Goal: Task Accomplishment & Management: Complete application form

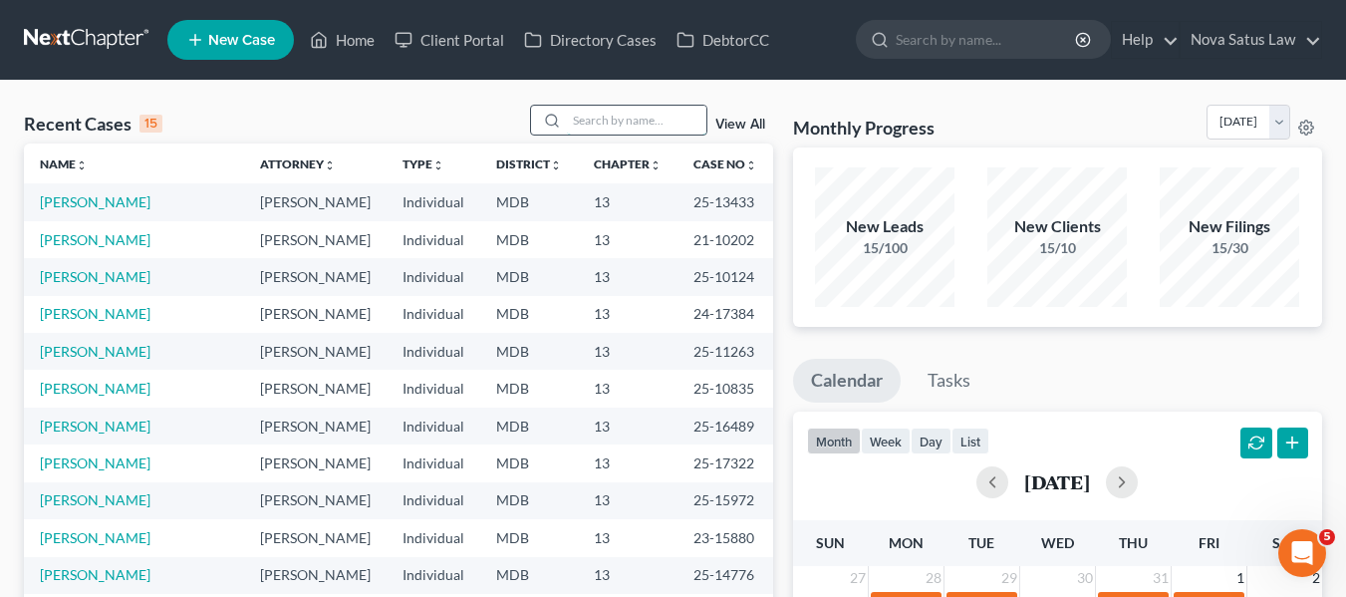
click at [591, 117] on input "search" at bounding box center [637, 120] width 140 height 29
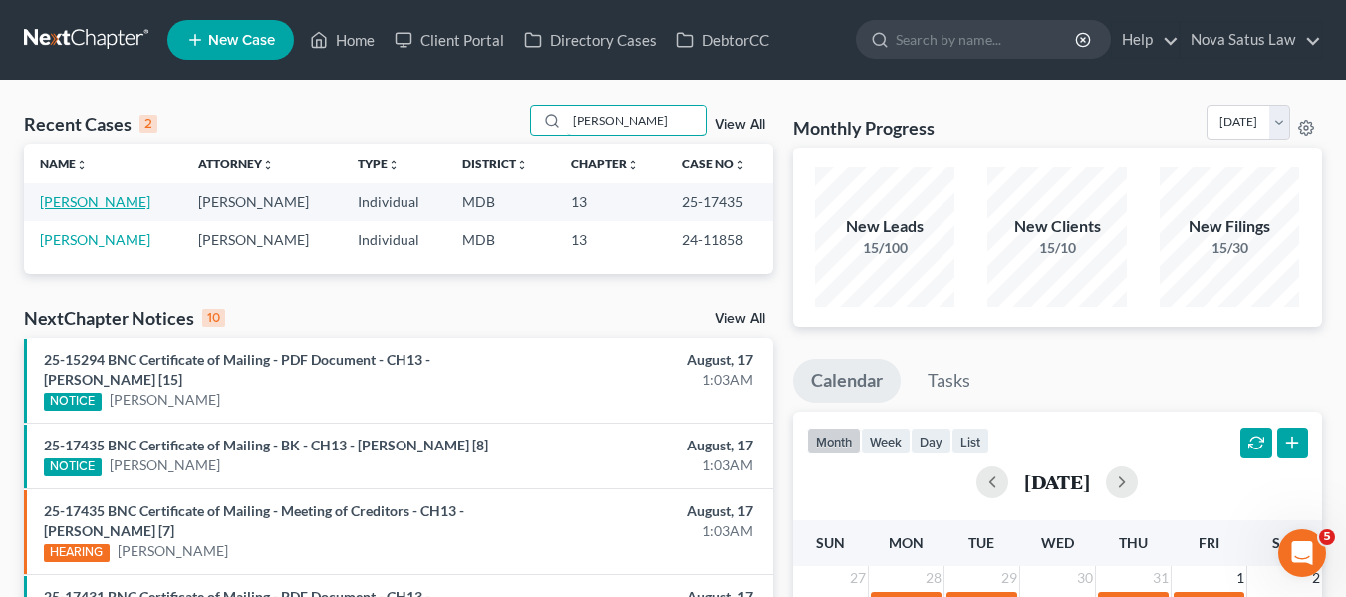
type input "norma"
click at [77, 201] on link "[PERSON_NAME]" at bounding box center [95, 201] width 111 height 17
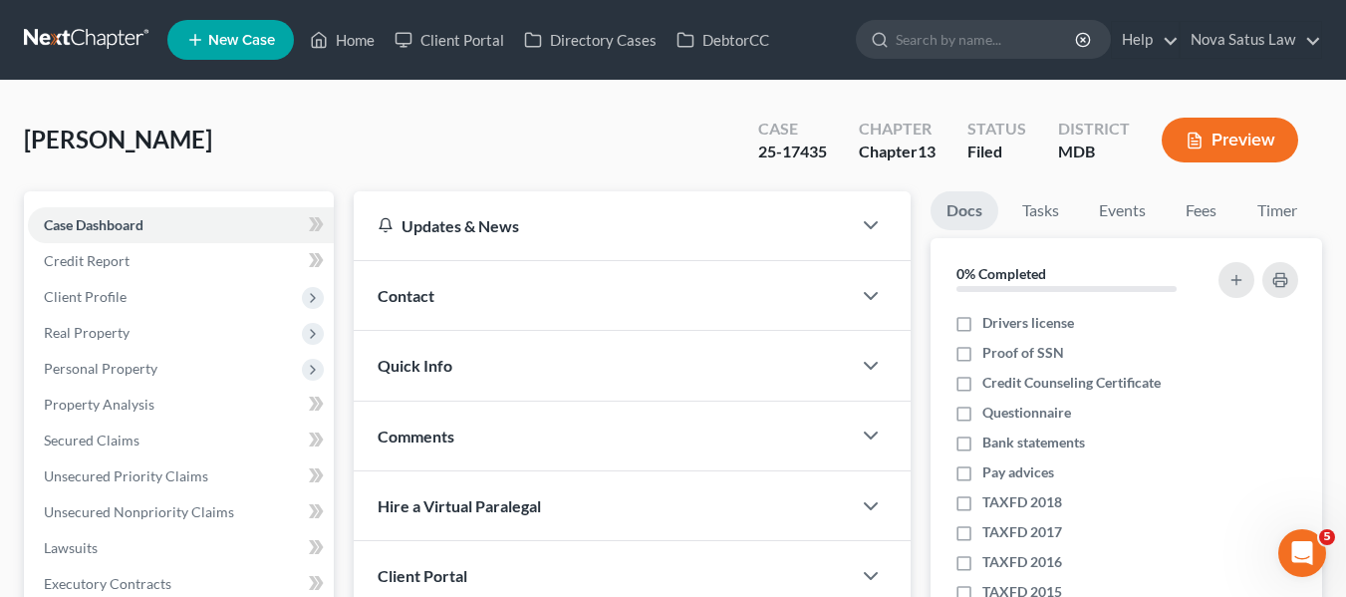
scroll to position [156, 0]
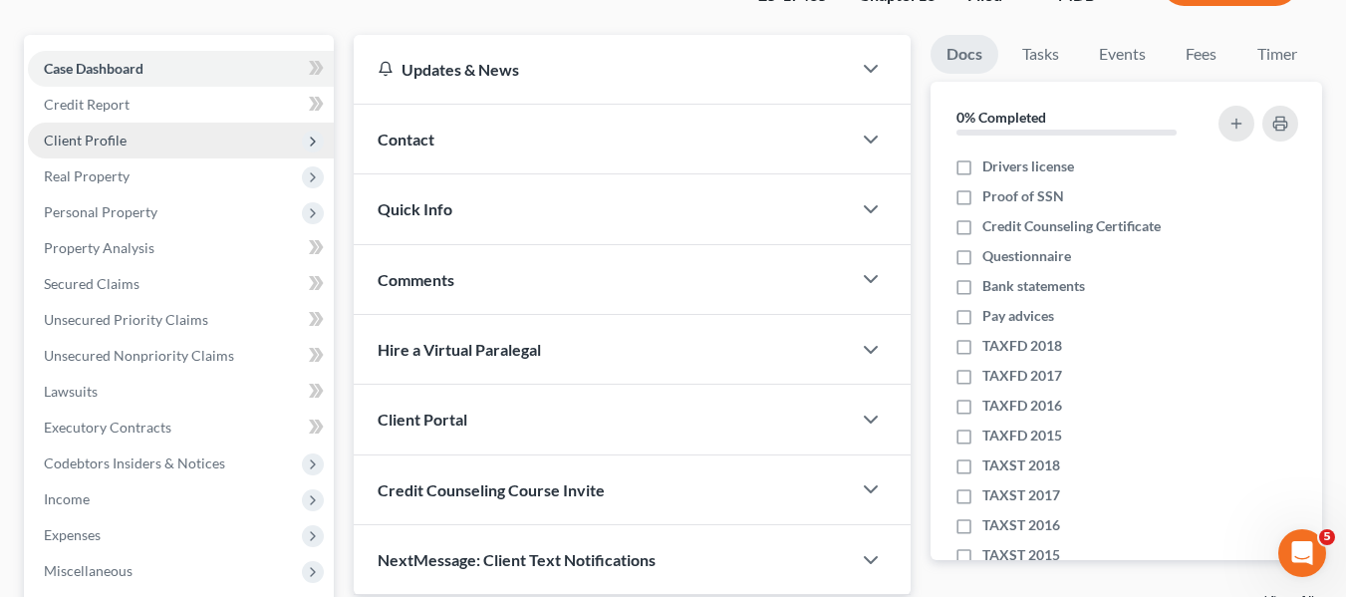
click at [64, 140] on span "Client Profile" at bounding box center [85, 140] width 83 height 17
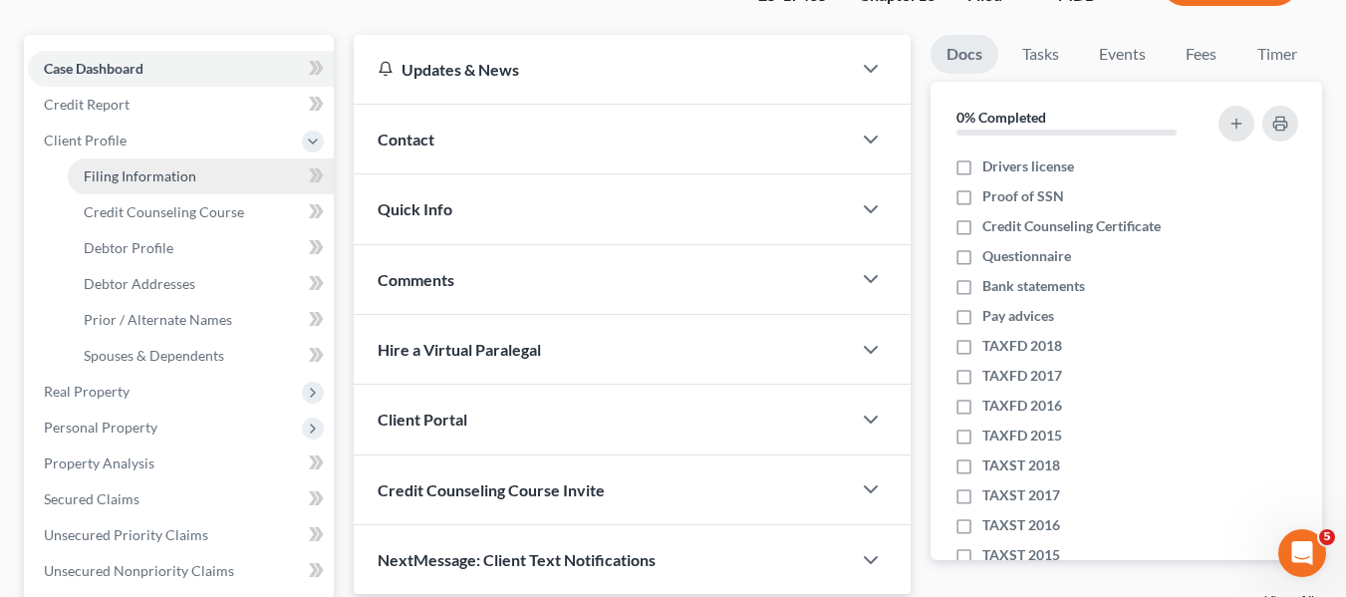
click at [120, 173] on span "Filing Information" at bounding box center [140, 175] width 113 height 17
select select "1"
select select "0"
select select "3"
select select "0"
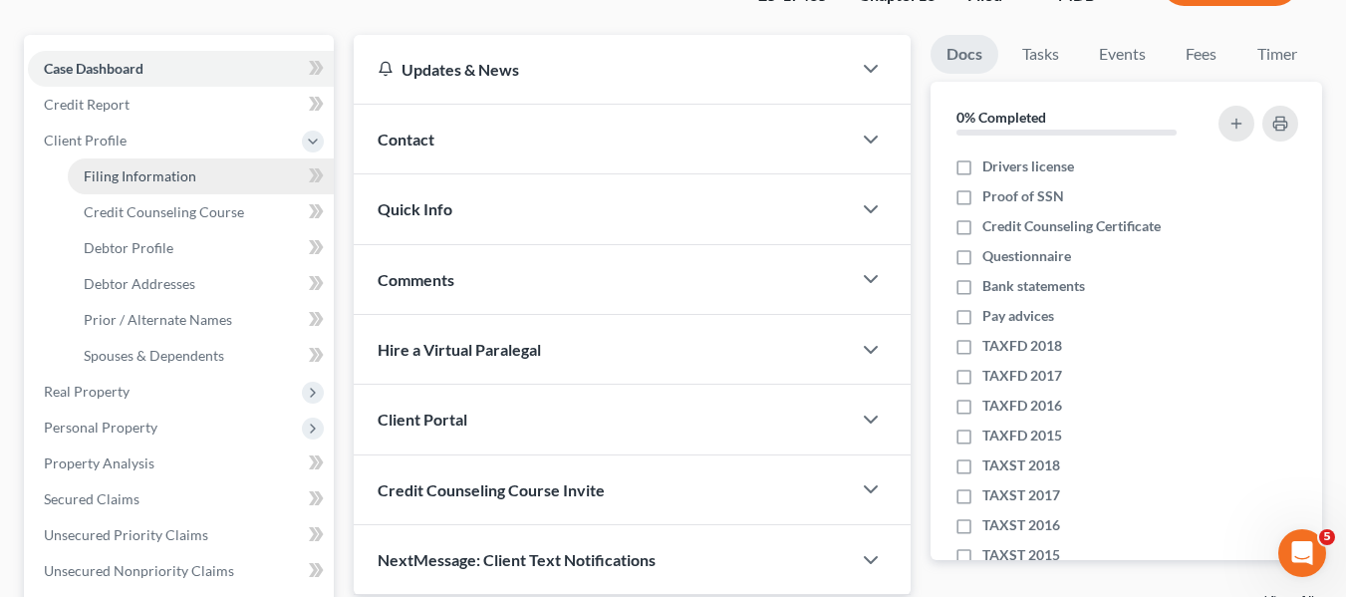
select select "21"
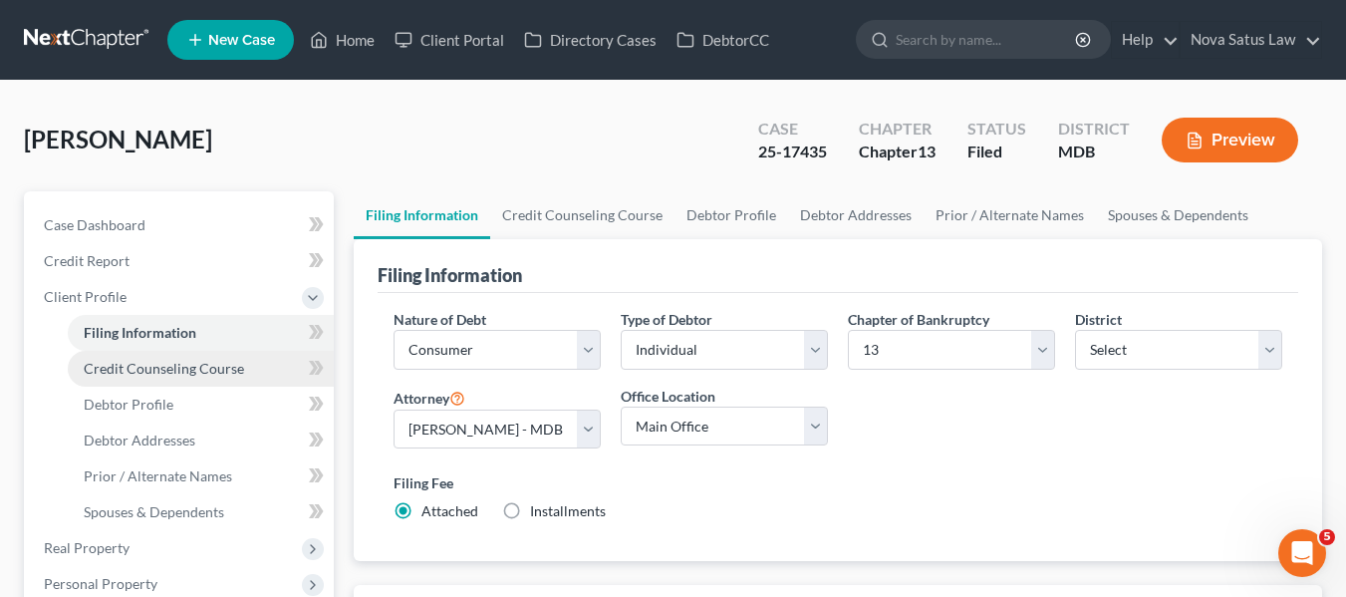
click at [191, 364] on span "Credit Counseling Course" at bounding box center [164, 368] width 160 height 17
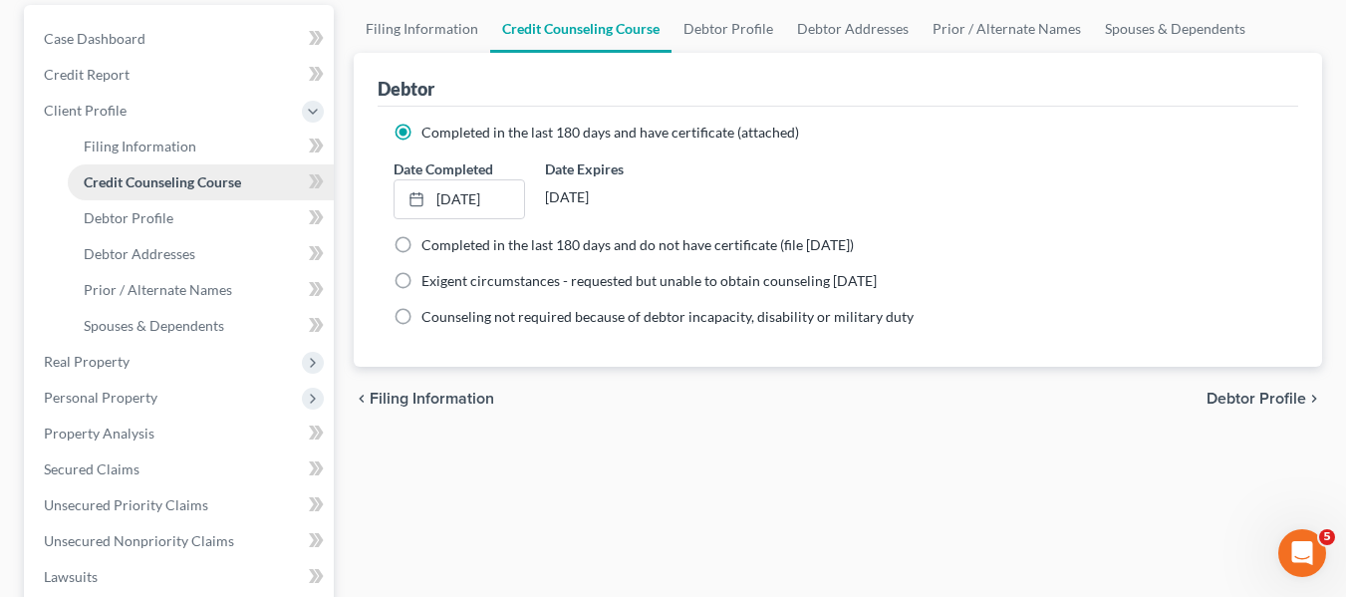
scroll to position [187, 0]
click at [156, 222] on span "Debtor Profile" at bounding box center [129, 216] width 90 height 17
select select "4"
select select "1"
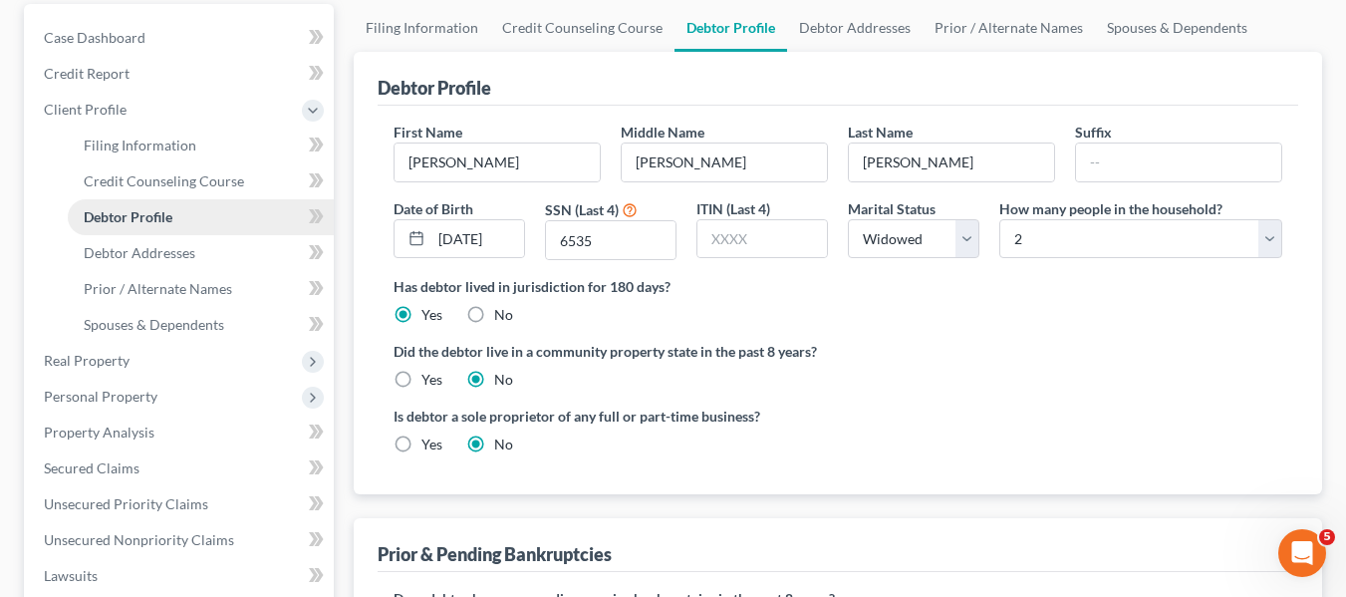
radio input "true"
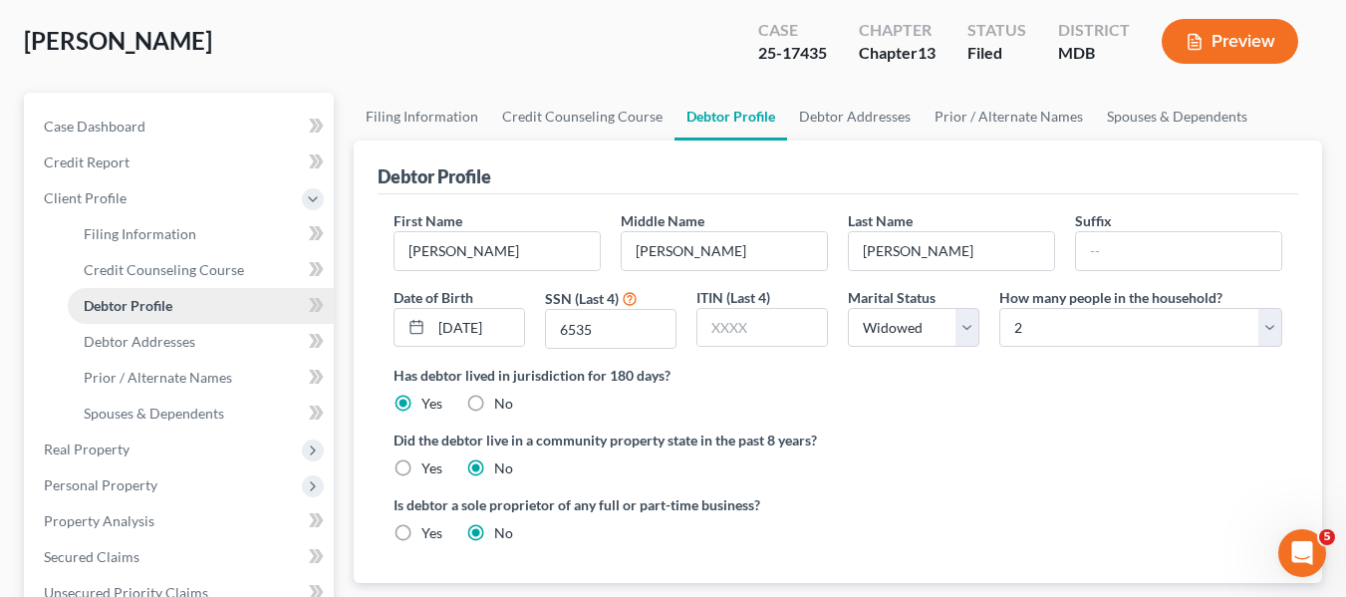
scroll to position [240, 0]
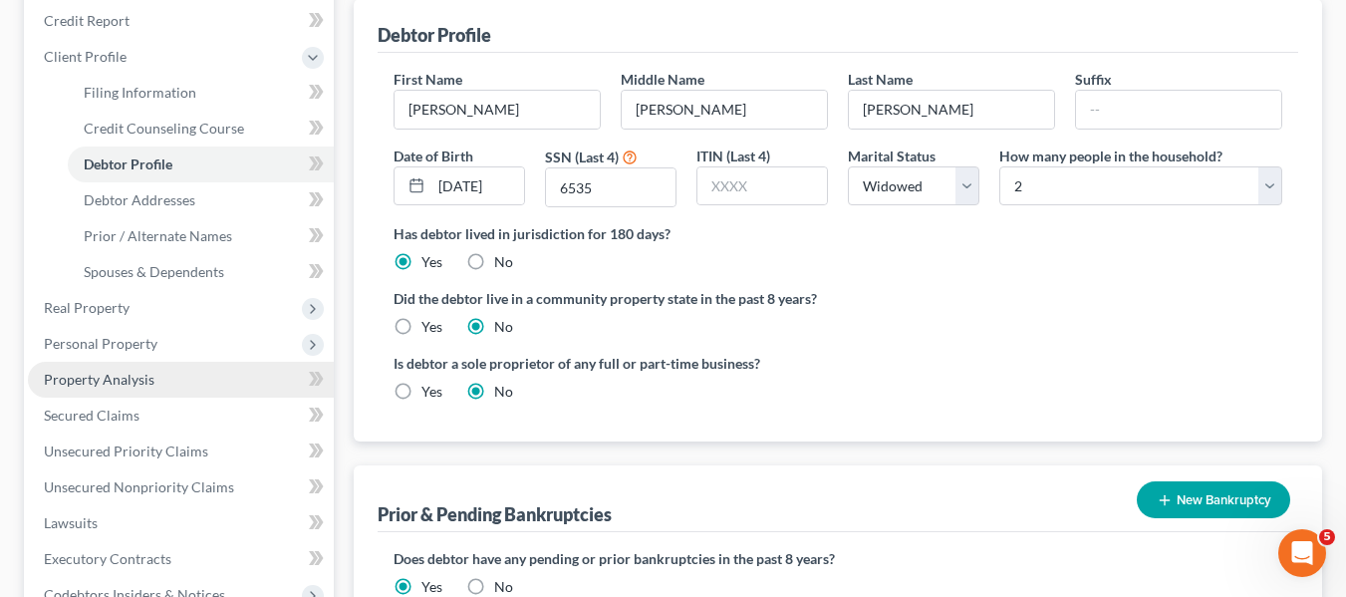
click at [153, 373] on link "Property Analysis" at bounding box center [181, 380] width 306 height 36
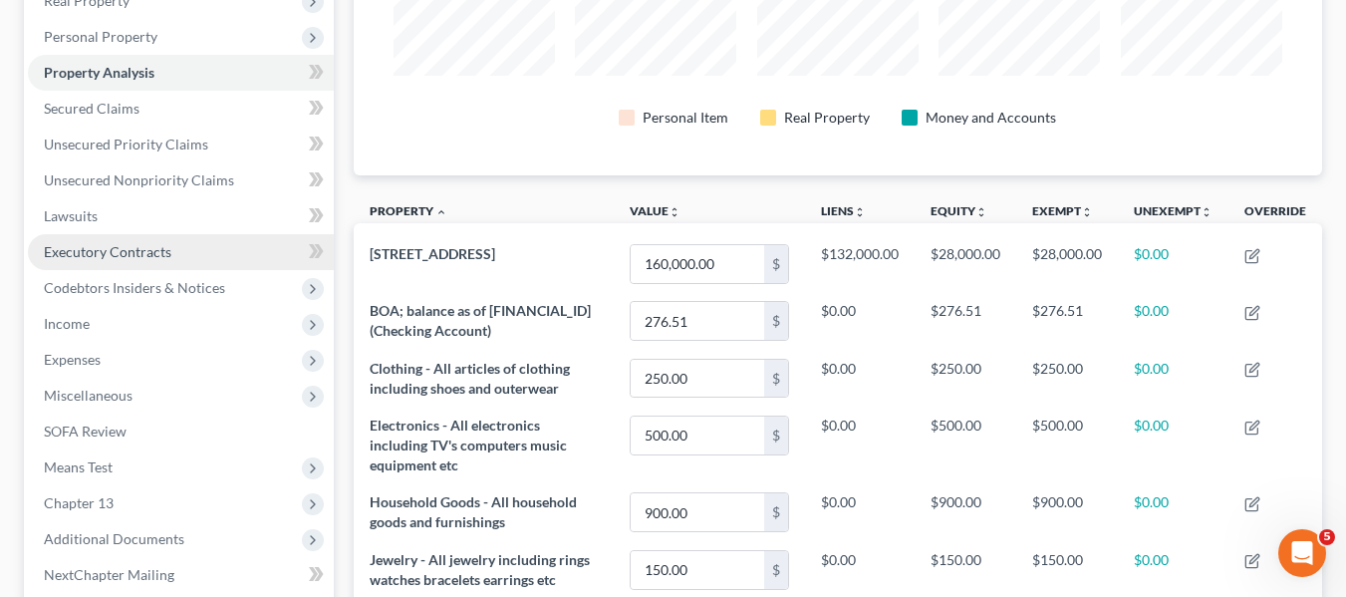
scroll to position [331, 0]
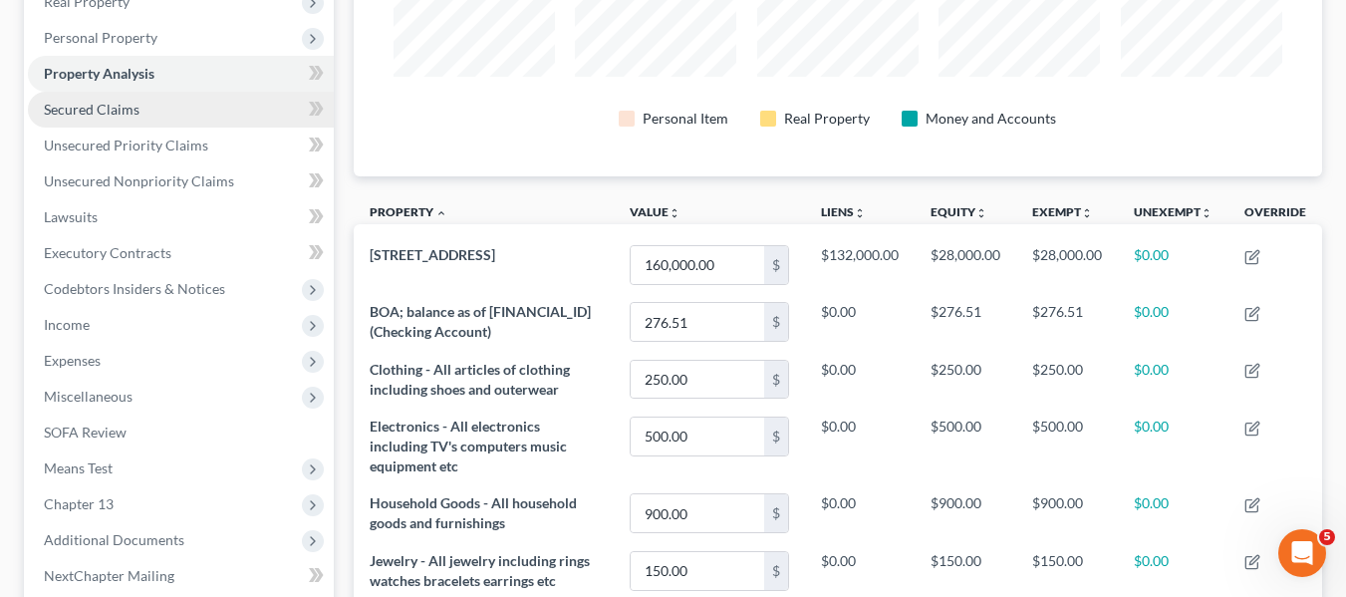
click at [196, 107] on link "Secured Claims" at bounding box center [181, 110] width 306 height 36
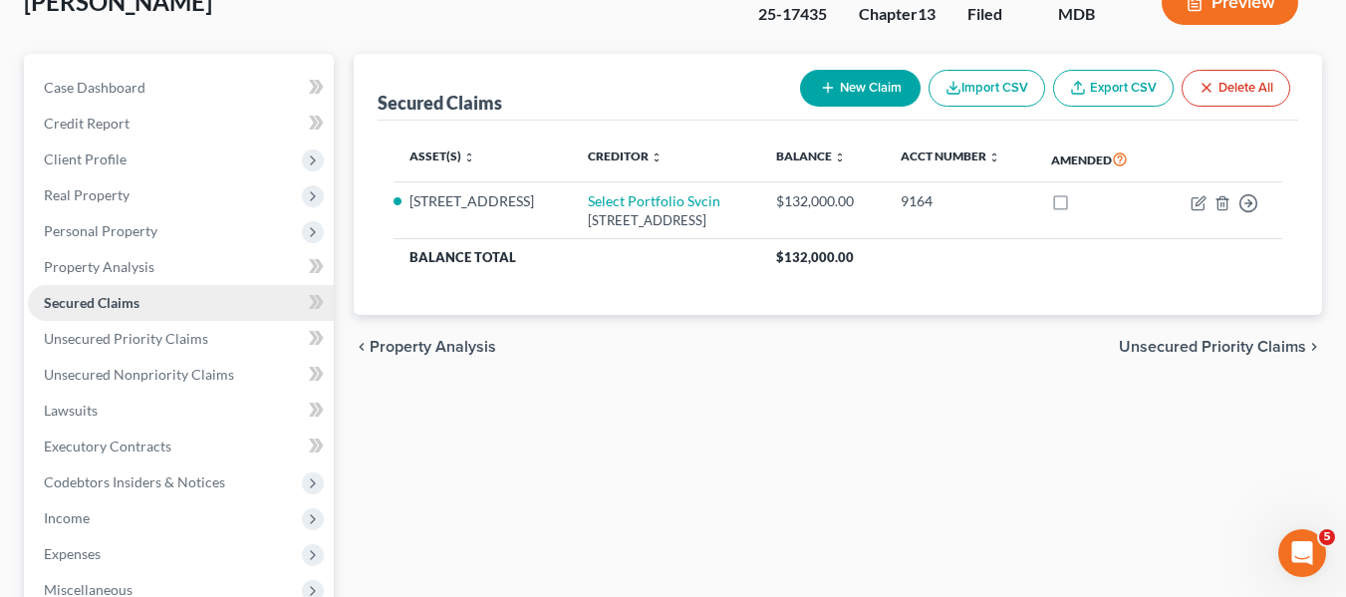
scroll to position [145, 0]
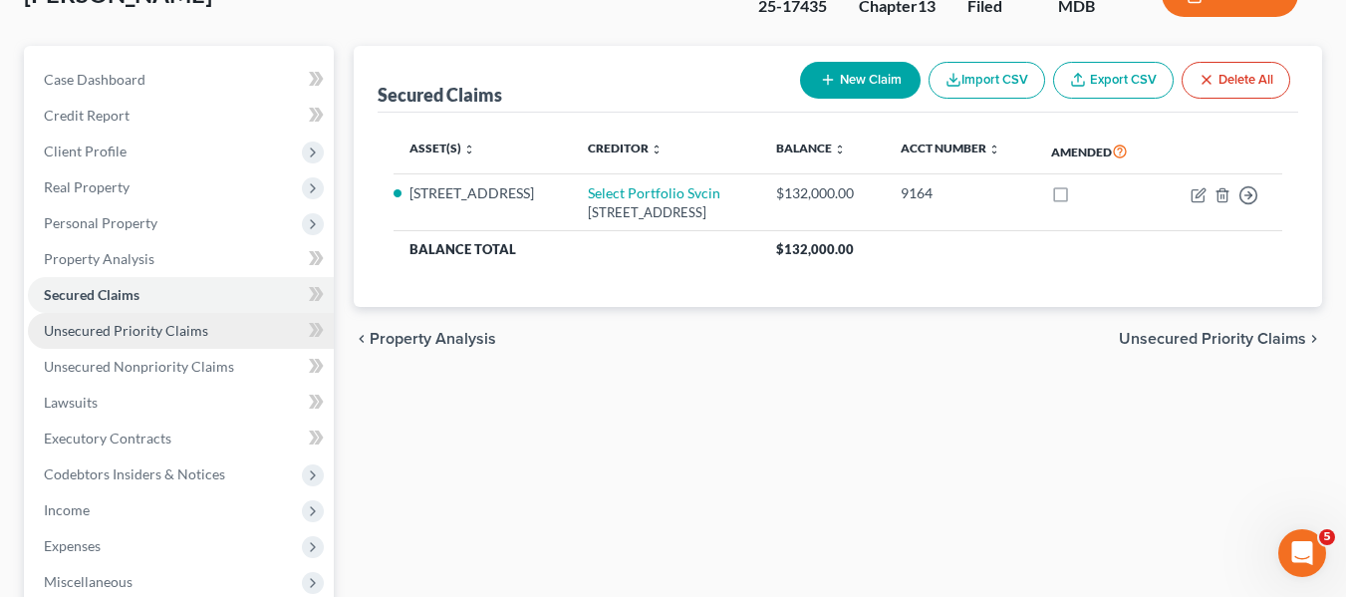
click at [182, 332] on span "Unsecured Priority Claims" at bounding box center [126, 330] width 164 height 17
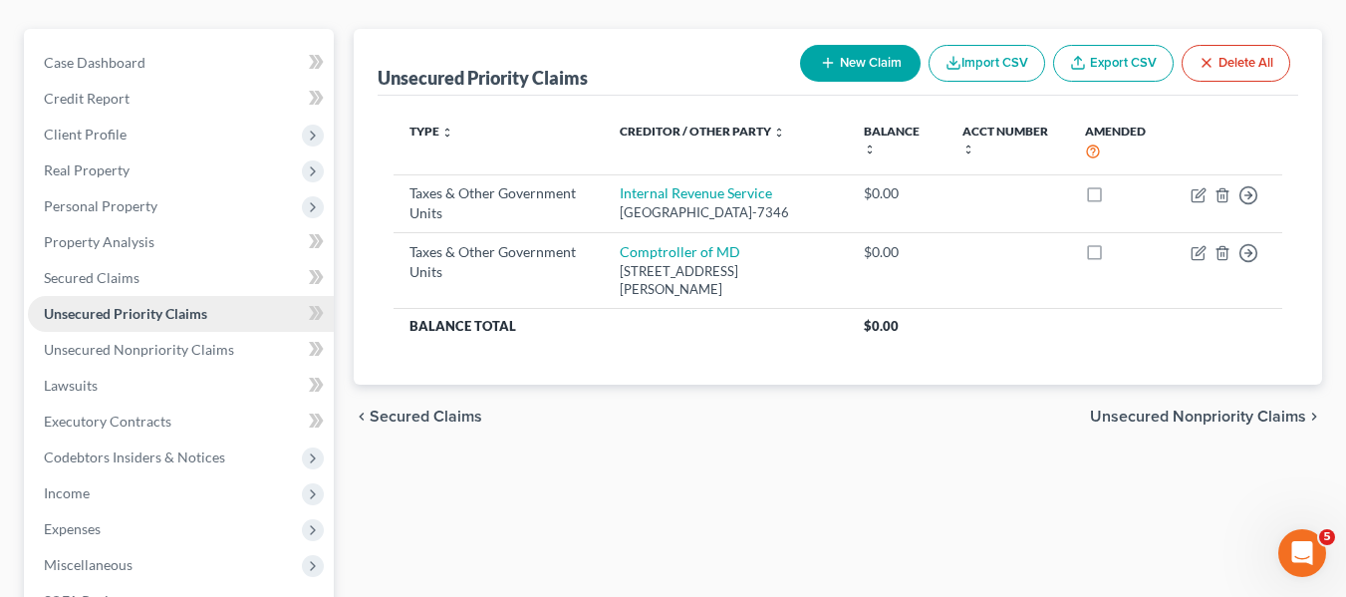
scroll to position [163, 0]
click at [178, 348] on span "Unsecured Nonpriority Claims" at bounding box center [139, 348] width 190 height 17
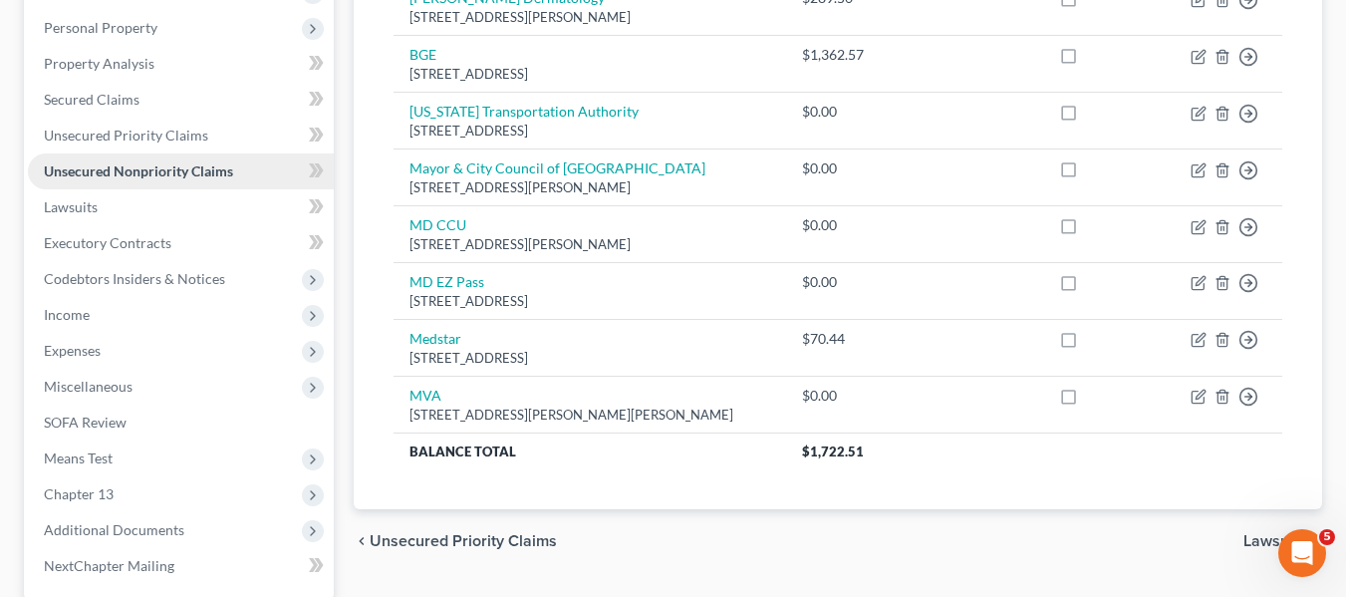
scroll to position [273, 0]
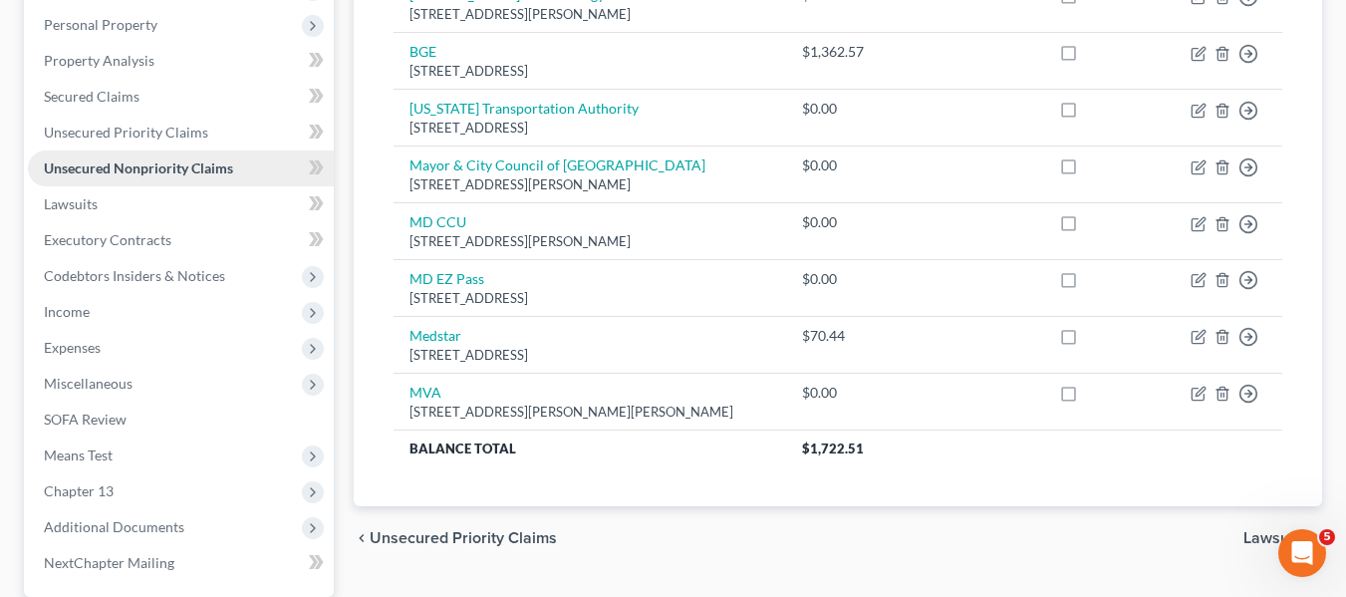
click at [178, 348] on span "Expenses" at bounding box center [181, 348] width 306 height 36
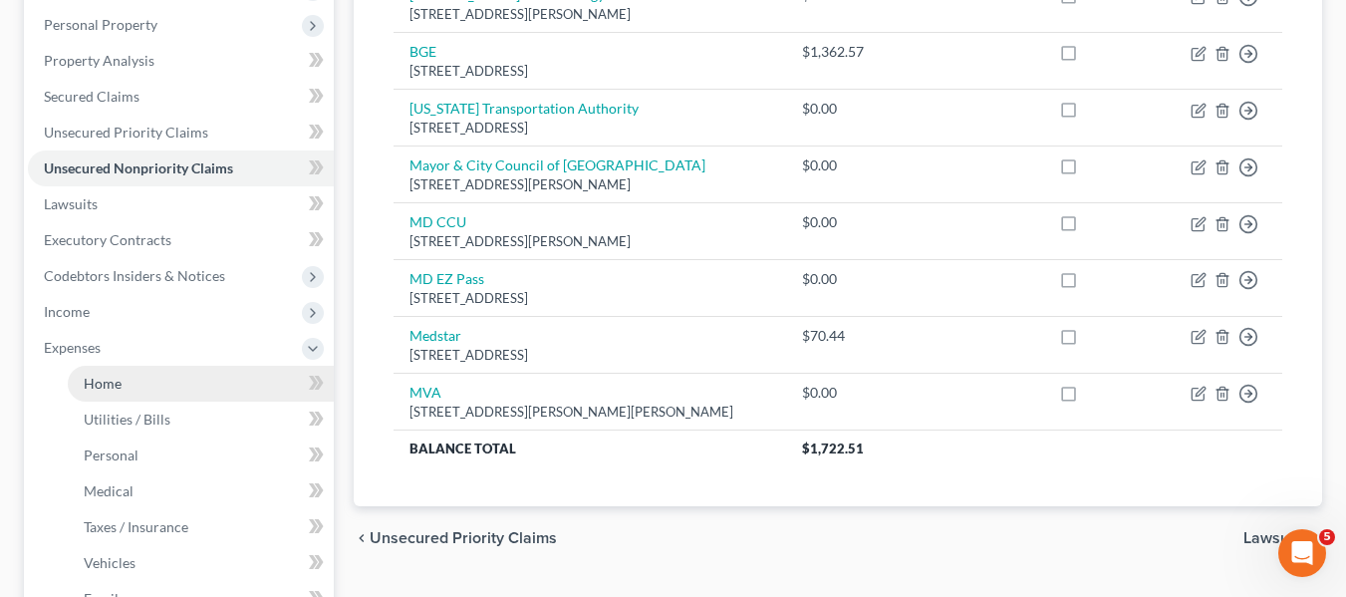
click at [178, 371] on link "Home" at bounding box center [201, 384] width 266 height 36
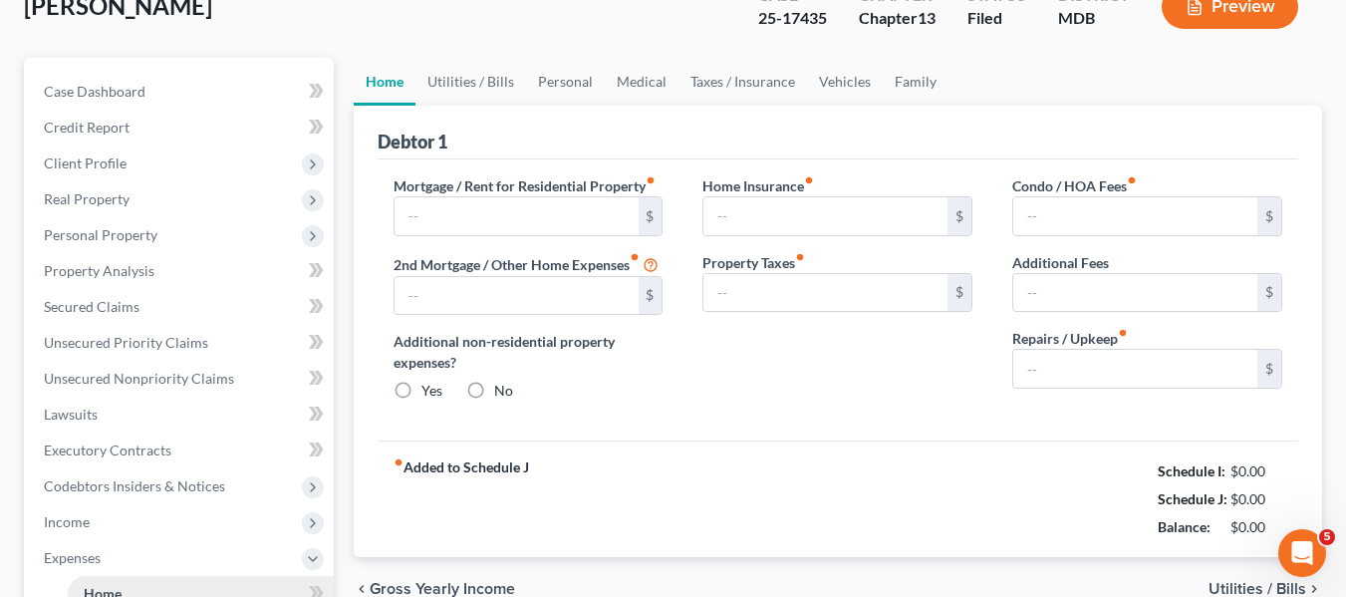
type input "939.00"
type input "0.00"
radio input "true"
type input "0.00"
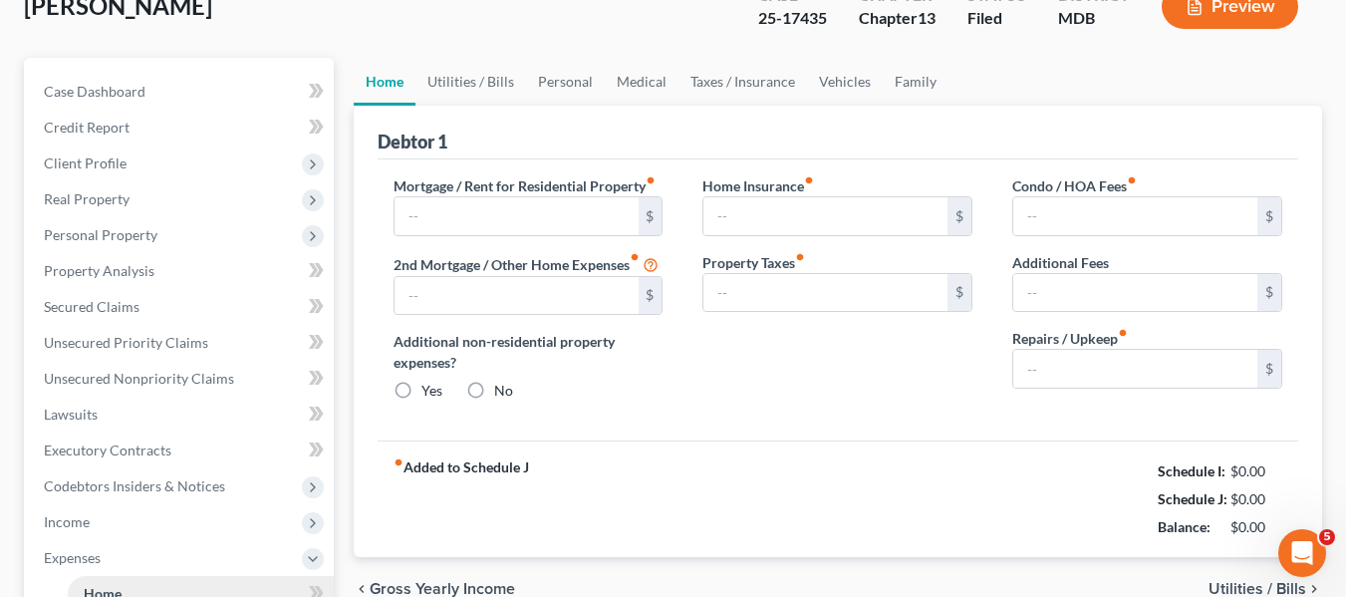
type input "0.00"
type input "100.00"
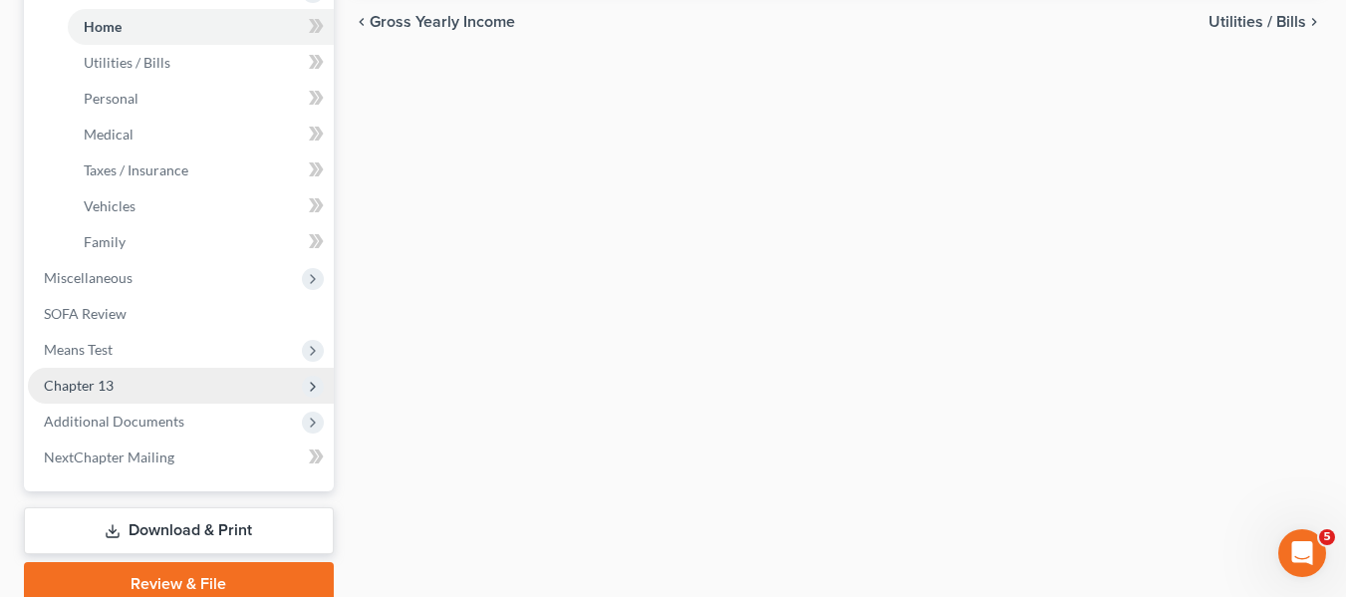
click at [129, 385] on span "Chapter 13" at bounding box center [181, 386] width 306 height 36
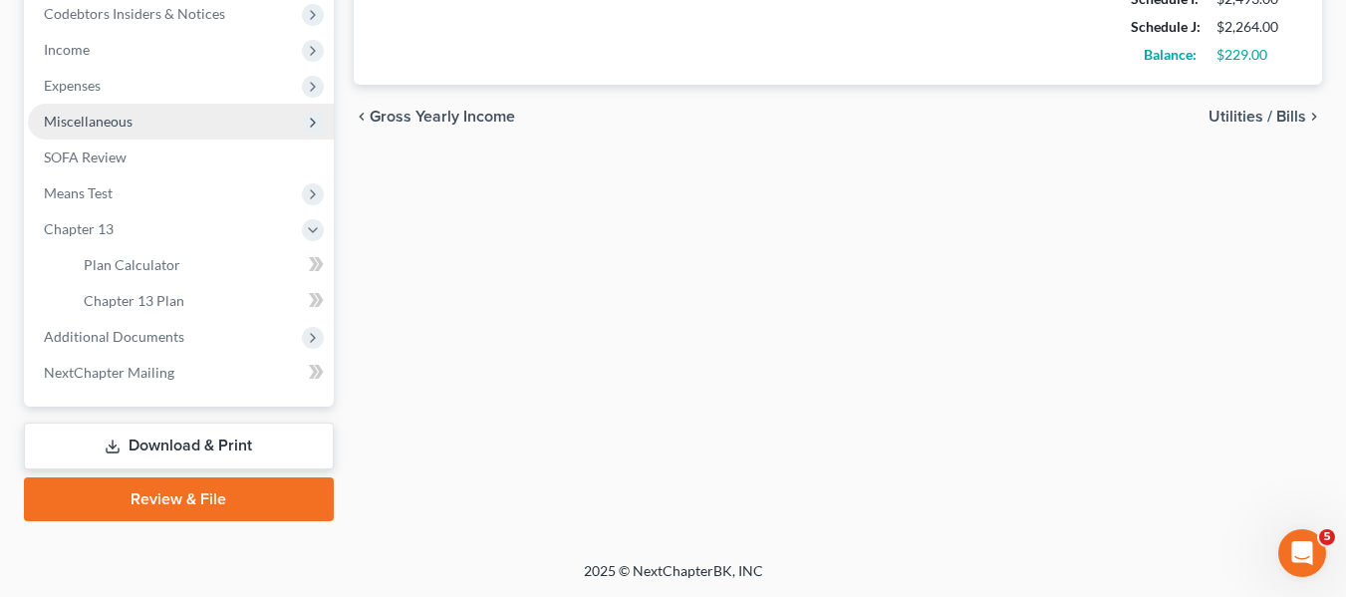
click at [121, 121] on span "Miscellaneous" at bounding box center [88, 121] width 89 height 17
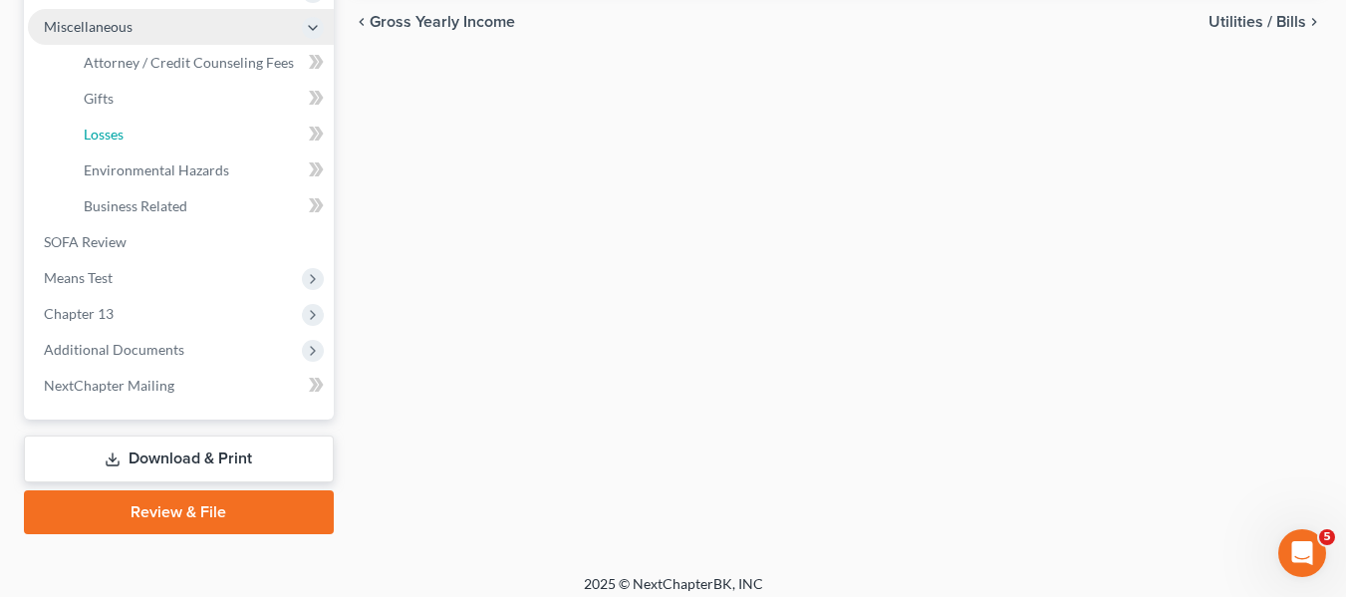
click at [121, 121] on link "Losses" at bounding box center [201, 135] width 266 height 36
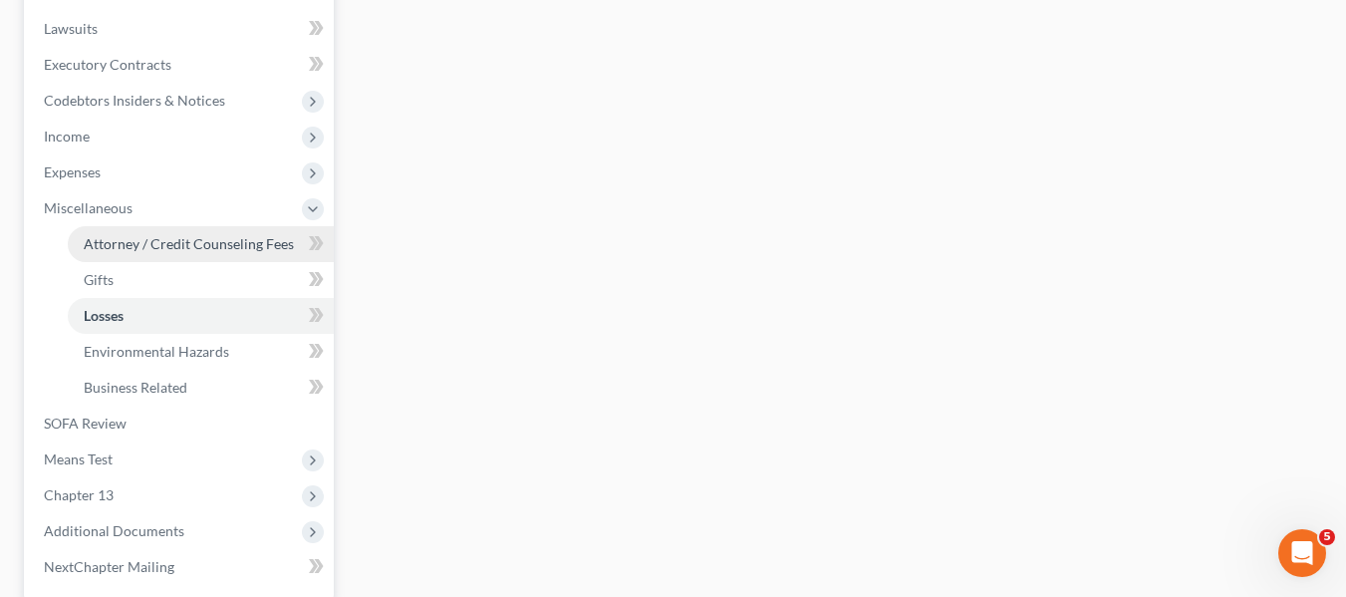
click at [113, 249] on span "Attorney / Credit Counseling Fees" at bounding box center [189, 243] width 210 height 17
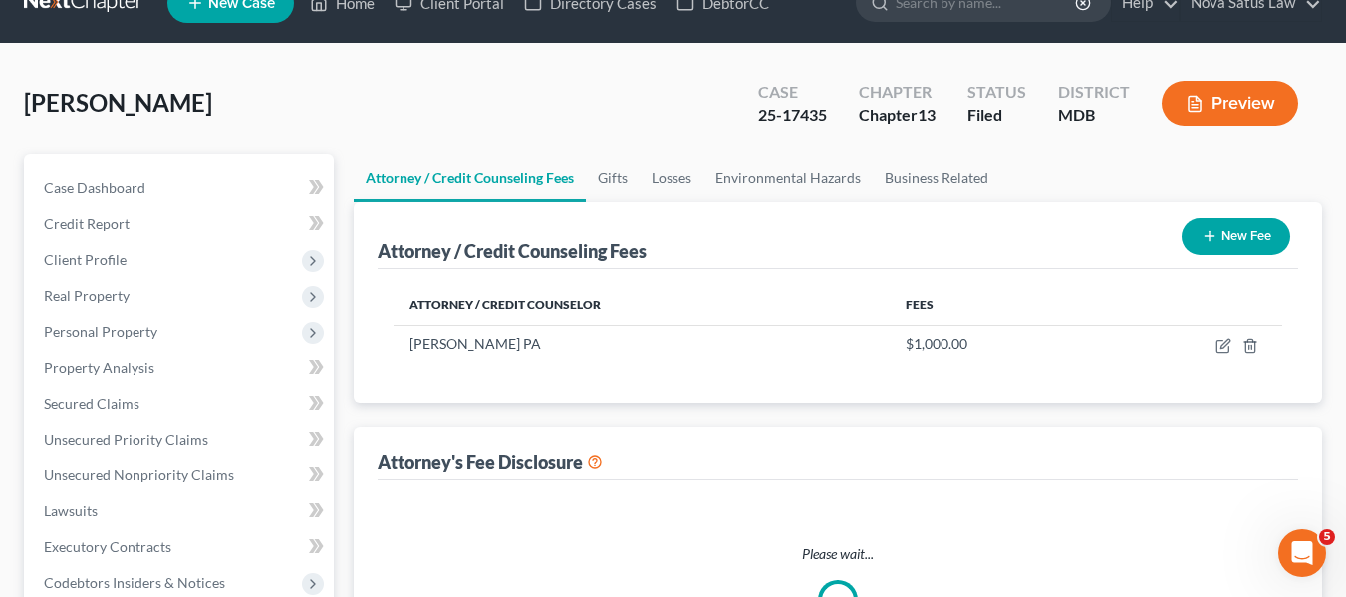
select select "2"
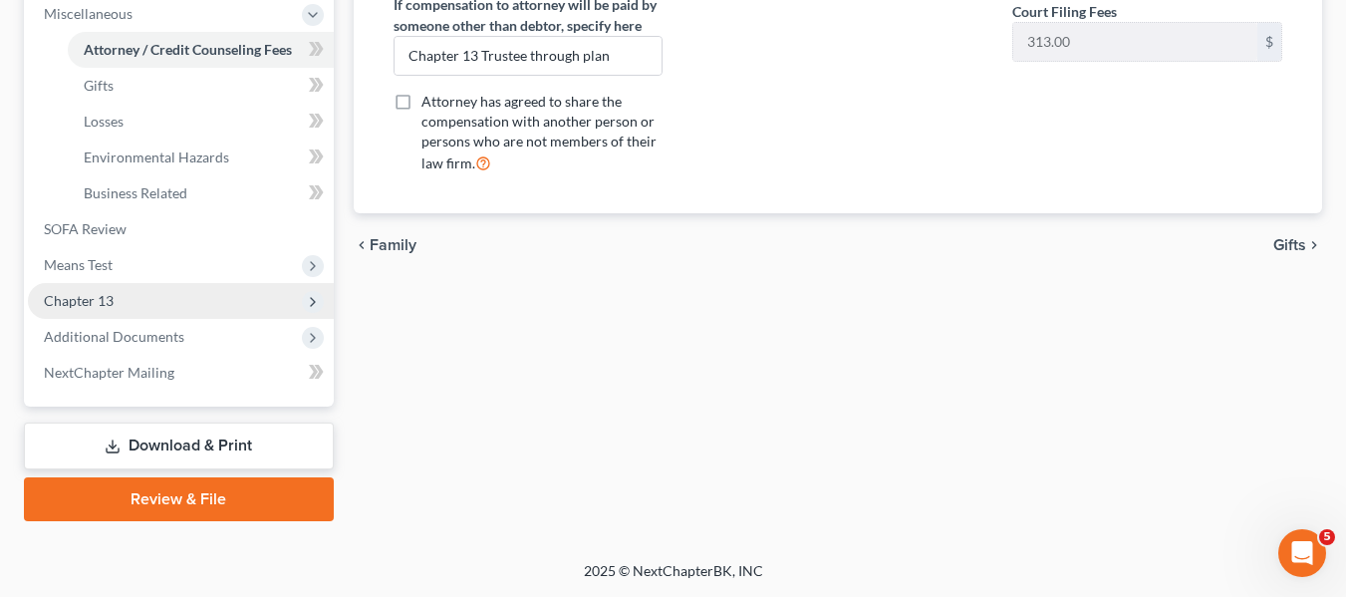
click at [120, 302] on span "Chapter 13" at bounding box center [181, 301] width 306 height 36
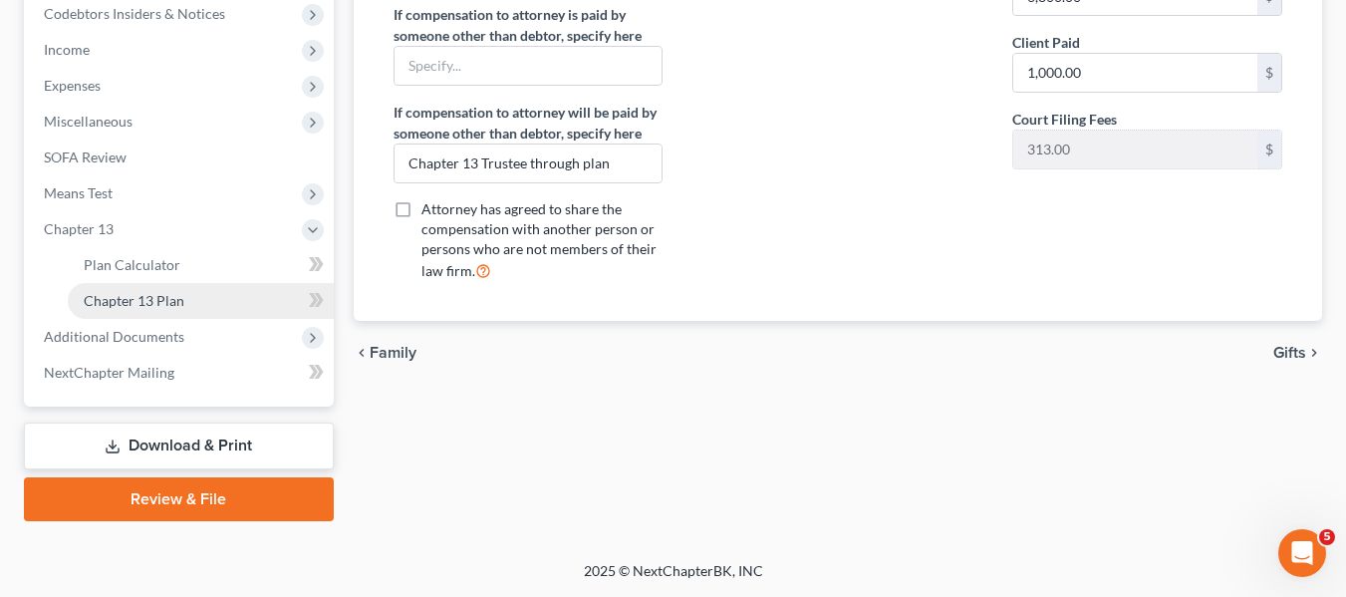
click at [122, 305] on span "Chapter 13 Plan" at bounding box center [134, 300] width 101 height 17
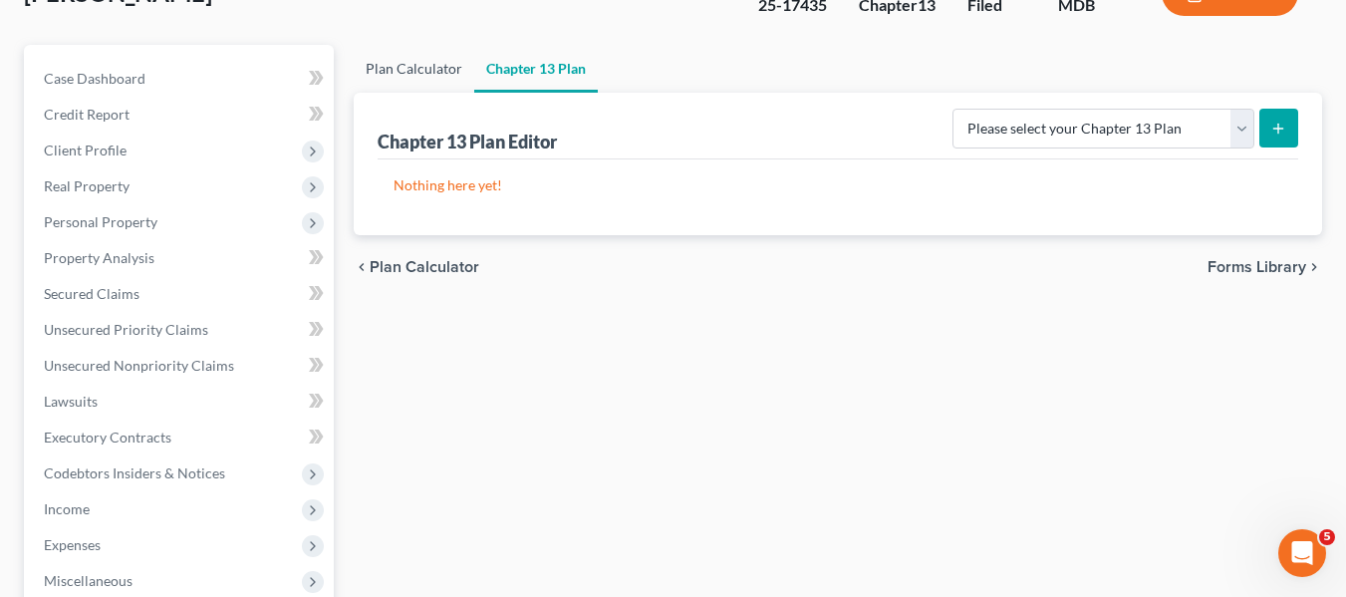
click at [409, 74] on link "Plan Calculator" at bounding box center [414, 69] width 121 height 48
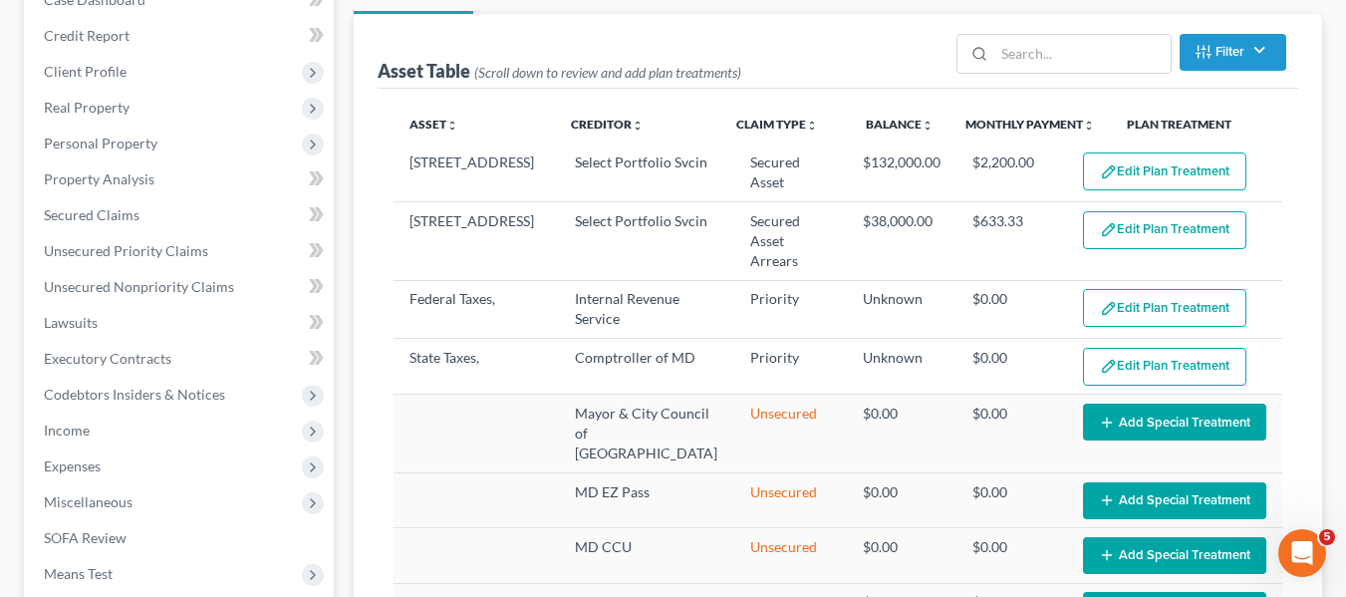
select select "59"
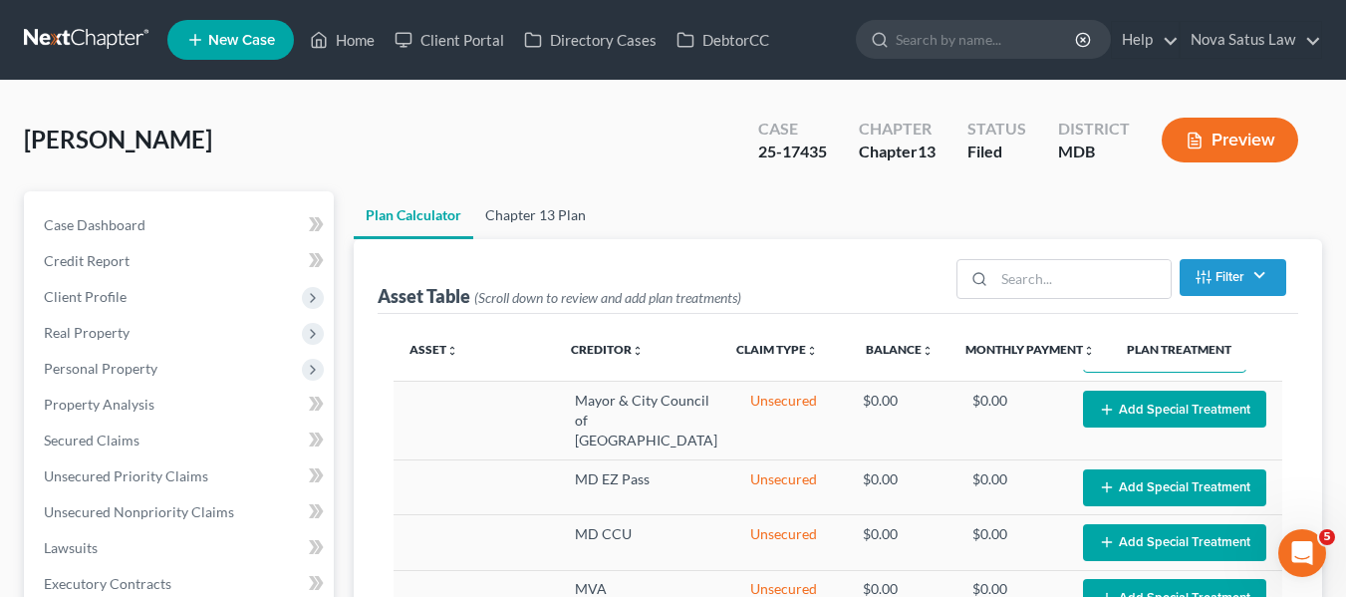
click at [549, 215] on link "Chapter 13 Plan" at bounding box center [535, 215] width 125 height 48
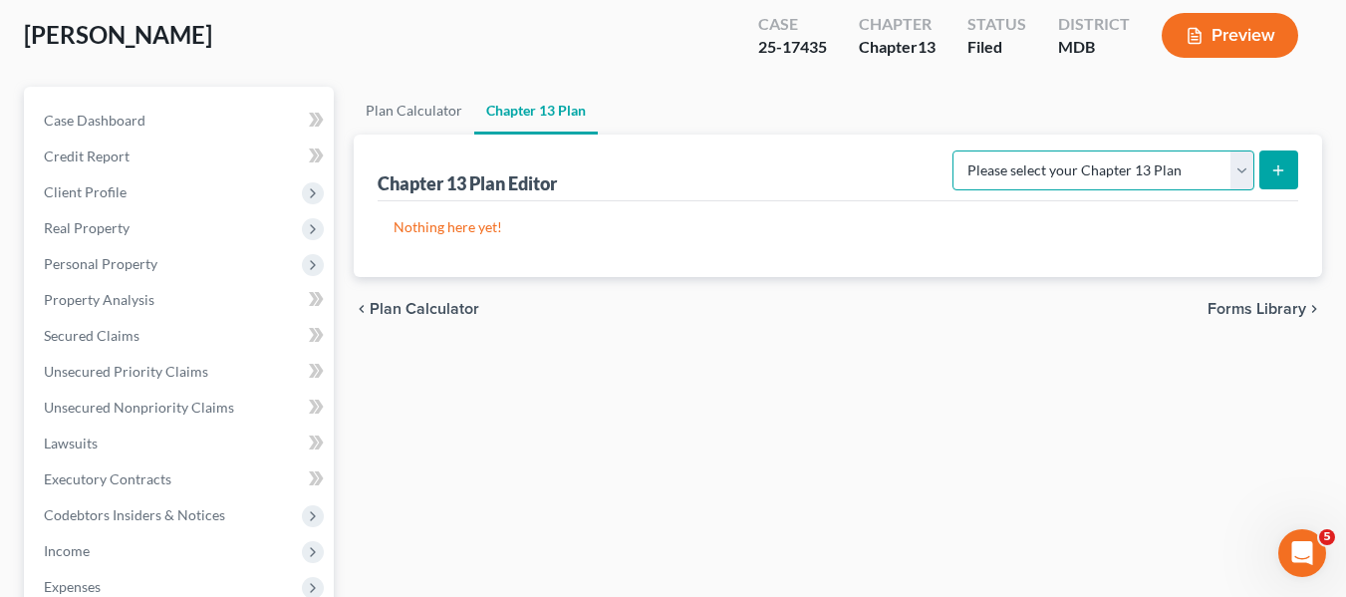
click at [1086, 160] on select "Please select your Chapter 13 Plan District of Maryland District of Maryland - …" at bounding box center [1104, 170] width 302 height 40
select select "1"
click at [960, 150] on select "Please select your Chapter 13 Plan District of Maryland District of Maryland - …" at bounding box center [1104, 170] width 302 height 40
click at [1277, 172] on icon "submit" at bounding box center [1278, 170] width 16 height 16
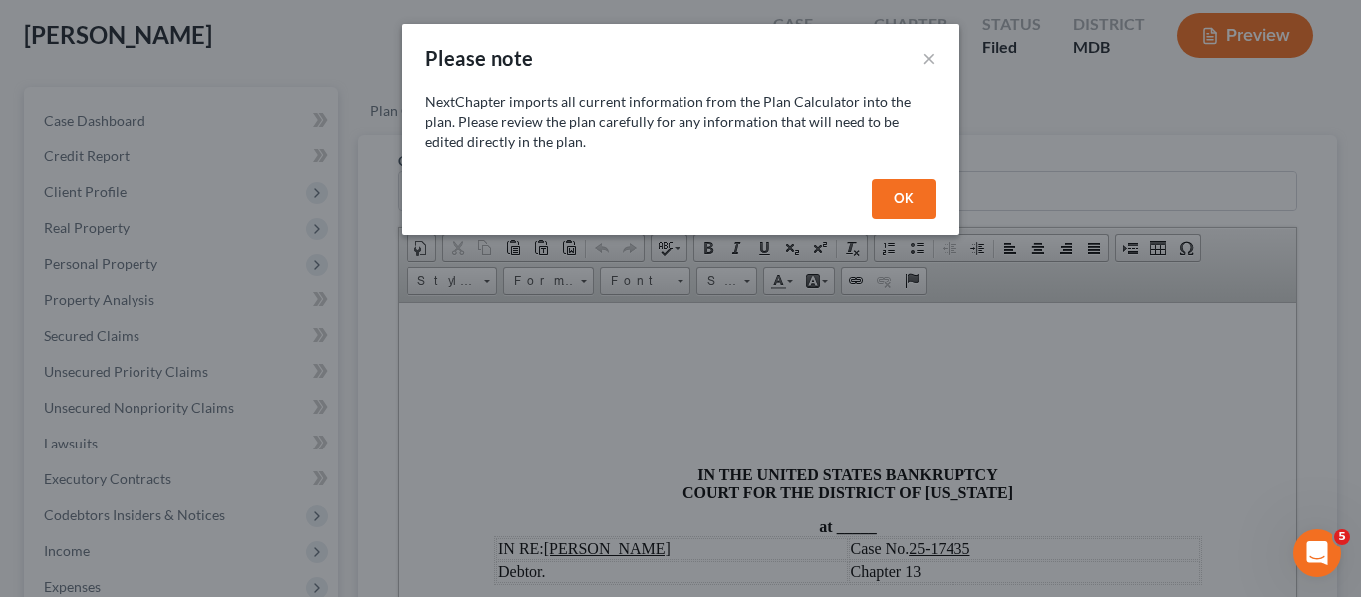
click at [913, 207] on button "OK" at bounding box center [904, 199] width 64 height 40
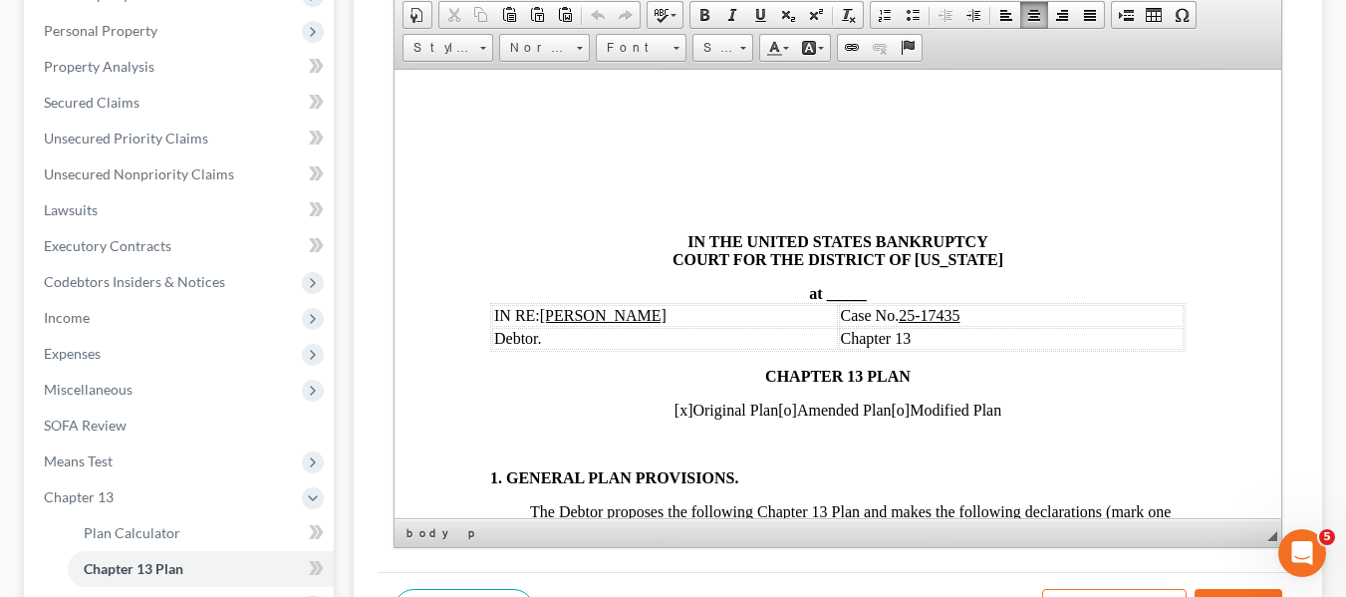
click at [826, 291] on span "_____" at bounding box center [846, 292] width 40 height 17
click at [826, 288] on span "_____" at bounding box center [846, 292] width 40 height 17
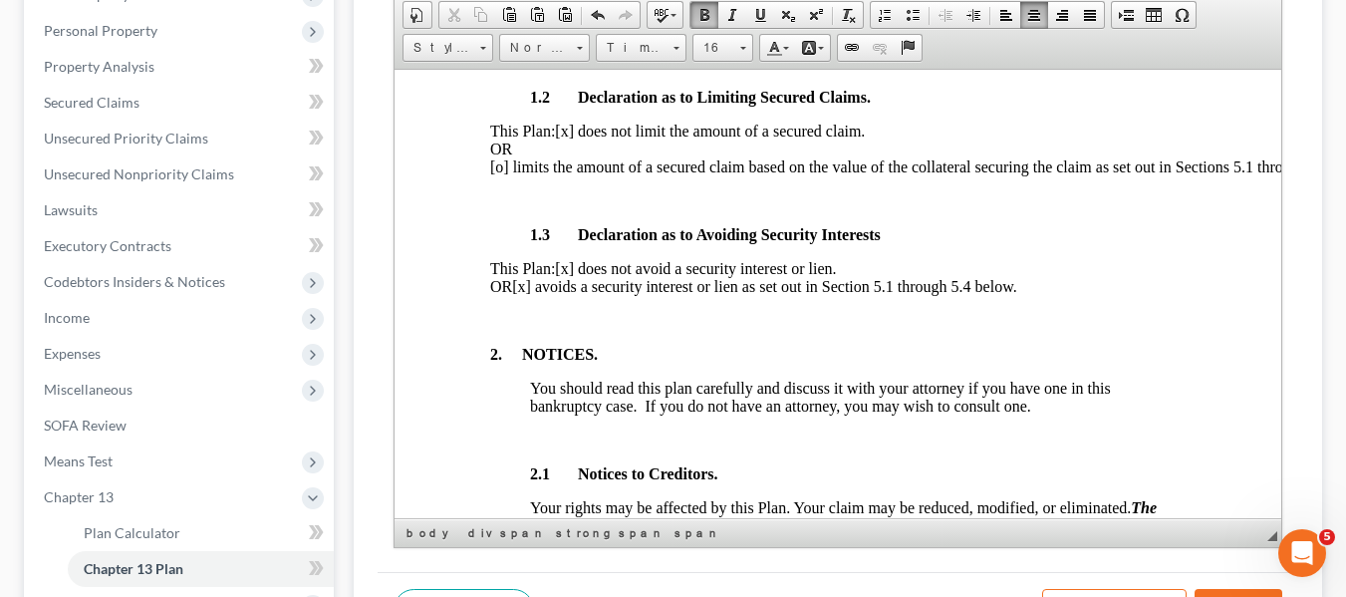
scroll to position [658, 0]
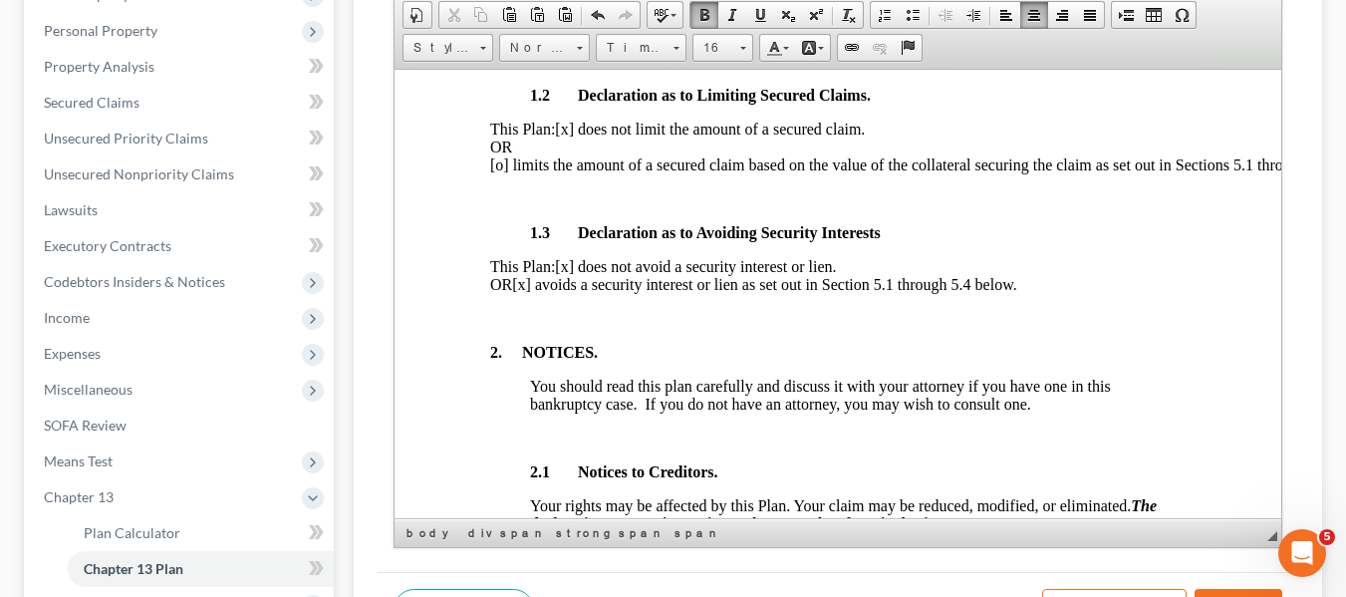
click at [581, 292] on span "[x] avoids a security interest or lien as set out in Section 5.1 through 5.4 be…" at bounding box center [763, 283] width 504 height 17
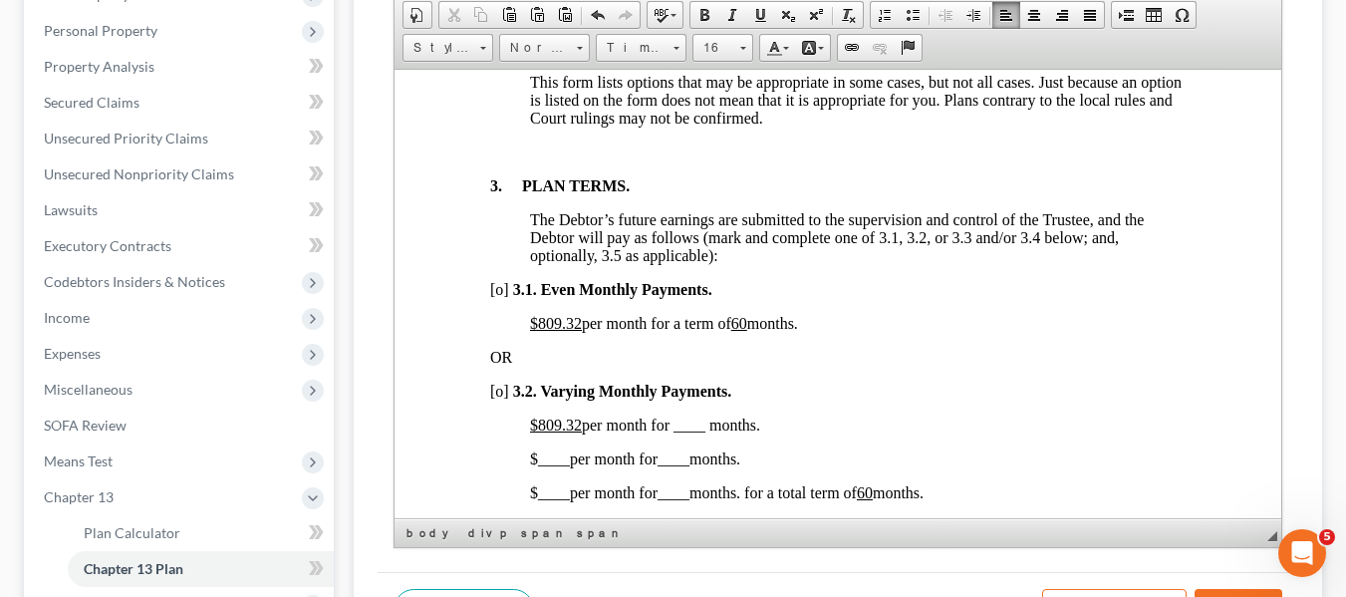
scroll to position [1307, 0]
click at [540, 330] on u "$809.32" at bounding box center [555, 321] width 52 height 17
click at [702, 330] on u "60" at bounding box center [695, 321] width 16 height 17
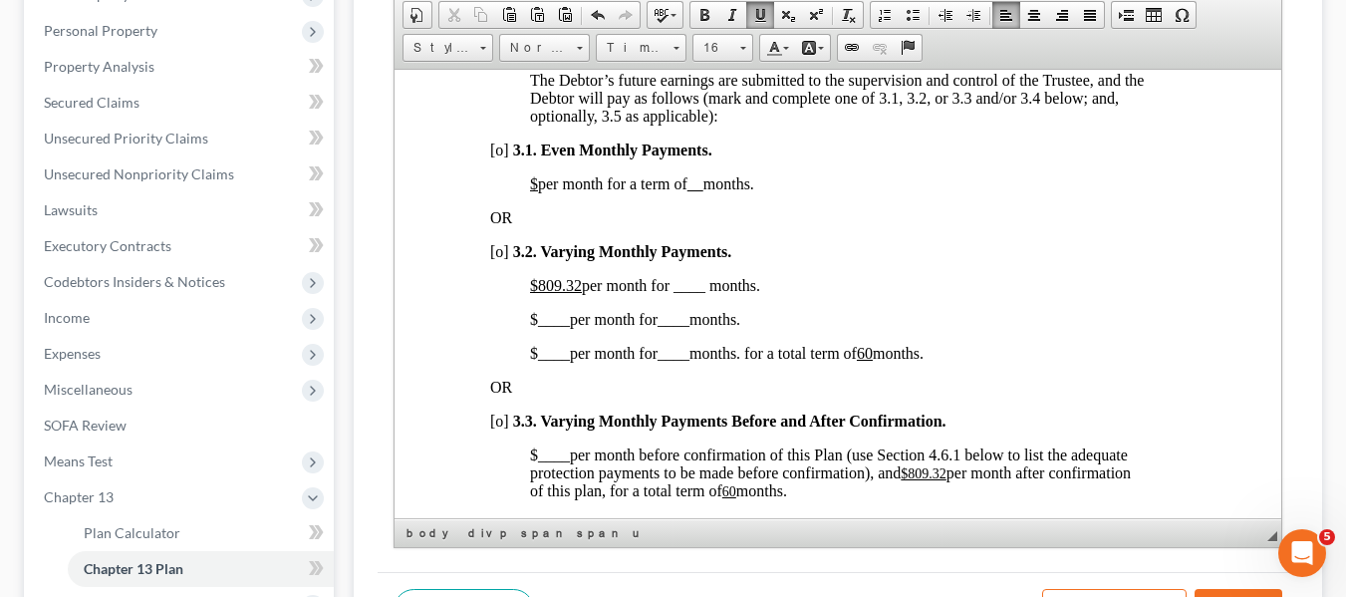
scroll to position [1451, 0]
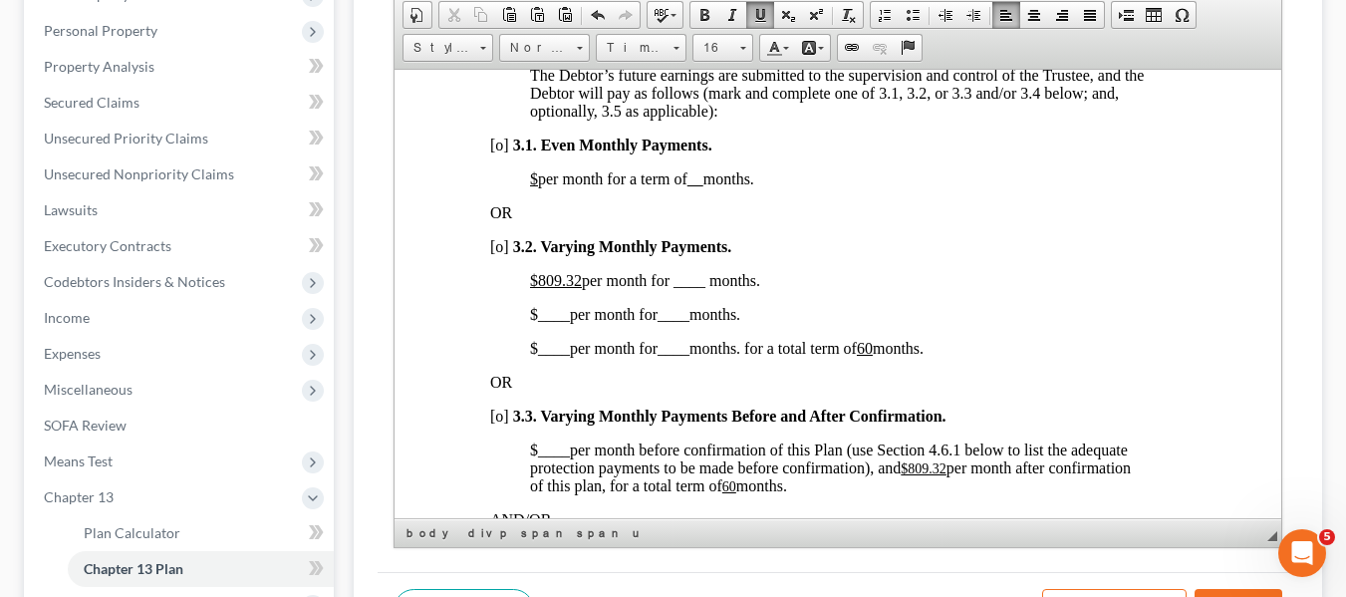
click at [497, 254] on span "[o]" at bounding box center [498, 245] width 19 height 17
click at [536, 288] on u "$809.32" at bounding box center [555, 279] width 52 height 17
click at [673, 288] on span "$350.00 per month for ____ months." at bounding box center [644, 279] width 230 height 17
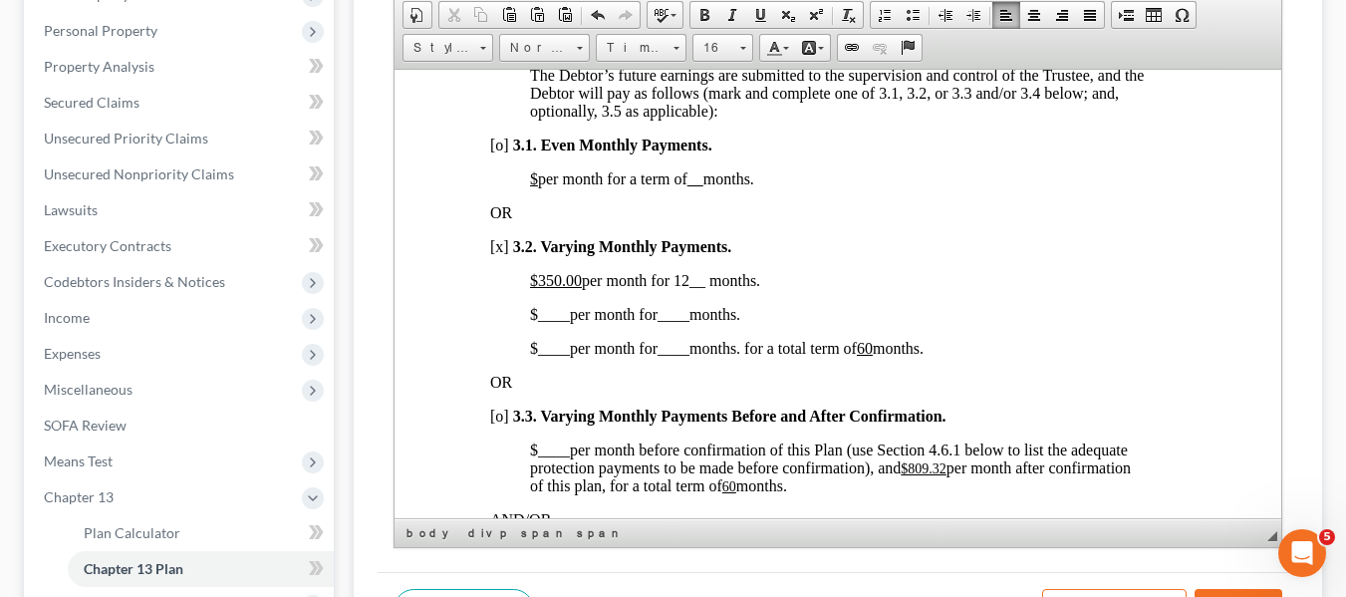
click at [537, 322] on span "____" at bounding box center [553, 313] width 32 height 17
click at [688, 322] on span "____" at bounding box center [697, 313] width 32 height 17
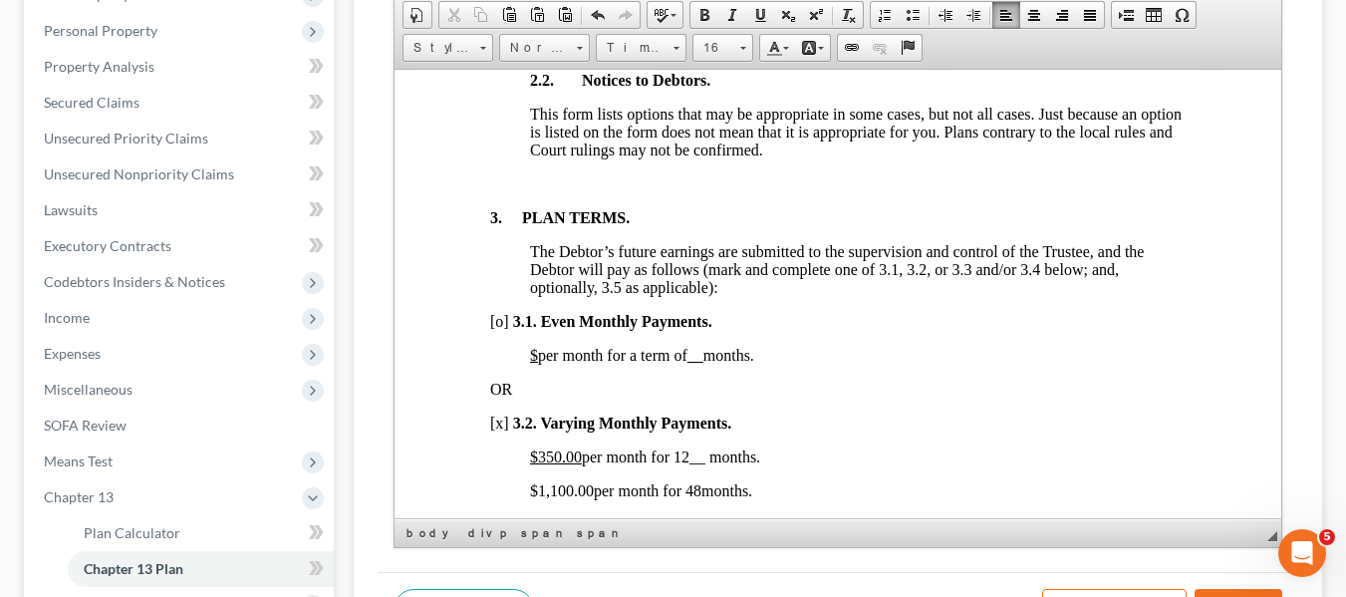
scroll to position [0, 0]
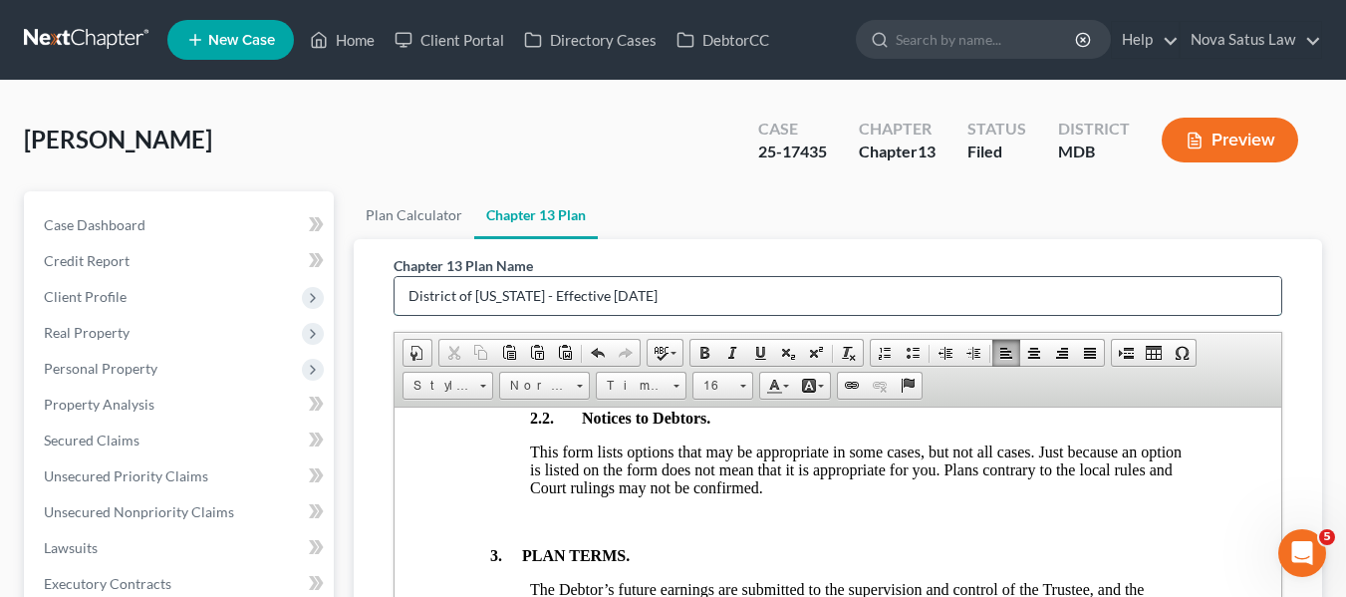
click at [665, 293] on input "District of Maryland - Effective 12/1/17" at bounding box center [838, 296] width 887 height 38
type input "D"
type input "original plan"
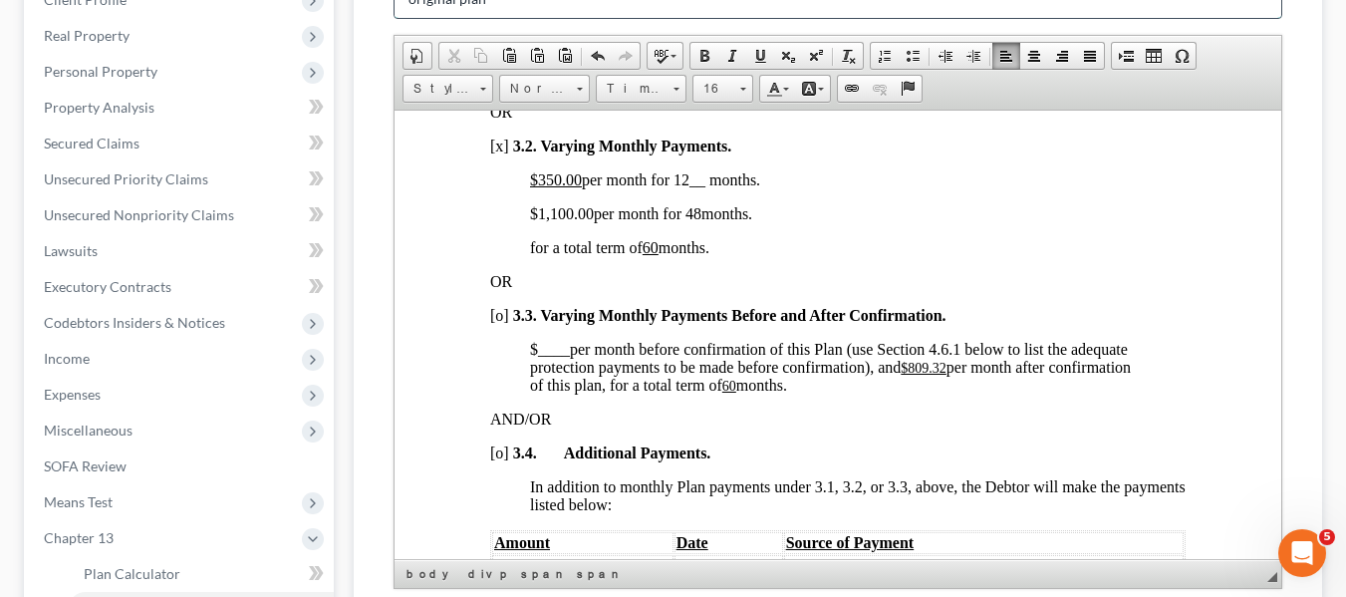
scroll to position [1707, 0]
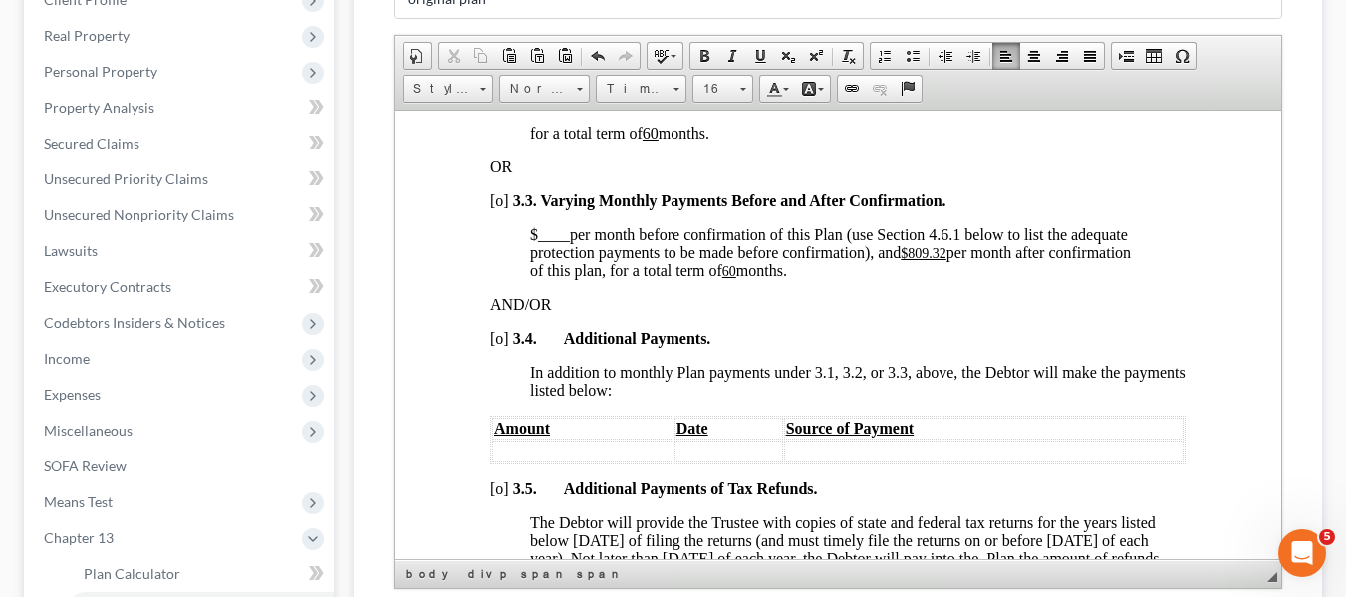
click at [909, 260] on u "$809.32" at bounding box center [923, 252] width 46 height 15
click at [656, 278] on u "60" at bounding box center [649, 270] width 14 height 15
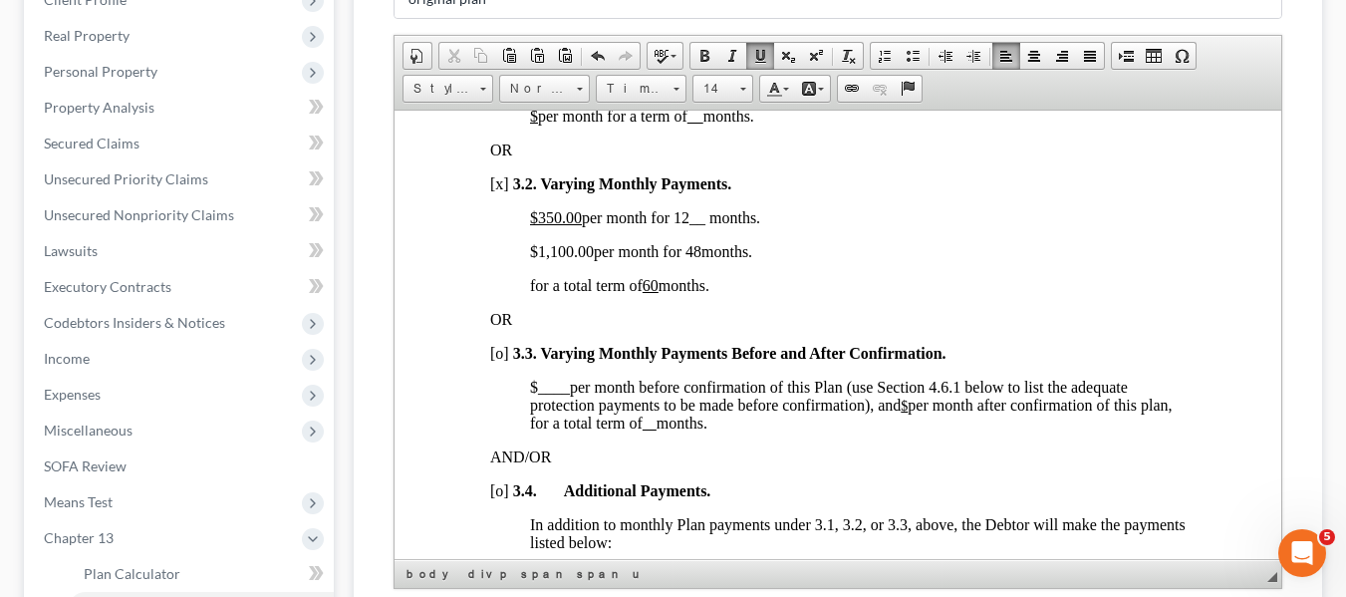
scroll to position [1553, 0]
click at [674, 226] on span "$350.00 per month for 12 __ months." at bounding box center [644, 217] width 230 height 17
click at [691, 260] on span "$1,100.00 per month for 48 months." at bounding box center [640, 251] width 222 height 17
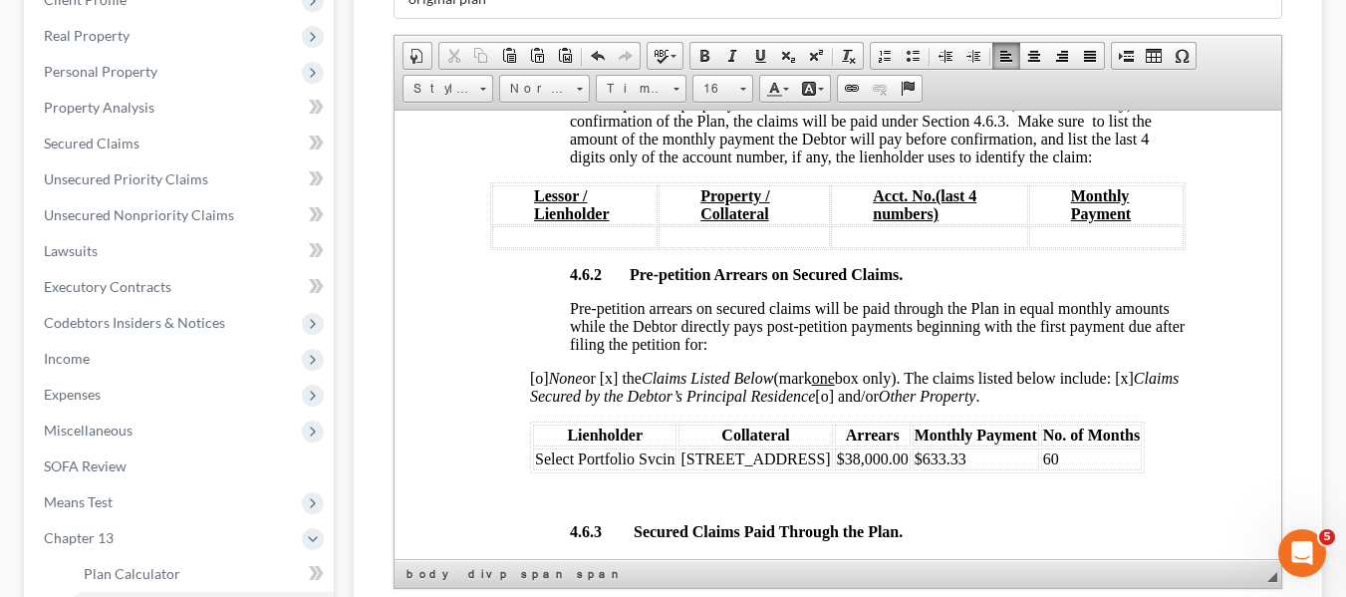
scroll to position [3448, 0]
click at [811, 109] on span "[o]" at bounding box center [808, 100] width 19 height 17
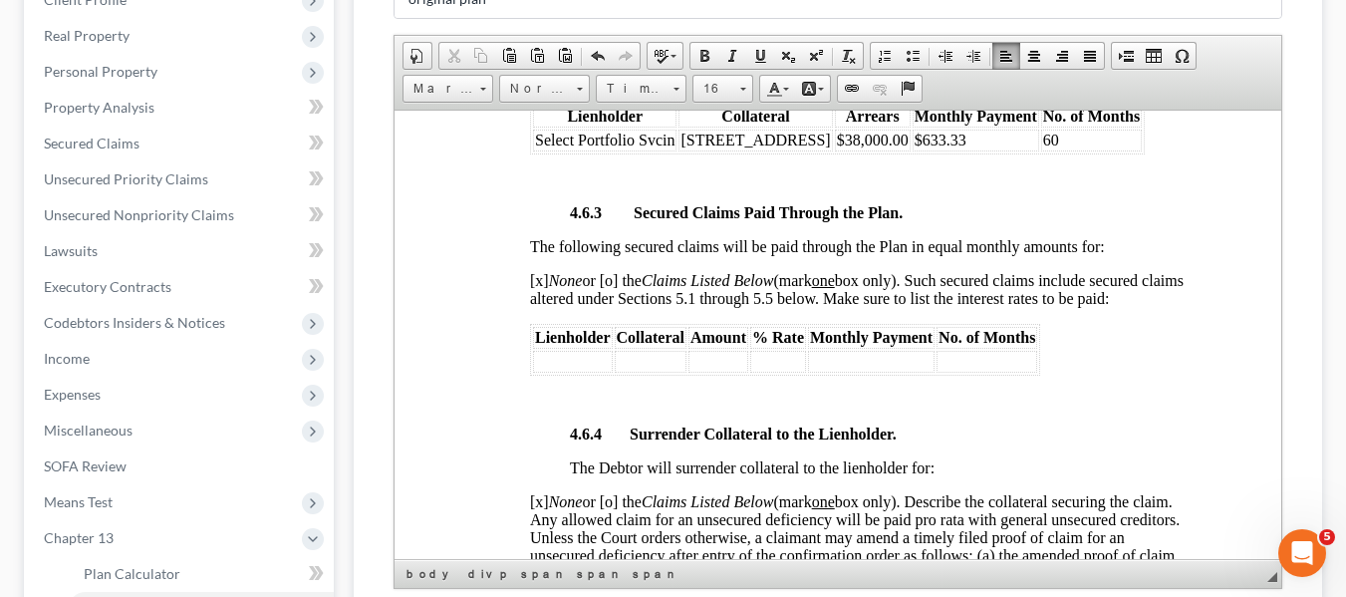
scroll to position [3766, 0]
click at [955, 149] on td "$633.33" at bounding box center [975, 139] width 127 height 22
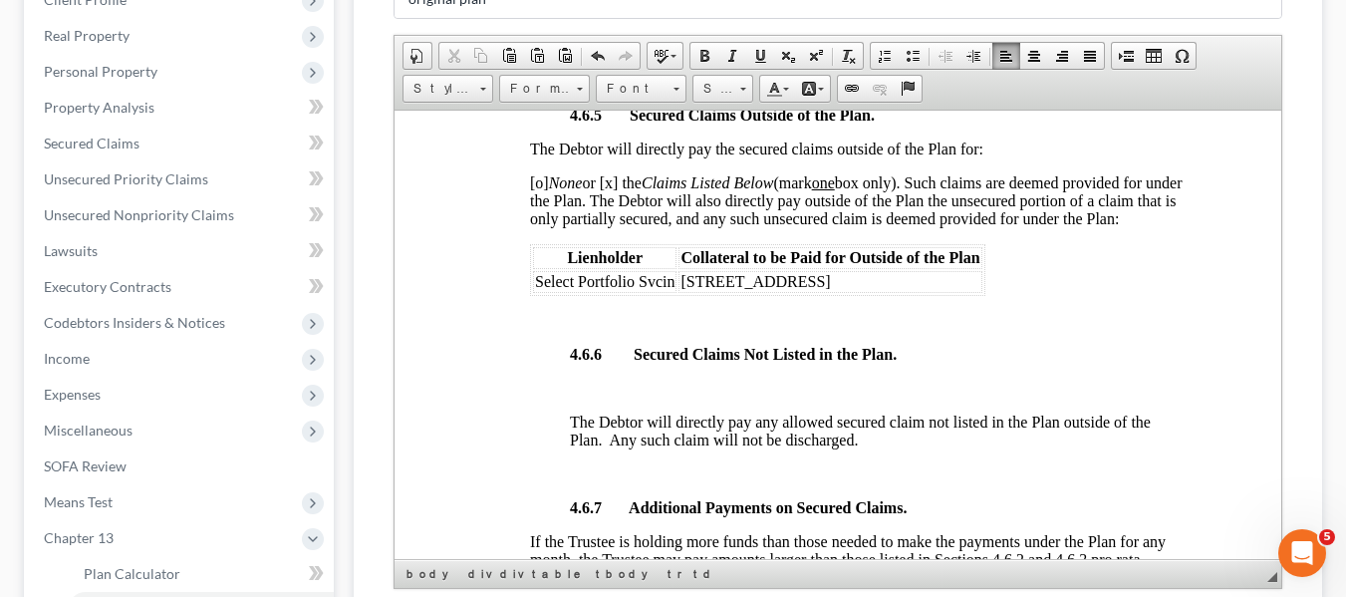
scroll to position [4421, 0]
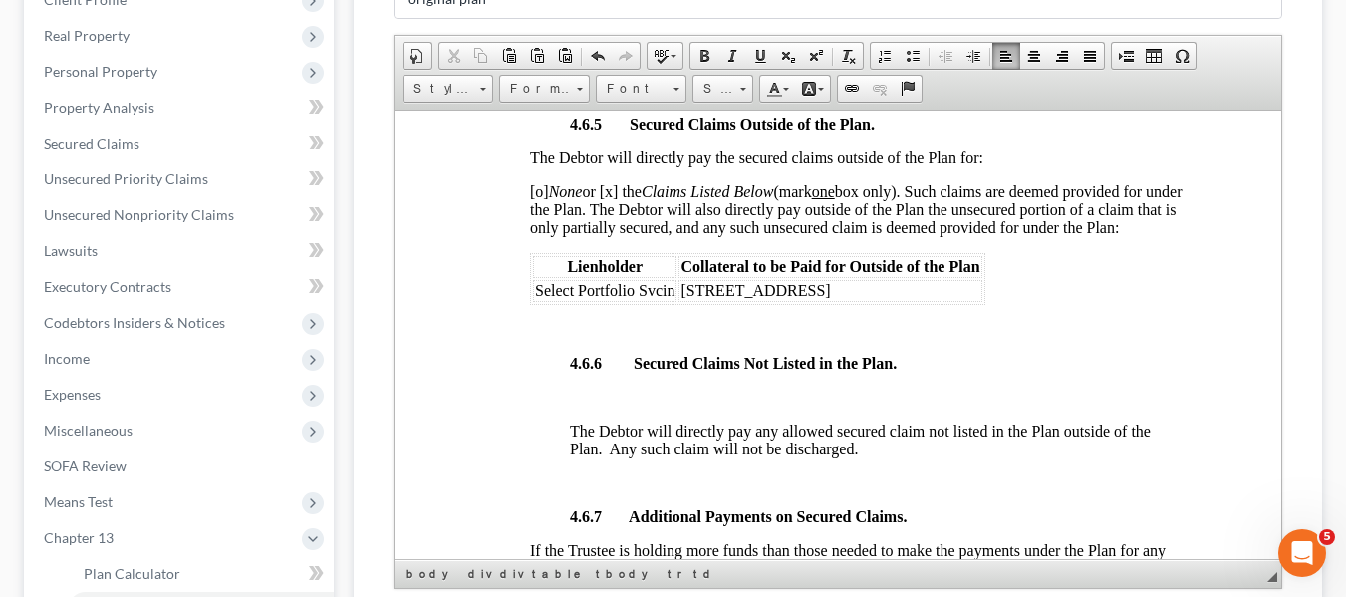
click at [535, 227] on span "[o] None or [x] the Claims Listed Below (mark one box only). Such claims are de…" at bounding box center [855, 208] width 653 height 53
click at [614, 228] on span "[x] None or [x] the Claims Listed Below (mark one box only). Such claims are de…" at bounding box center [855, 208] width 653 height 53
click at [536, 298] on span "Select Portfolio Svcin" at bounding box center [604, 289] width 140 height 17
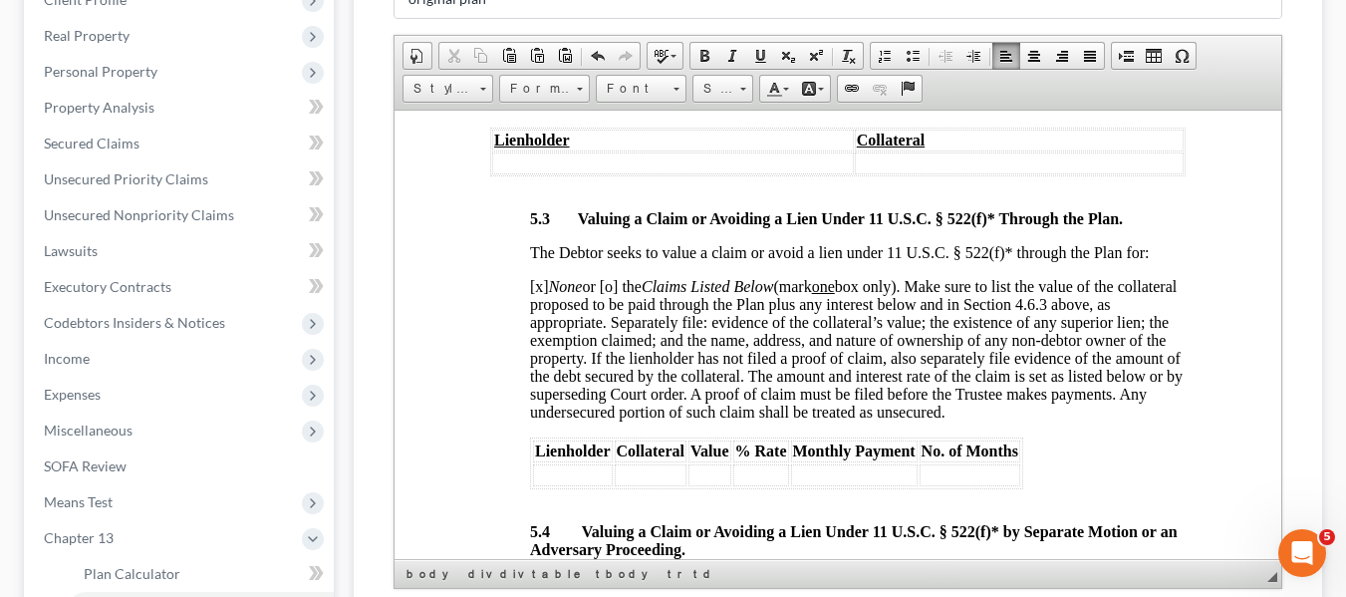
scroll to position [5941, 0]
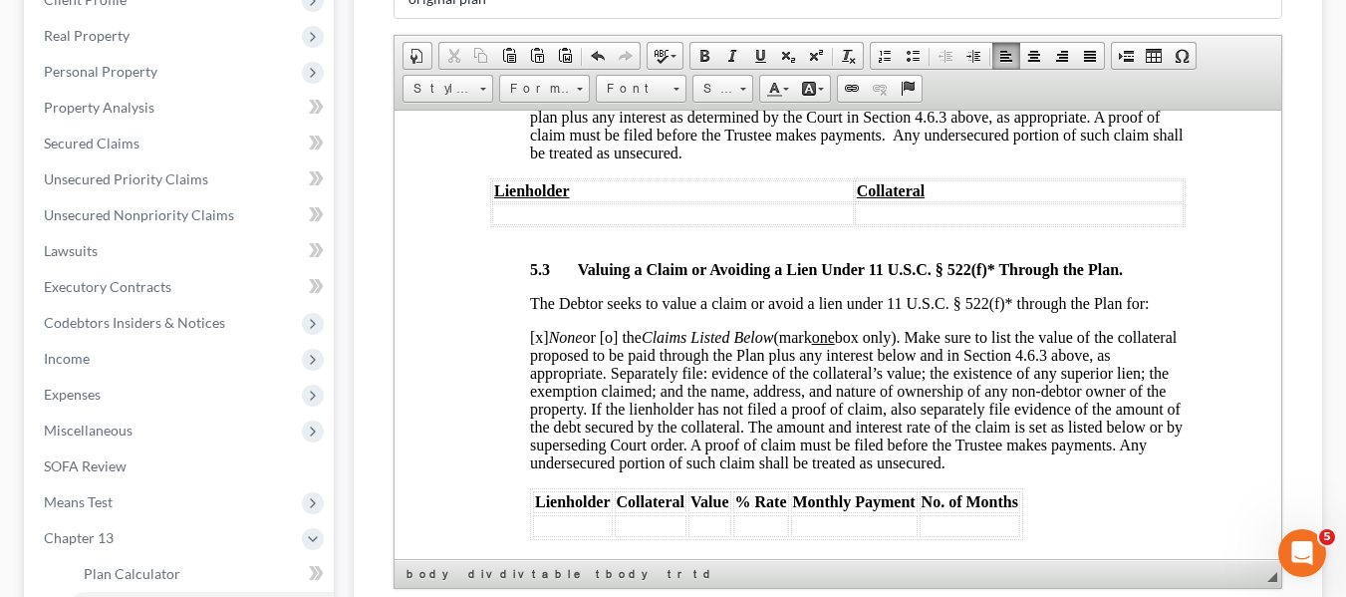
click at [535, 89] on span "[o]" at bounding box center [538, 80] width 19 height 17
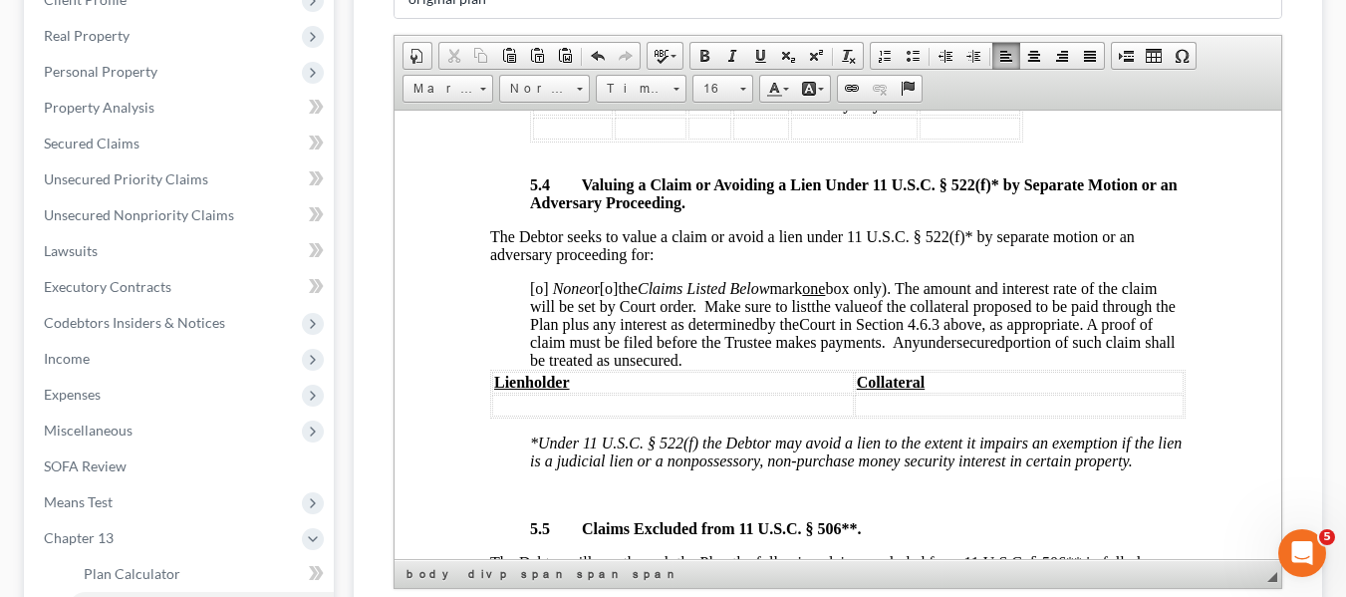
scroll to position [6454, 0]
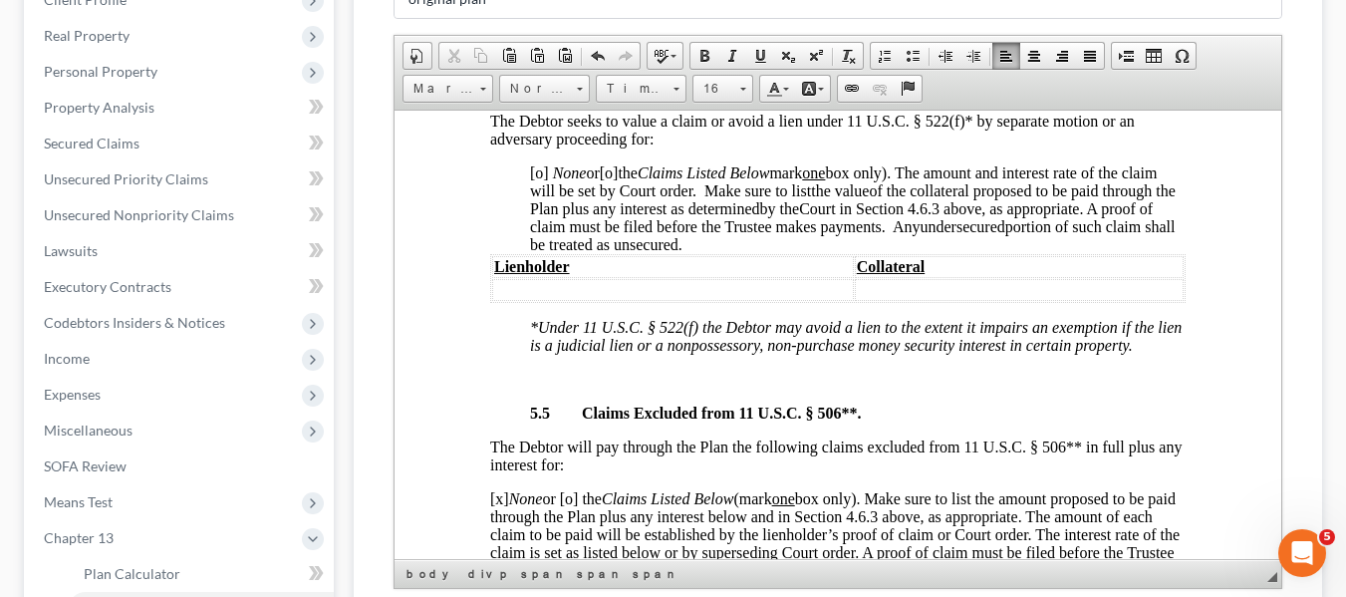
click at [536, 180] on span "[o]" at bounding box center [538, 171] width 19 height 17
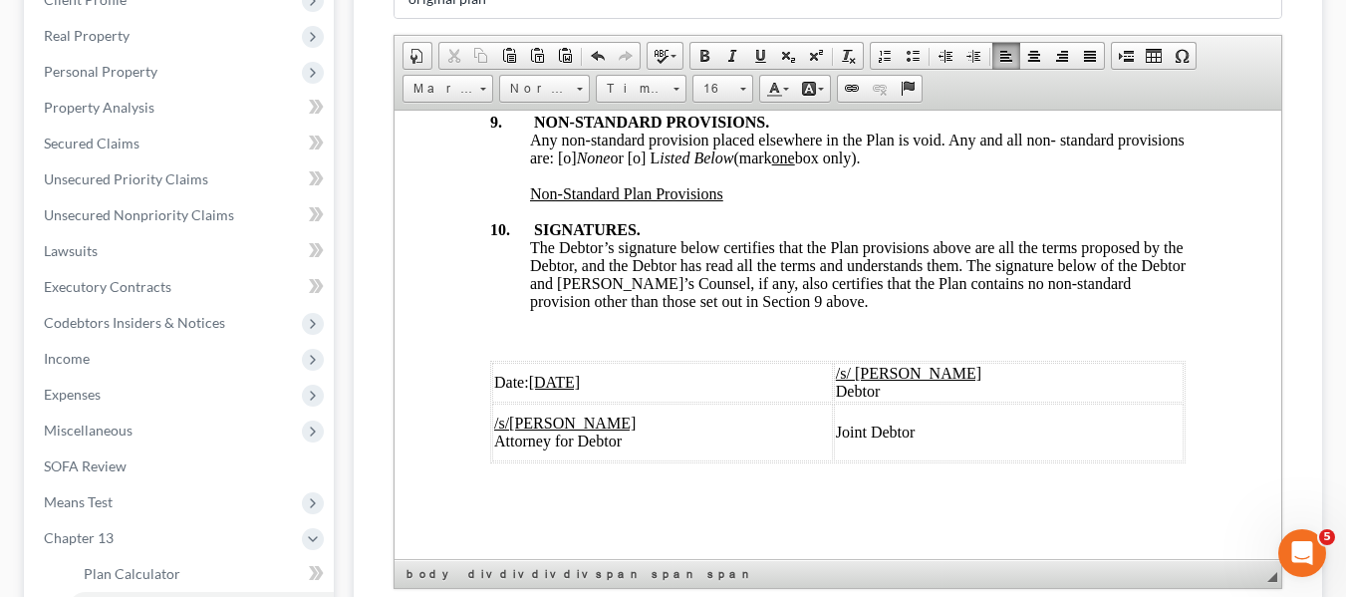
scroll to position [7732, 0]
click at [635, 140] on span "Any non-standard provision placed elsewhere in the Plan is void. Any and all no…" at bounding box center [856, 148] width 655 height 35
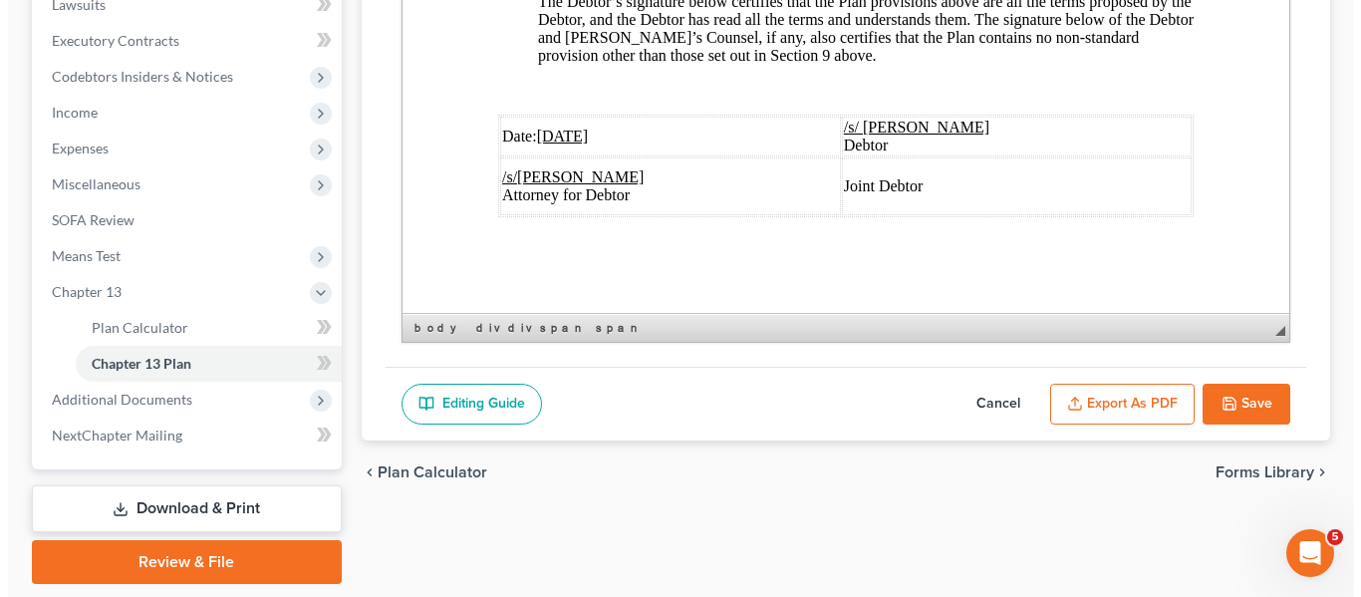
scroll to position [606, 0]
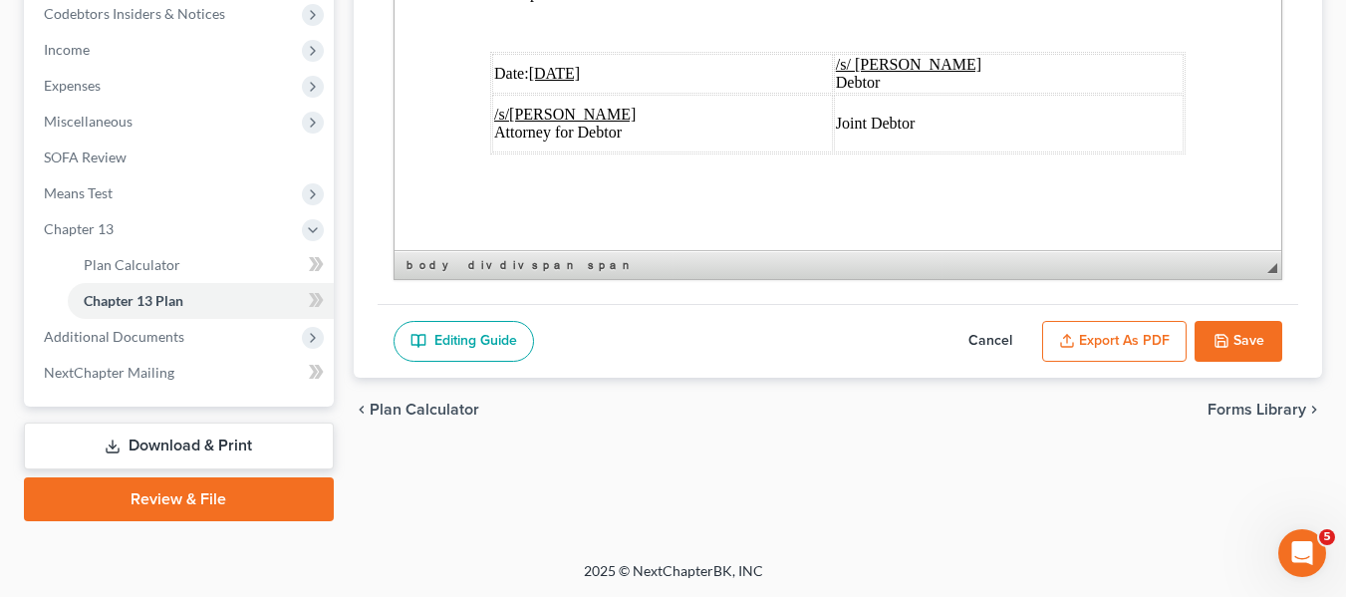
click at [1099, 337] on button "Export as PDF" at bounding box center [1114, 342] width 144 height 42
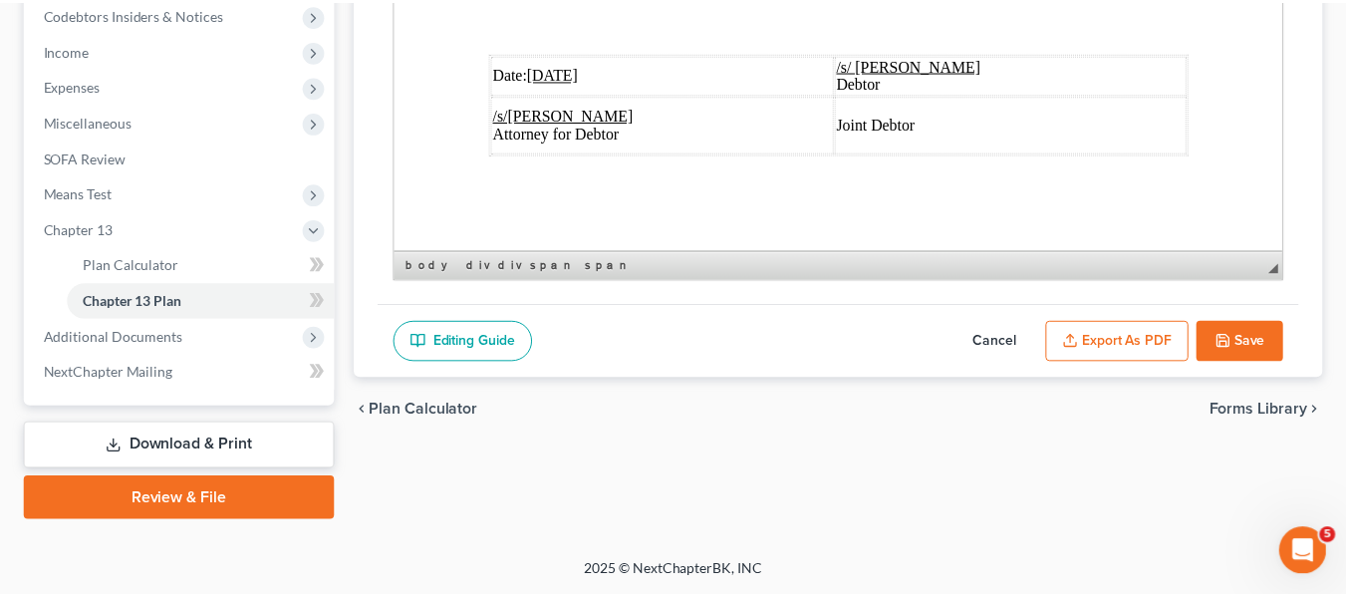
scroll to position [7661, 0]
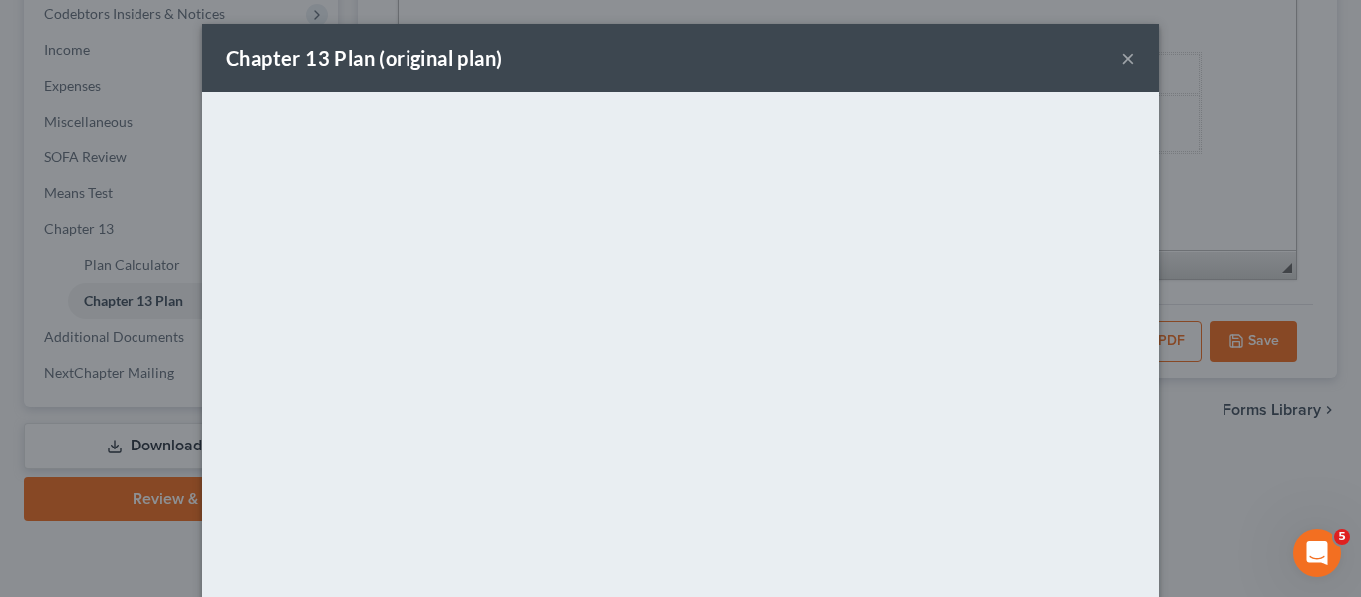
click at [1124, 61] on button "×" at bounding box center [1128, 58] width 14 height 24
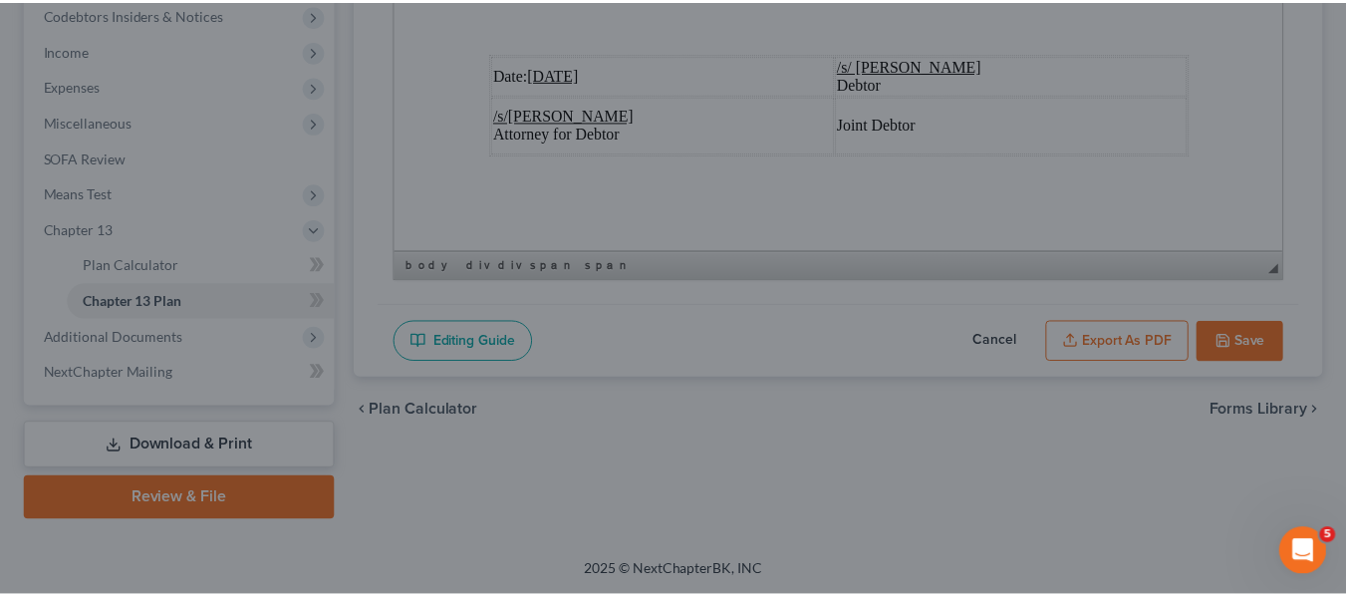
scroll to position [7732, 0]
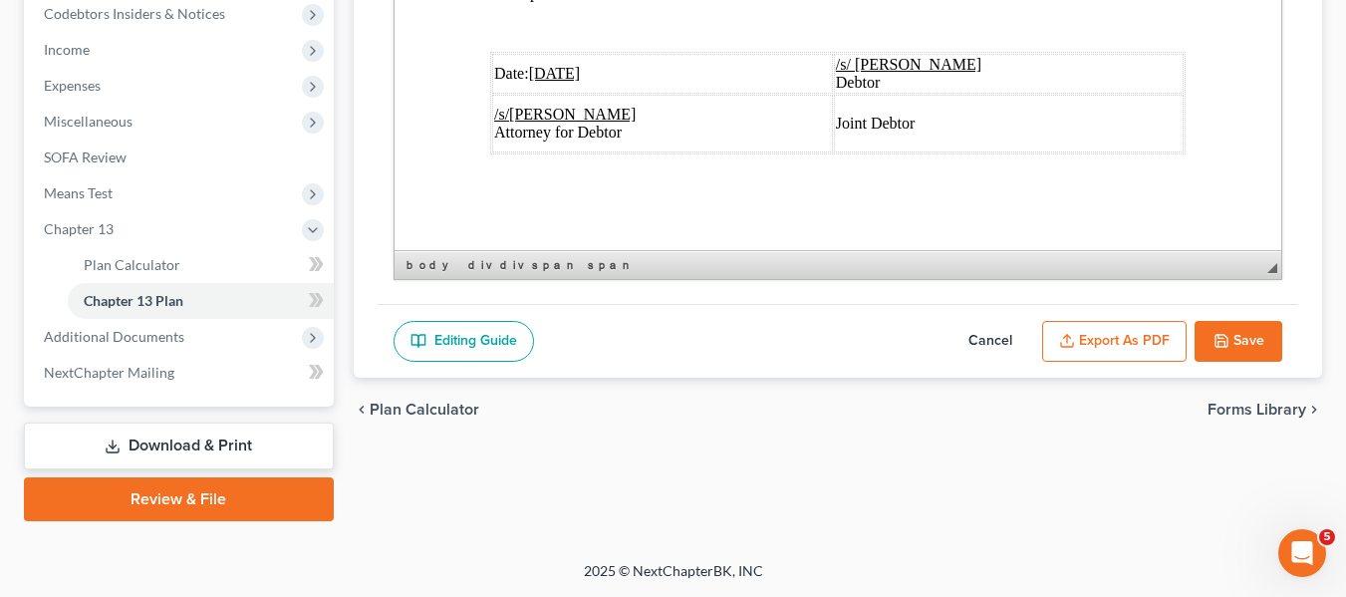
click at [1235, 327] on button "Save" at bounding box center [1239, 342] width 88 height 42
select select "1"
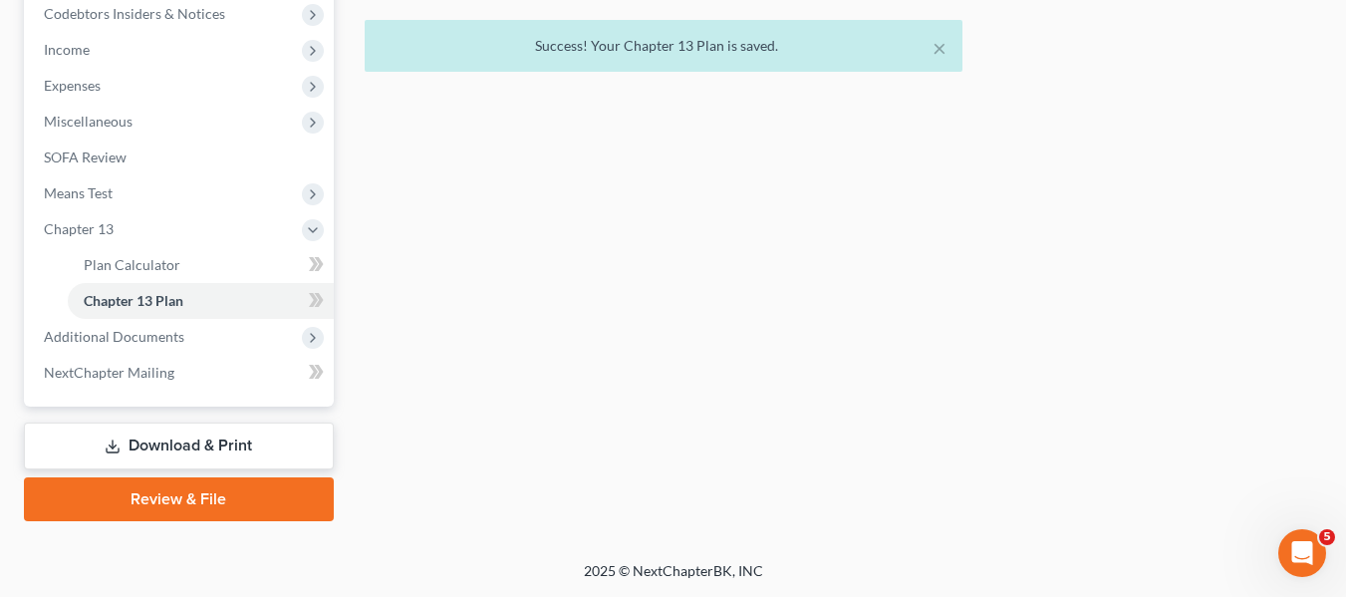
click at [140, 446] on link "Download & Print" at bounding box center [179, 445] width 310 height 47
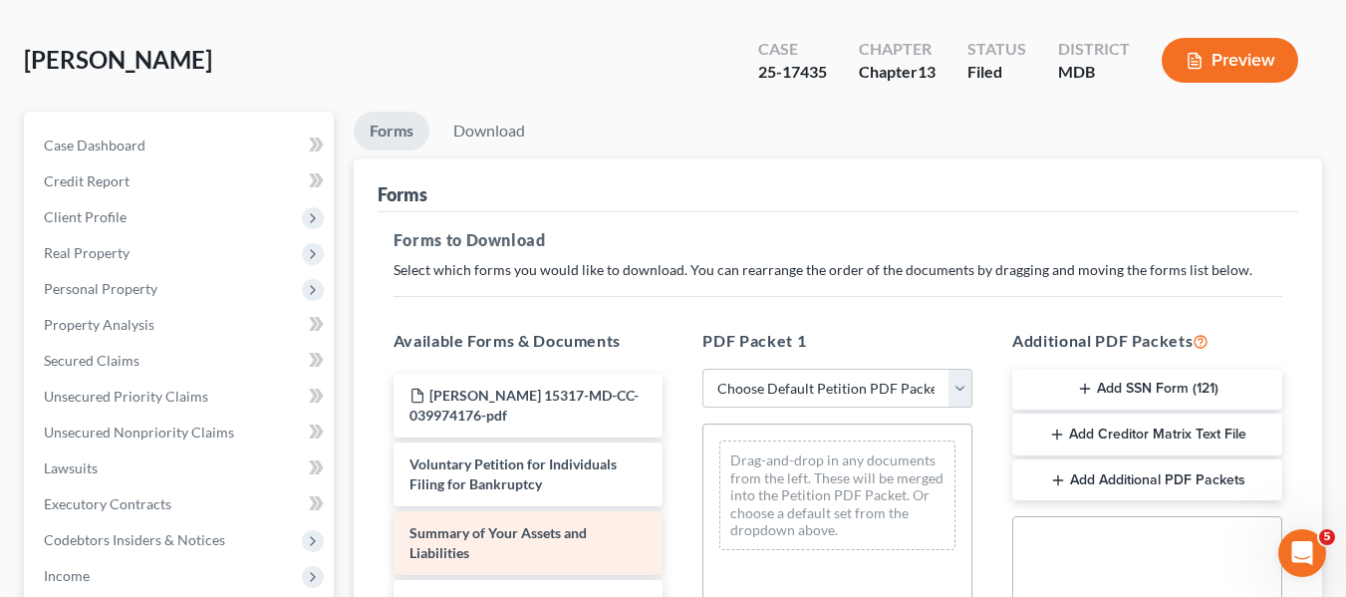
scroll to position [68, 0]
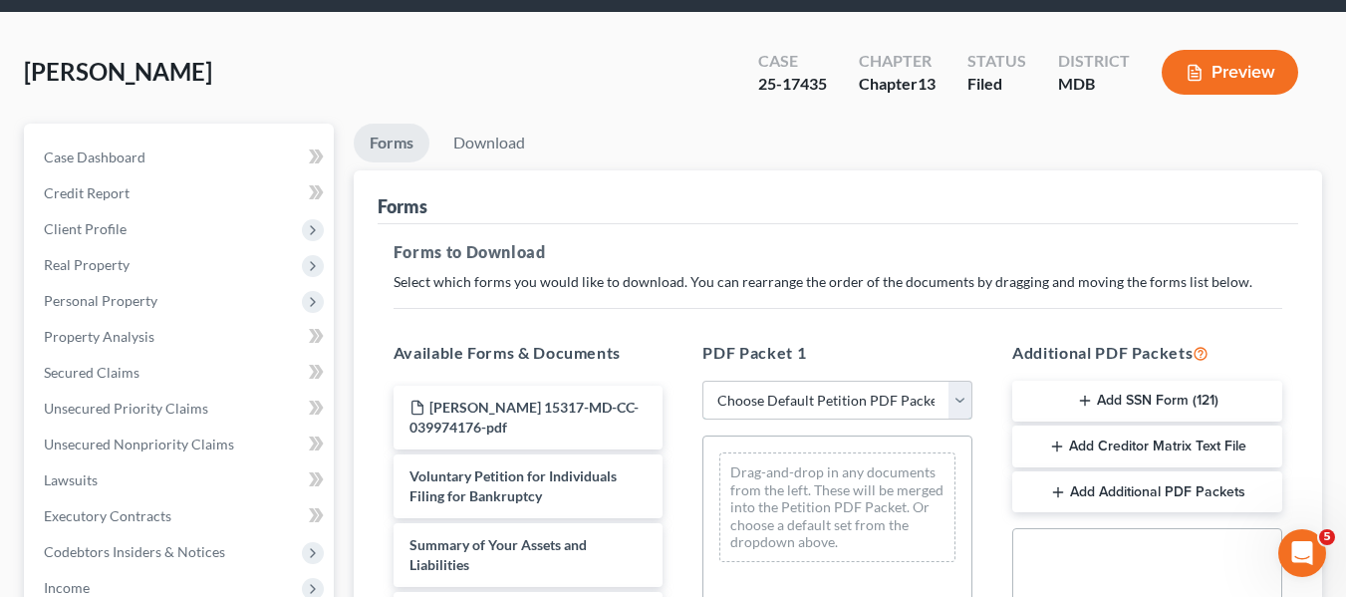
click at [811, 398] on select "Choose Default Petition PDF Packet Complete Bankruptcy Petition (all forms and …" at bounding box center [837, 401] width 270 height 40
select select "0"
click at [702, 381] on select "Choose Default Petition PDF Packet Complete Bankruptcy Petition (all forms and …" at bounding box center [837, 401] width 270 height 40
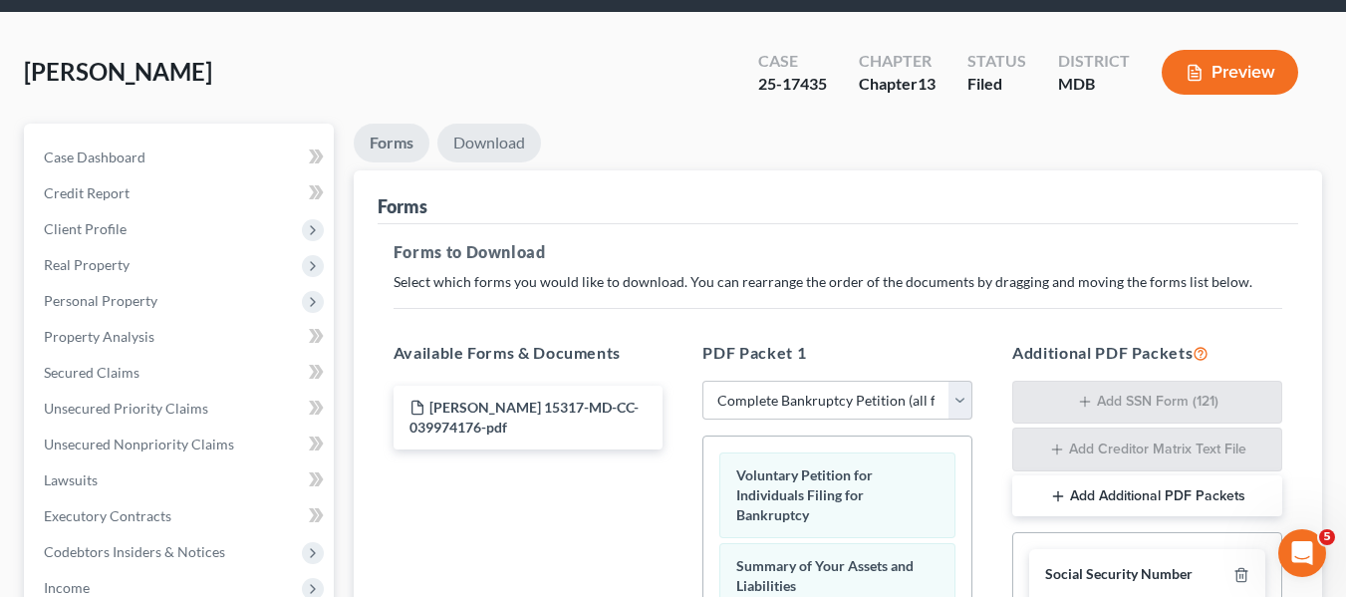
click at [491, 147] on link "Download" at bounding box center [489, 143] width 104 height 39
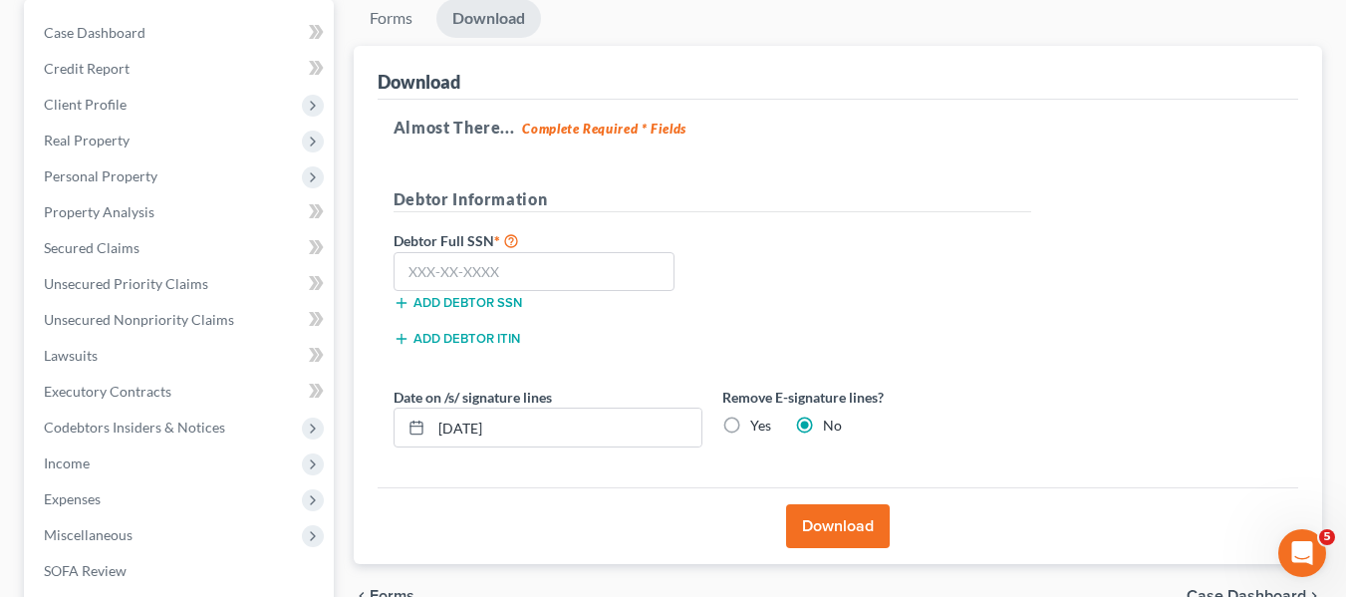
scroll to position [200, 0]
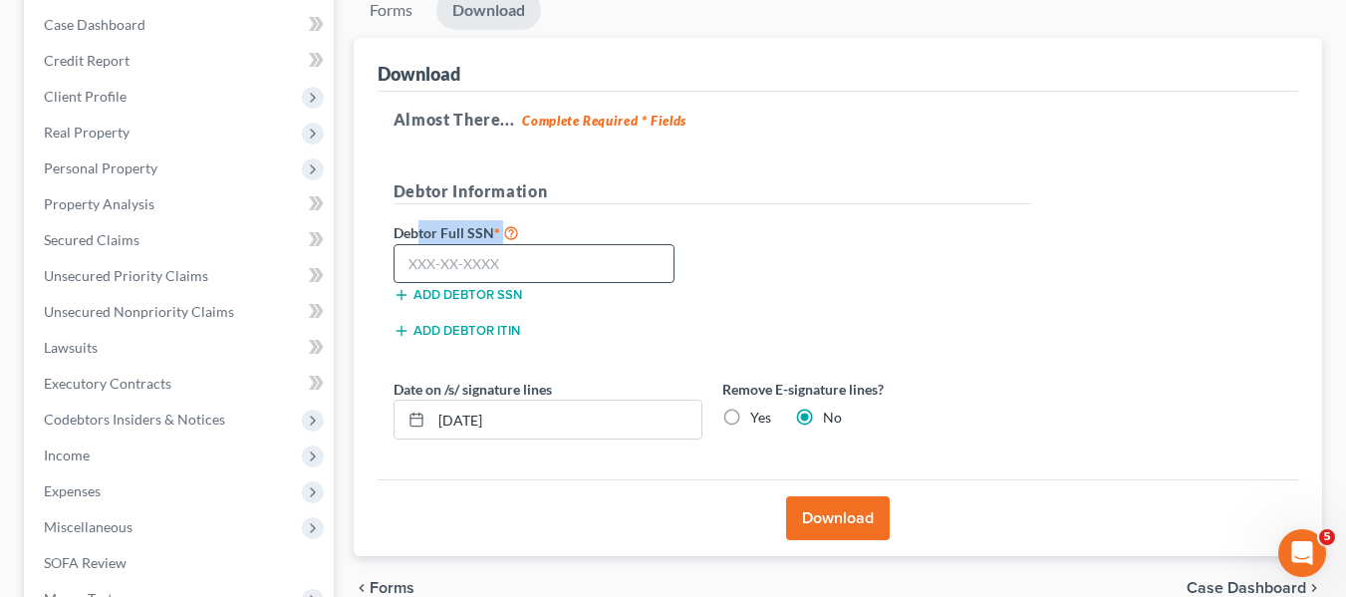
drag, startPoint x: 418, startPoint y: 242, endPoint x: 418, endPoint y: 256, distance: 14.0
click at [418, 256] on div "Debtor Full SSN * Add debtor SSN" at bounding box center [548, 262] width 329 height 84
click at [418, 256] on input "text" at bounding box center [535, 264] width 282 height 40
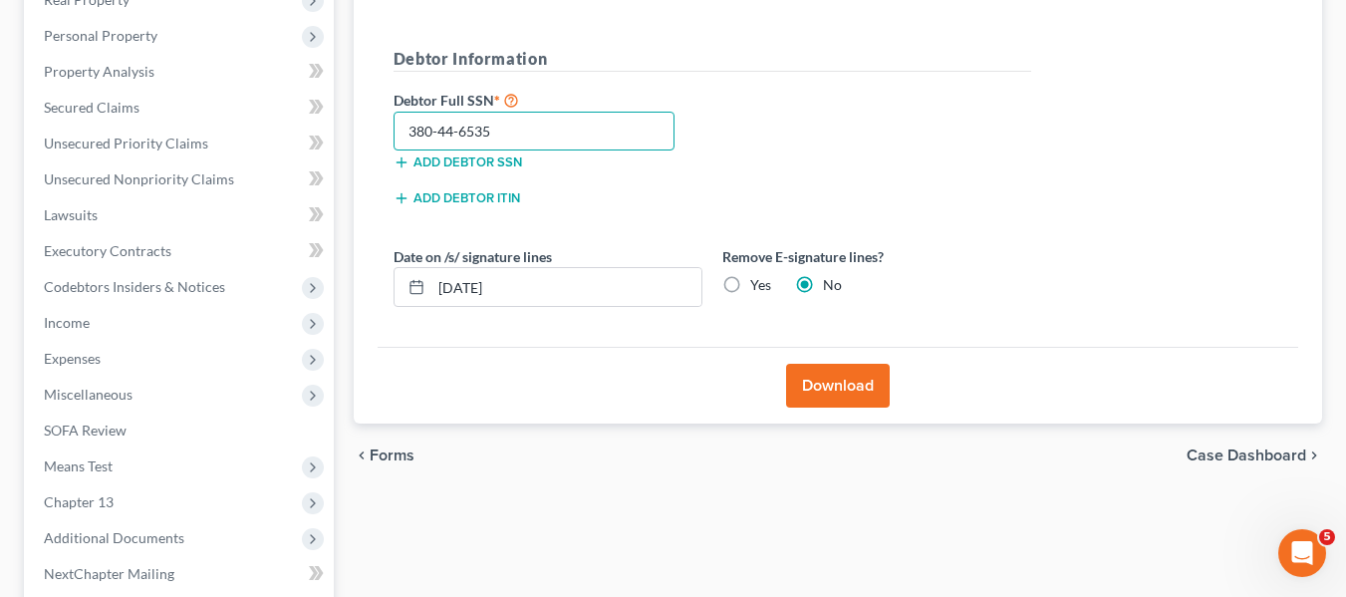
scroll to position [334, 0]
type input "380-44-6535"
click at [861, 384] on button "Download" at bounding box center [838, 385] width 104 height 44
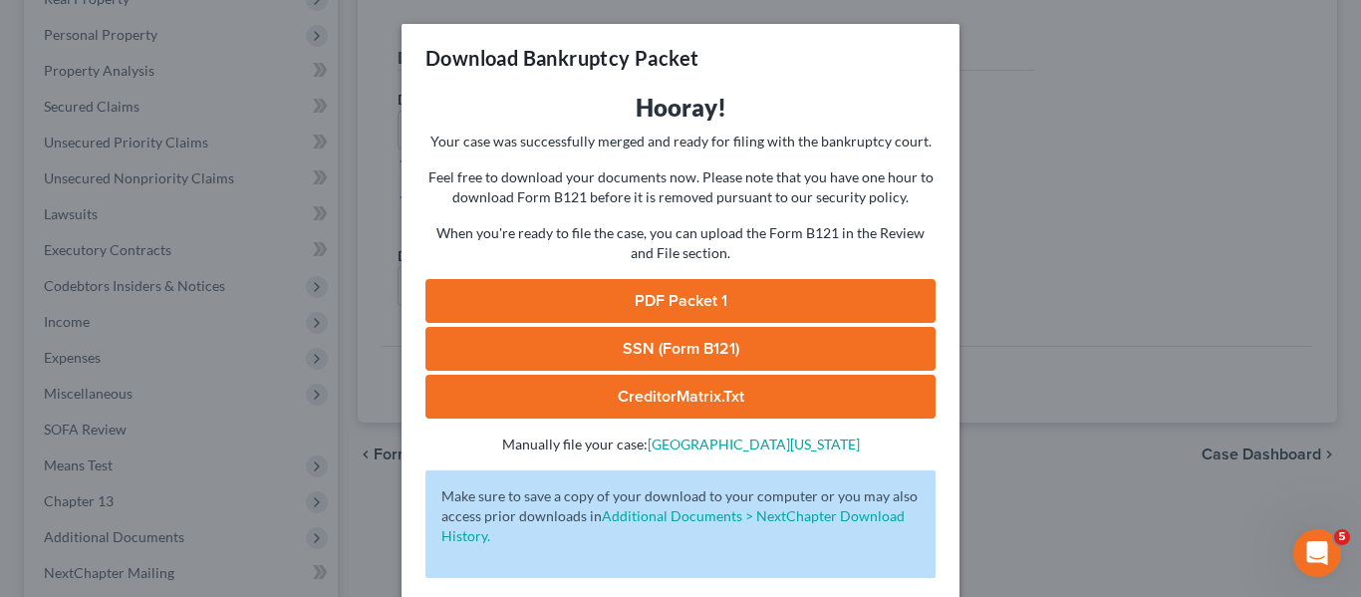
click at [732, 292] on link "PDF Packet 1" at bounding box center [680, 301] width 510 height 44
click at [1036, 252] on div "Download Bankruptcy Packet Hooray! Your case was successfully merged and ready …" at bounding box center [680, 298] width 1361 height 597
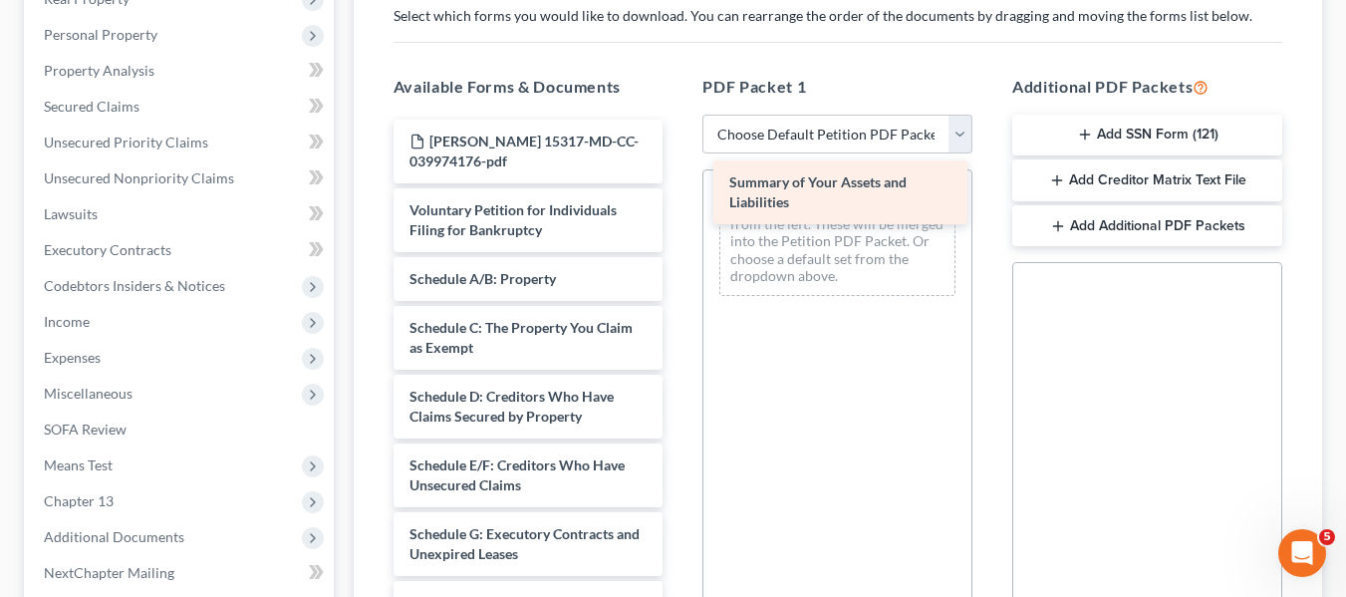
drag, startPoint x: 490, startPoint y: 277, endPoint x: 805, endPoint y: 184, distance: 328.2
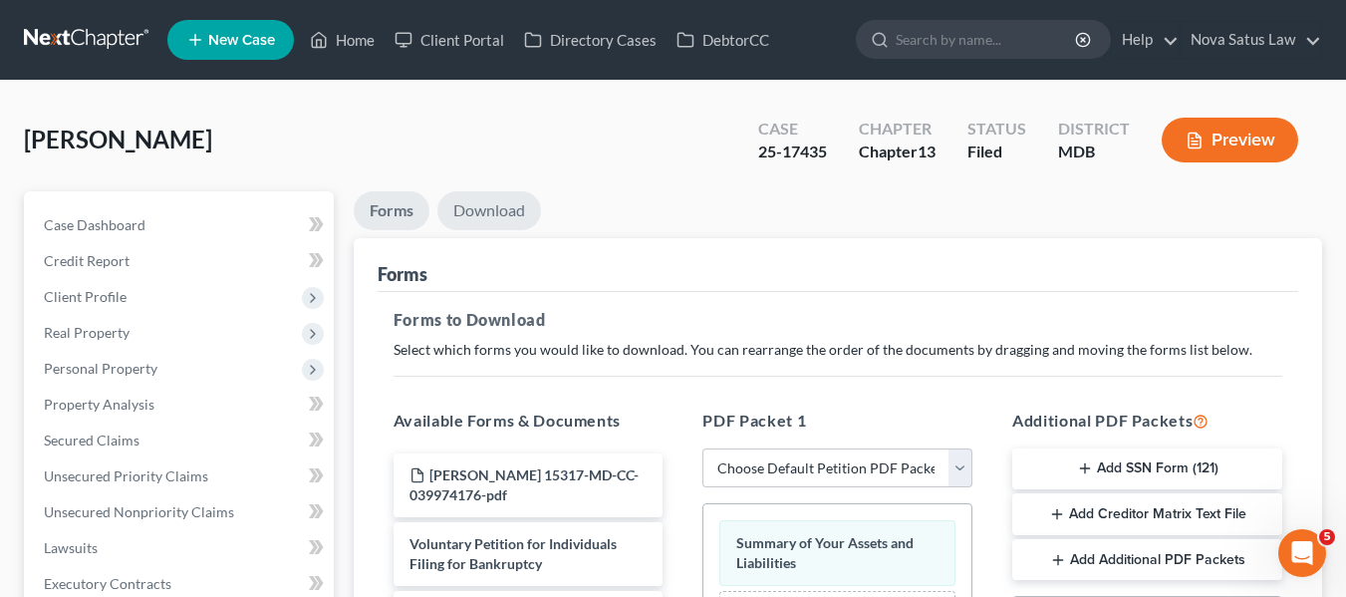
click at [497, 197] on link "Download" at bounding box center [489, 210] width 104 height 39
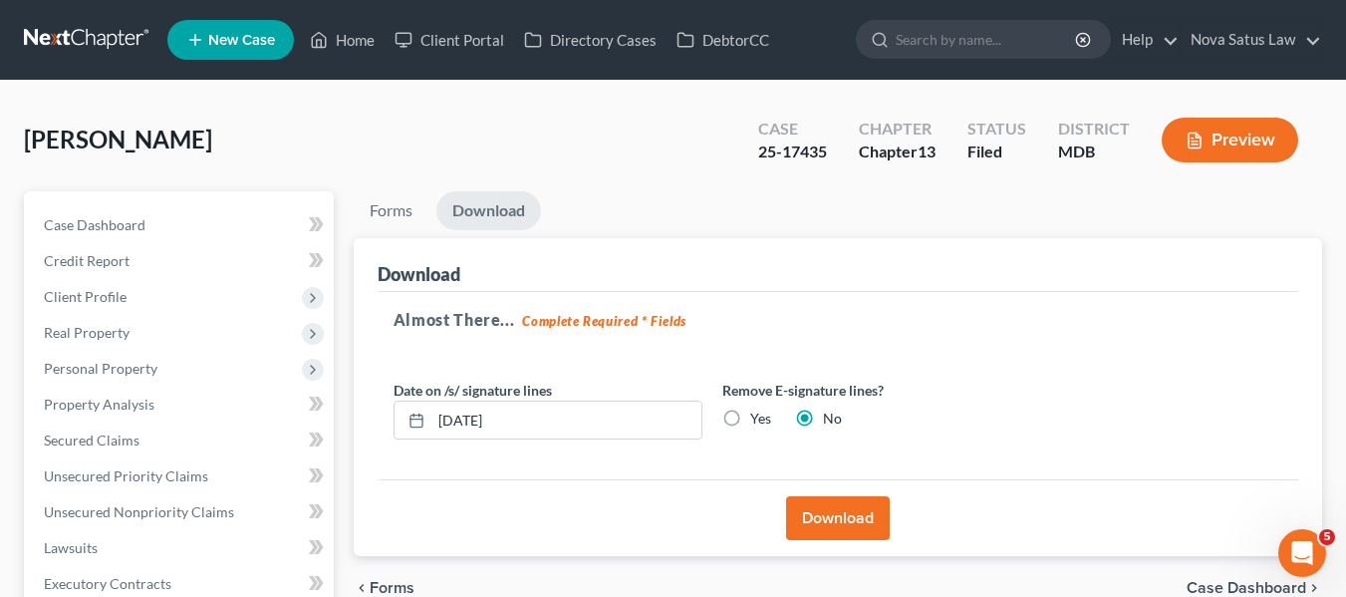
click at [804, 500] on button "Download" at bounding box center [838, 518] width 104 height 44
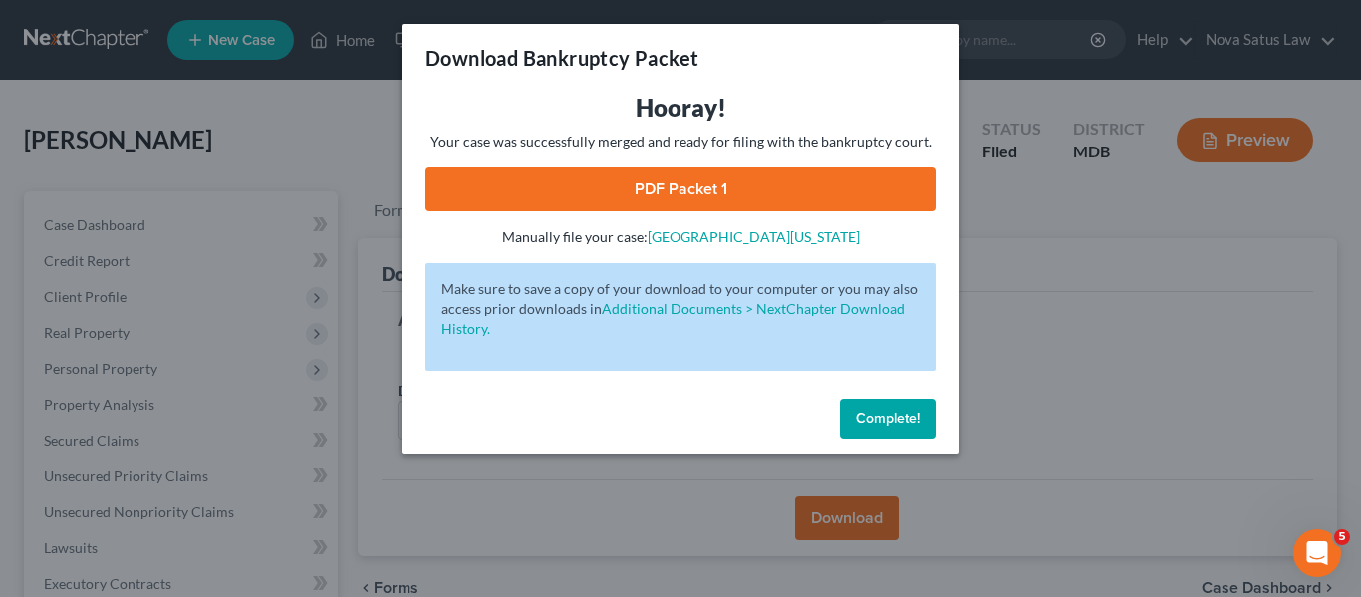
click at [685, 195] on link "PDF Packet 1" at bounding box center [680, 189] width 510 height 44
click at [893, 411] on span "Complete!" at bounding box center [888, 418] width 64 height 17
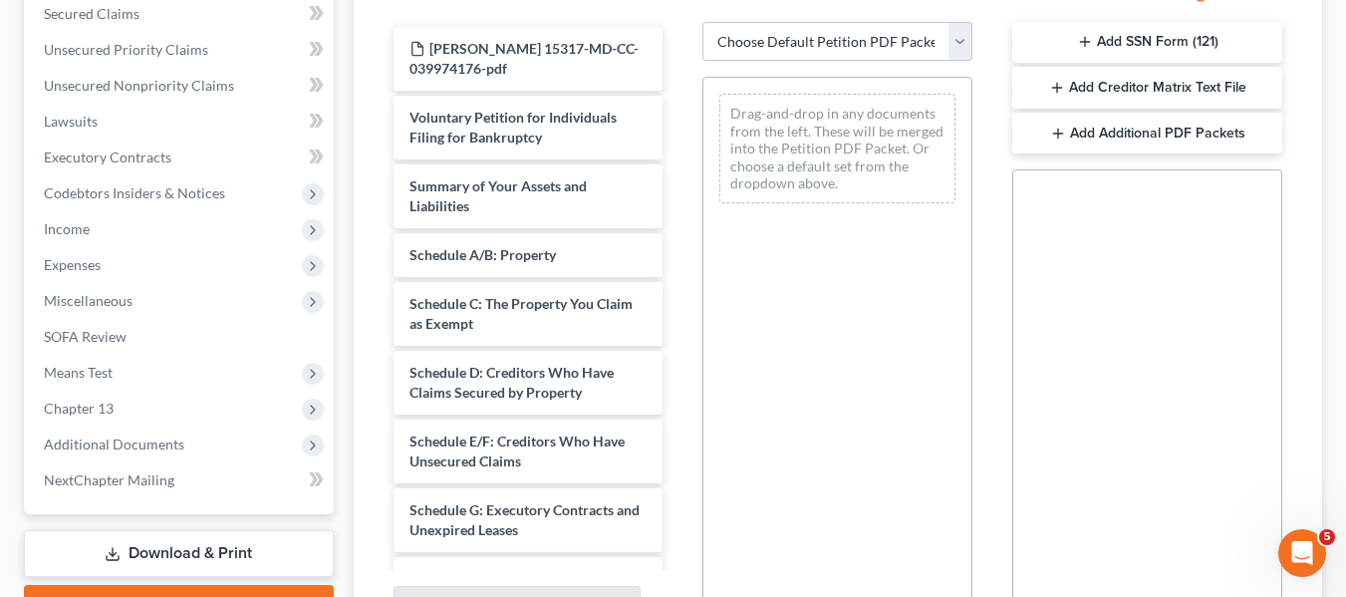
scroll to position [427, 0]
click at [813, 56] on select "Choose Default Petition PDF Packet Complete Bankruptcy Petition (all forms and …" at bounding box center [837, 41] width 270 height 40
select select "7"
click at [702, 21] on select "Choose Default Petition PDF Packet Complete Bankruptcy Petition (all forms and …" at bounding box center [837, 41] width 270 height 40
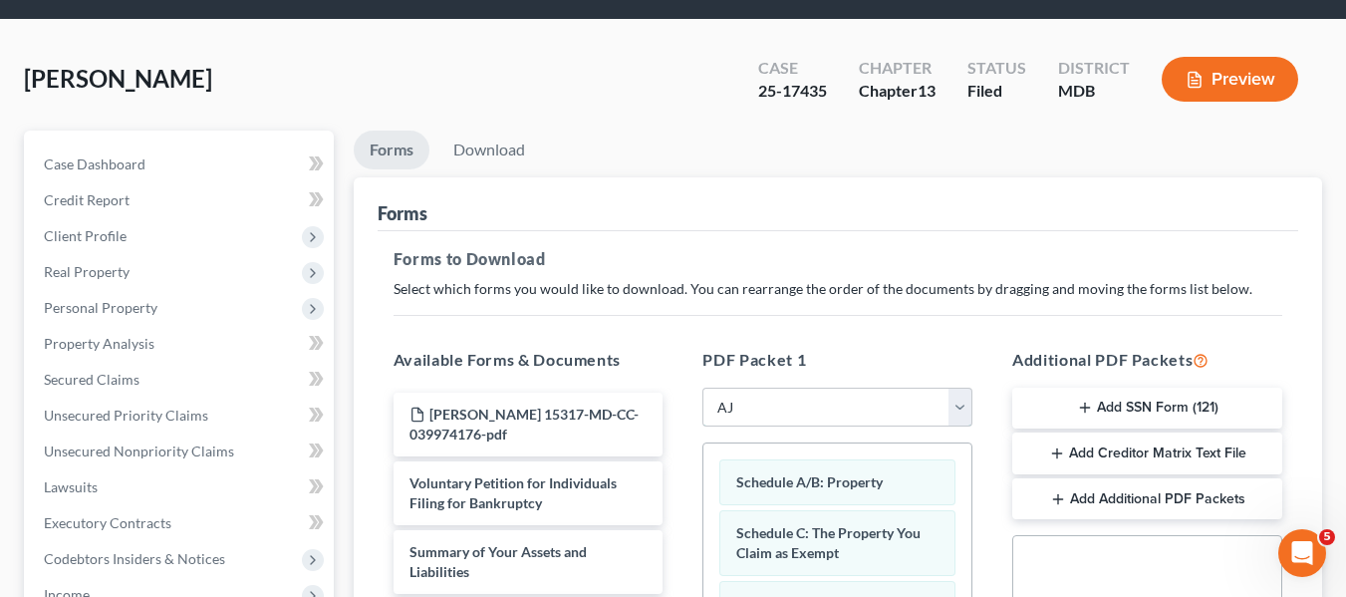
scroll to position [0, 0]
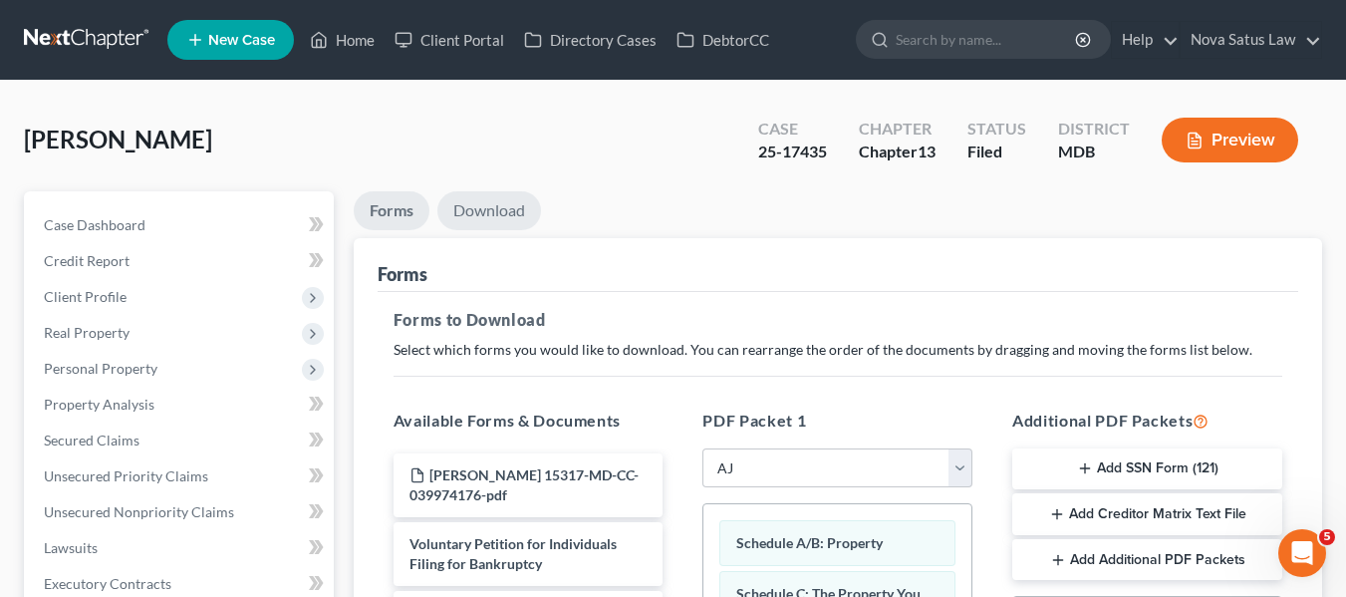
click at [487, 221] on link "Download" at bounding box center [489, 210] width 104 height 39
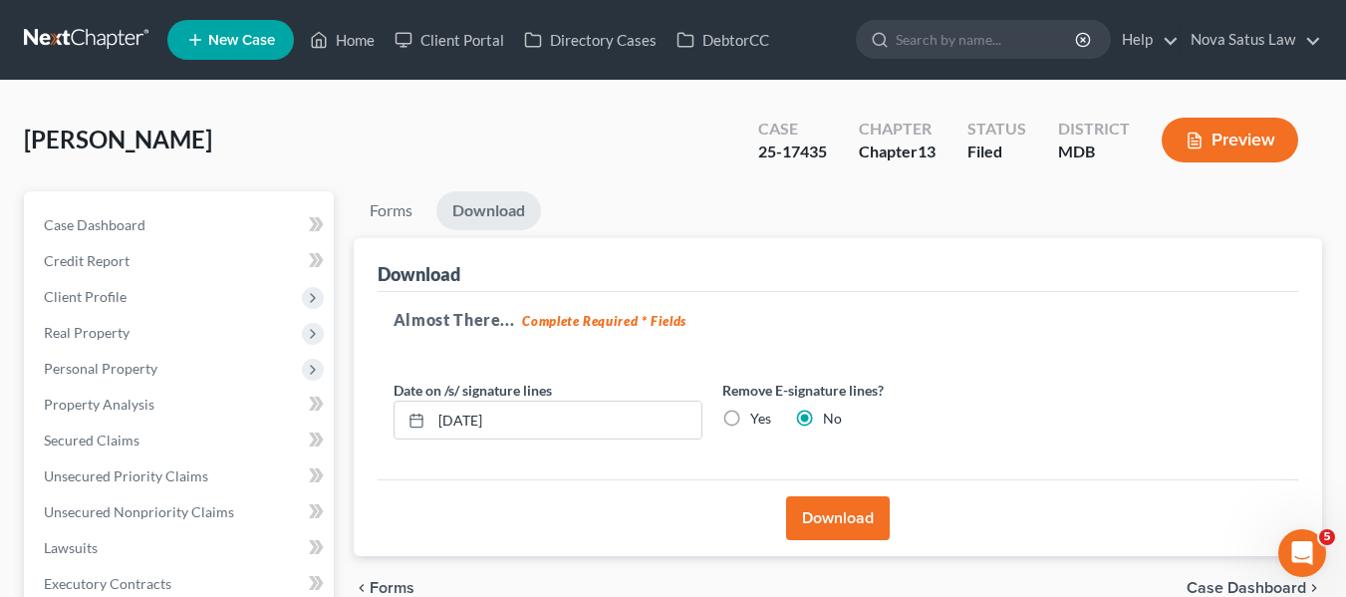
click at [845, 511] on button "Download" at bounding box center [838, 518] width 104 height 44
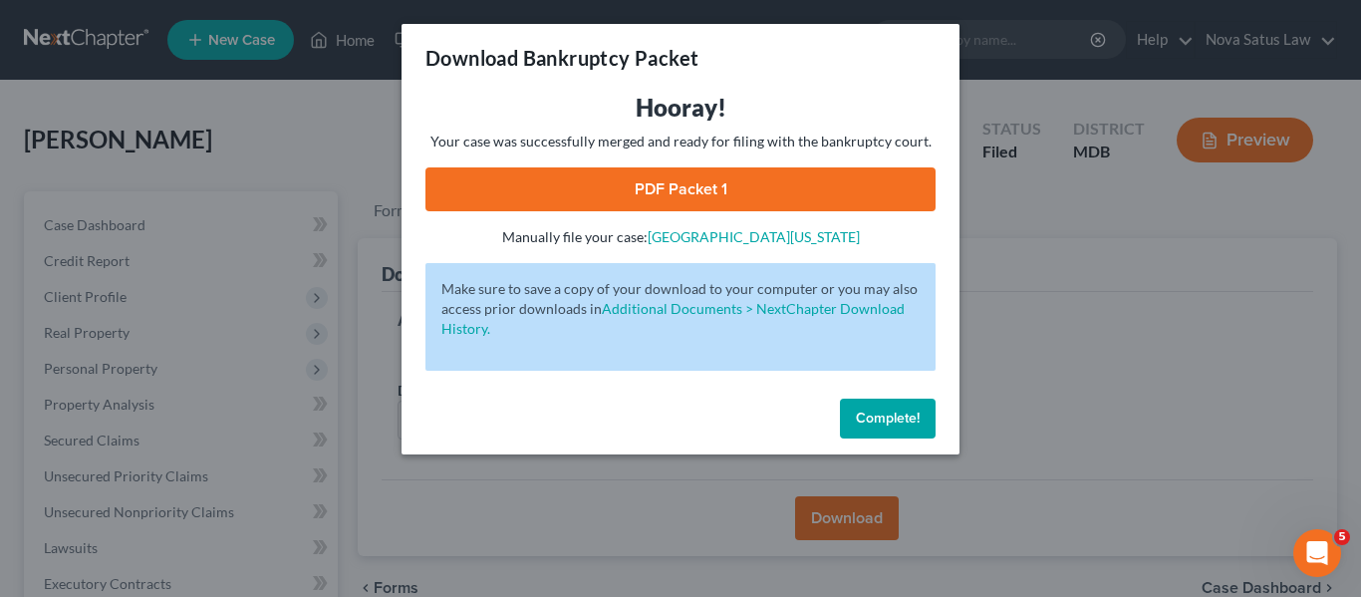
click at [697, 205] on link "PDF Packet 1" at bounding box center [680, 189] width 510 height 44
click at [906, 403] on button "Complete!" at bounding box center [888, 419] width 96 height 40
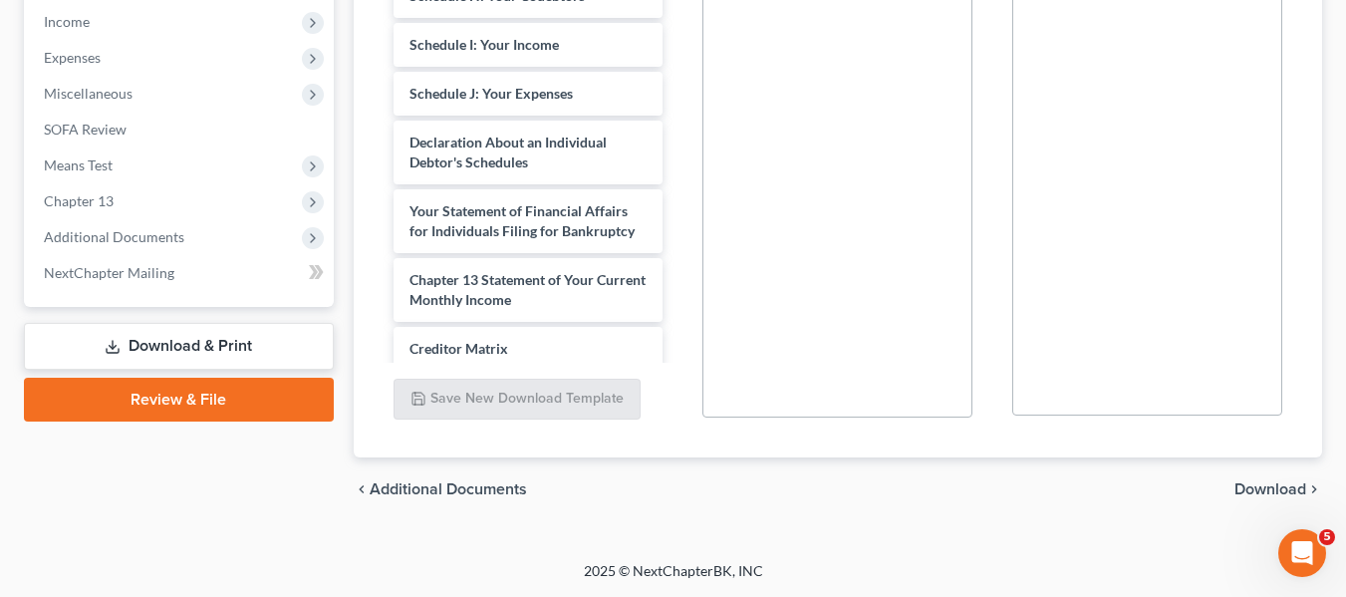
scroll to position [377, 0]
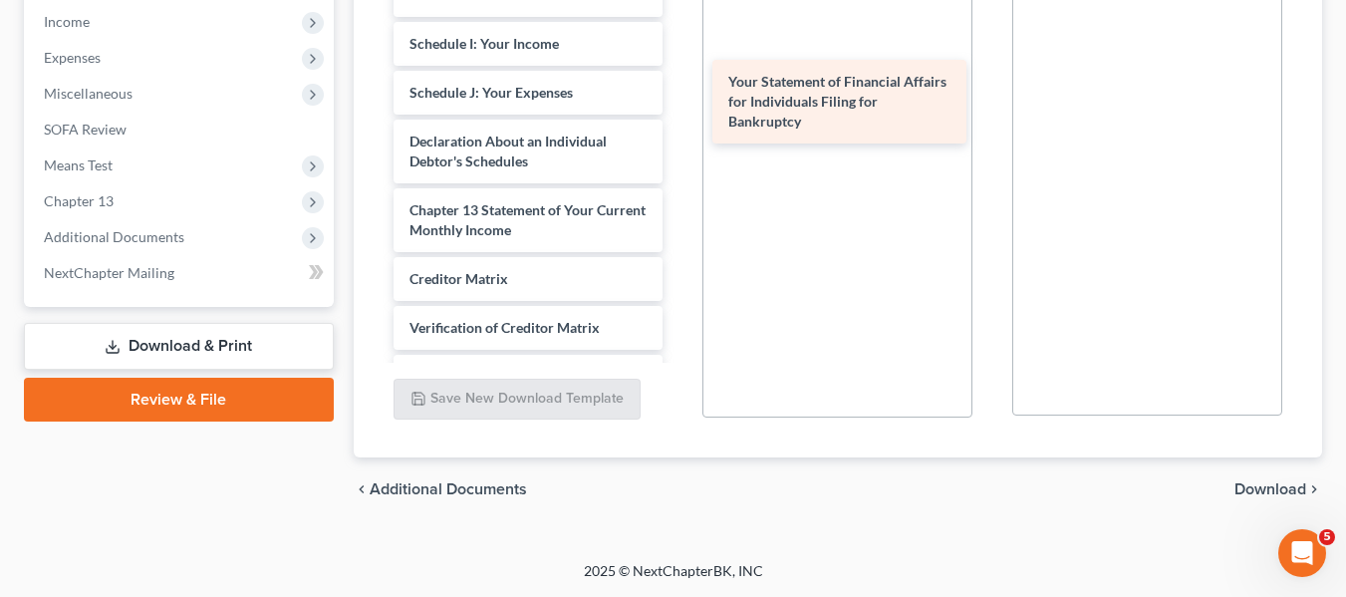
drag, startPoint x: 487, startPoint y: 247, endPoint x: 806, endPoint y: 119, distance: 343.8
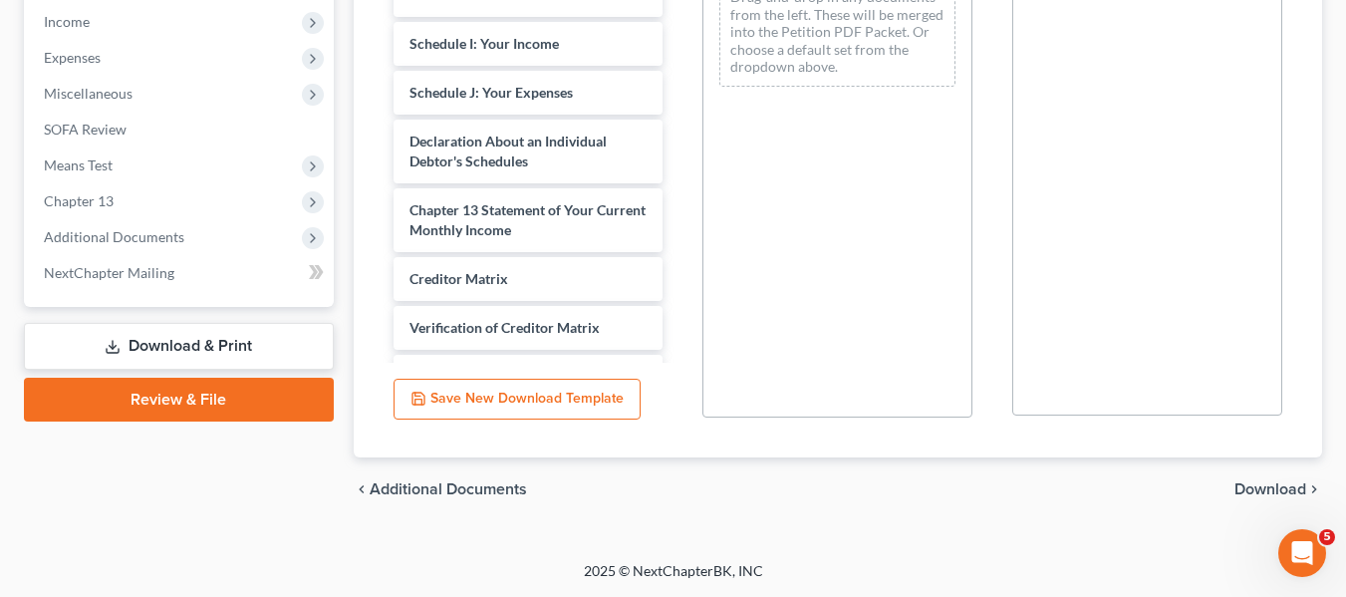
scroll to position [112, 0]
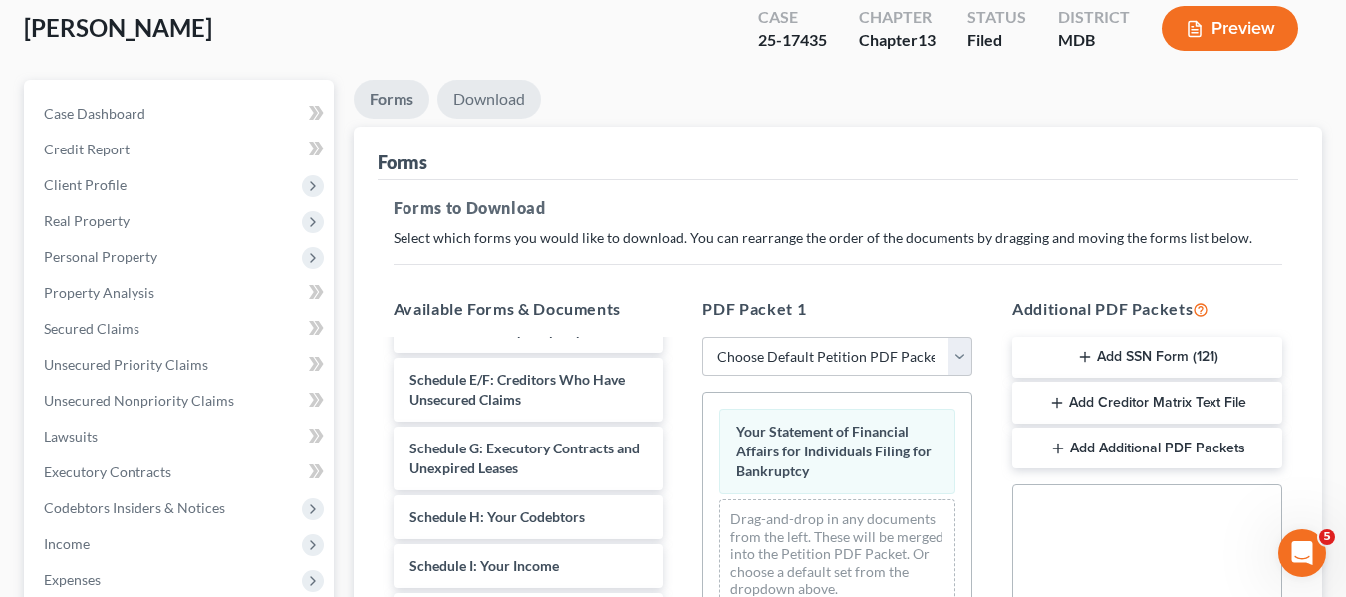
click at [461, 102] on link "Download" at bounding box center [489, 99] width 104 height 39
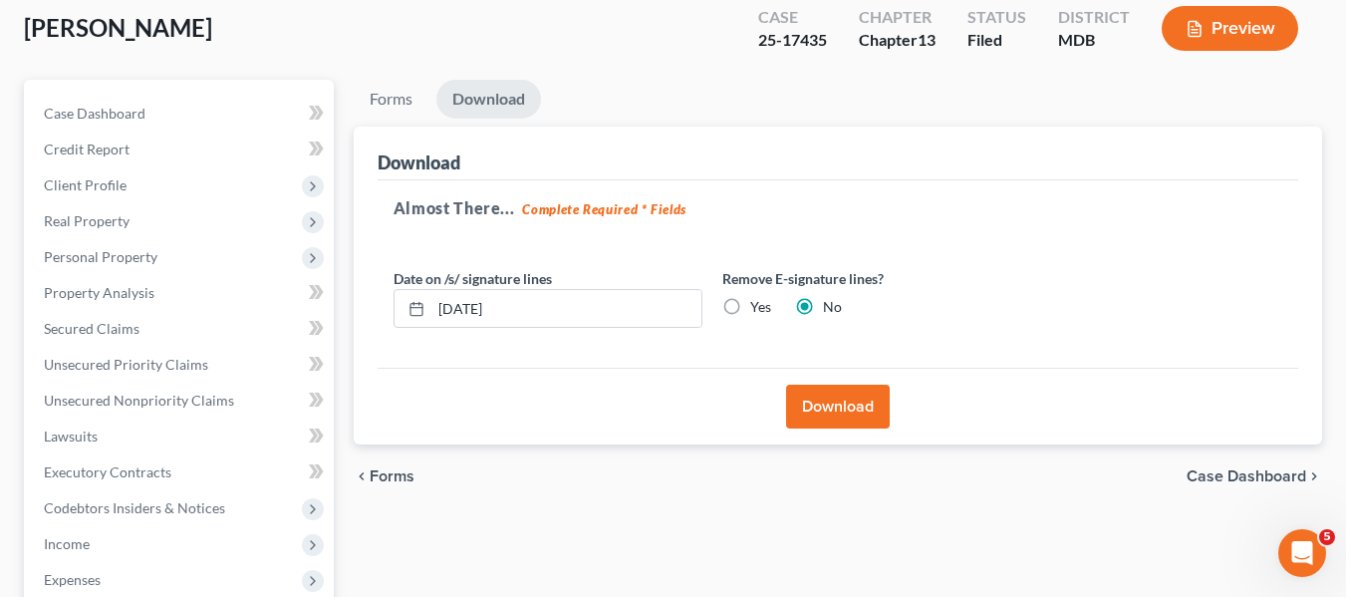
click at [858, 414] on button "Download" at bounding box center [838, 407] width 104 height 44
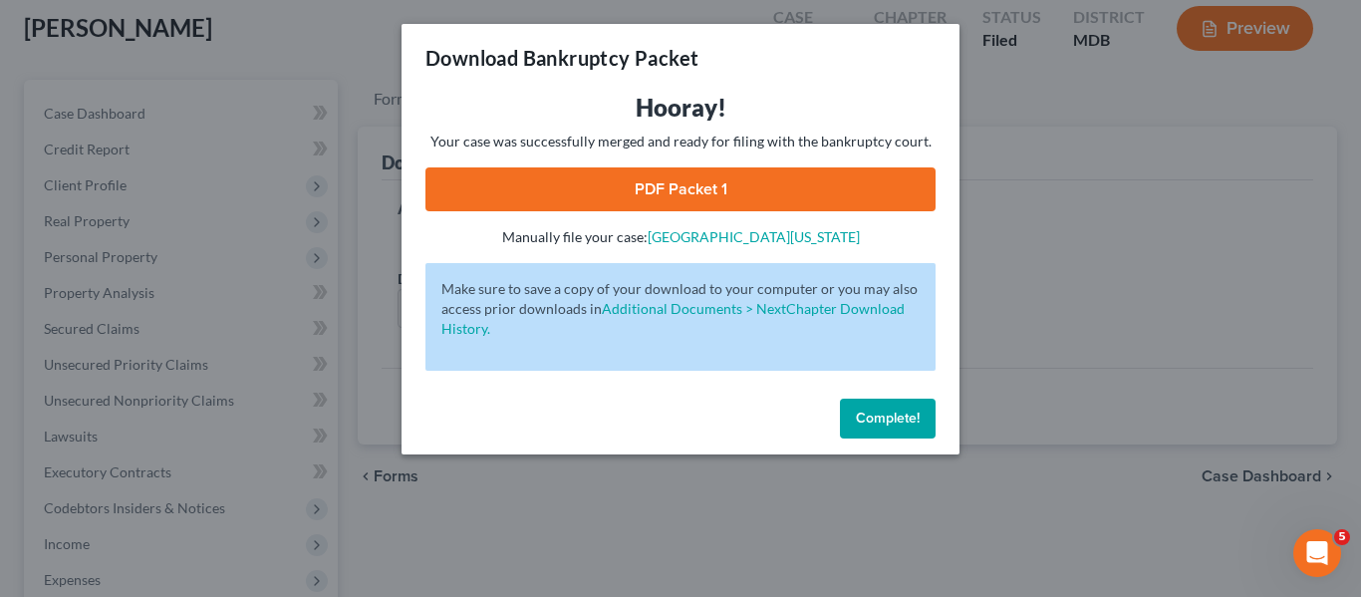
click at [626, 181] on link "PDF Packet 1" at bounding box center [680, 189] width 510 height 44
click at [870, 408] on button "Complete!" at bounding box center [888, 419] width 96 height 40
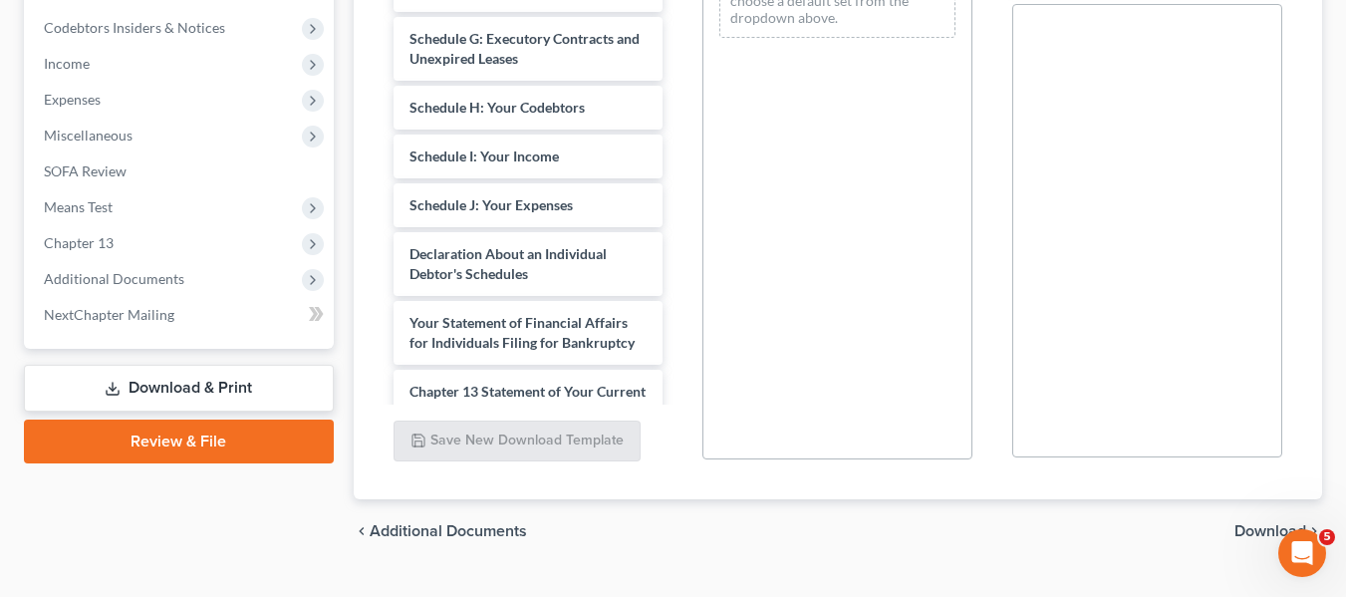
scroll to position [423, 0]
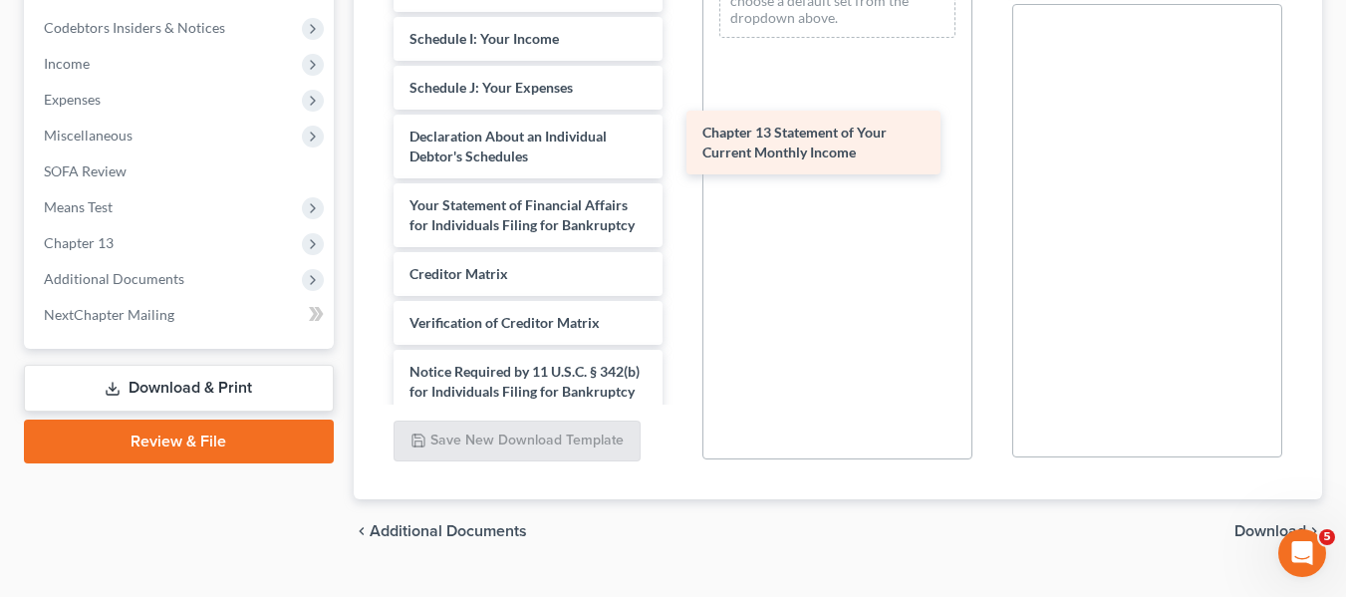
drag, startPoint x: 500, startPoint y: 307, endPoint x: 791, endPoint y: 147, distance: 331.8
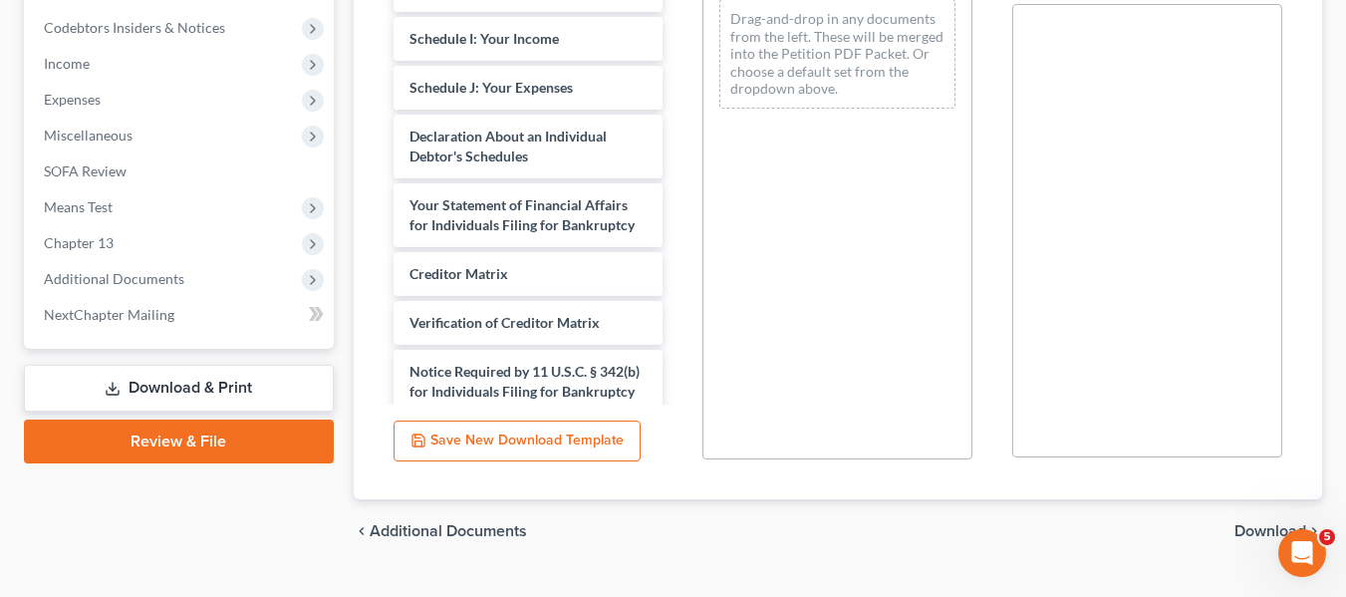
scroll to position [70, 0]
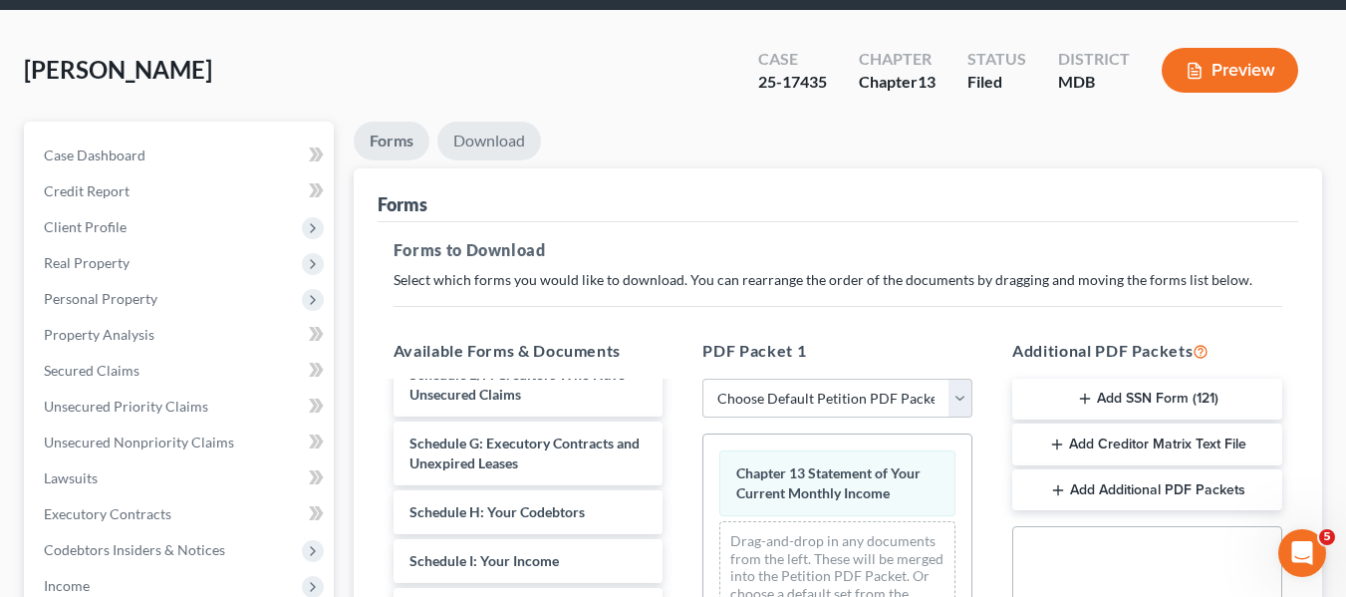
click at [488, 143] on link "Download" at bounding box center [489, 141] width 104 height 39
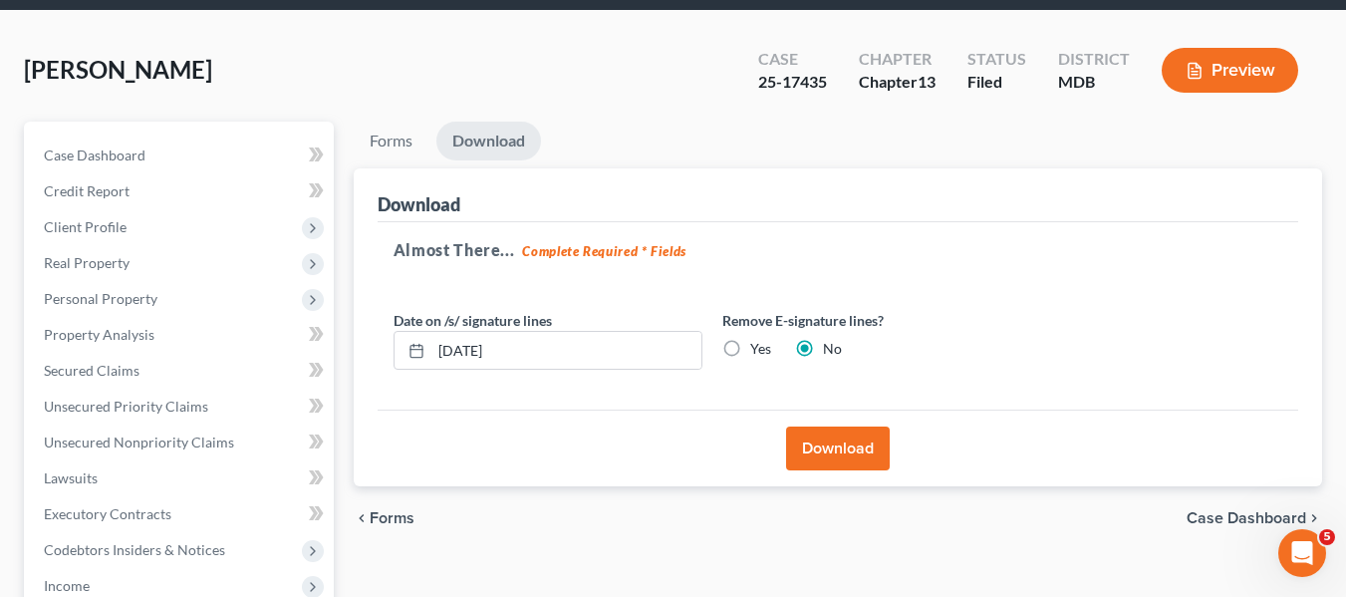
click at [815, 439] on button "Download" at bounding box center [838, 448] width 104 height 44
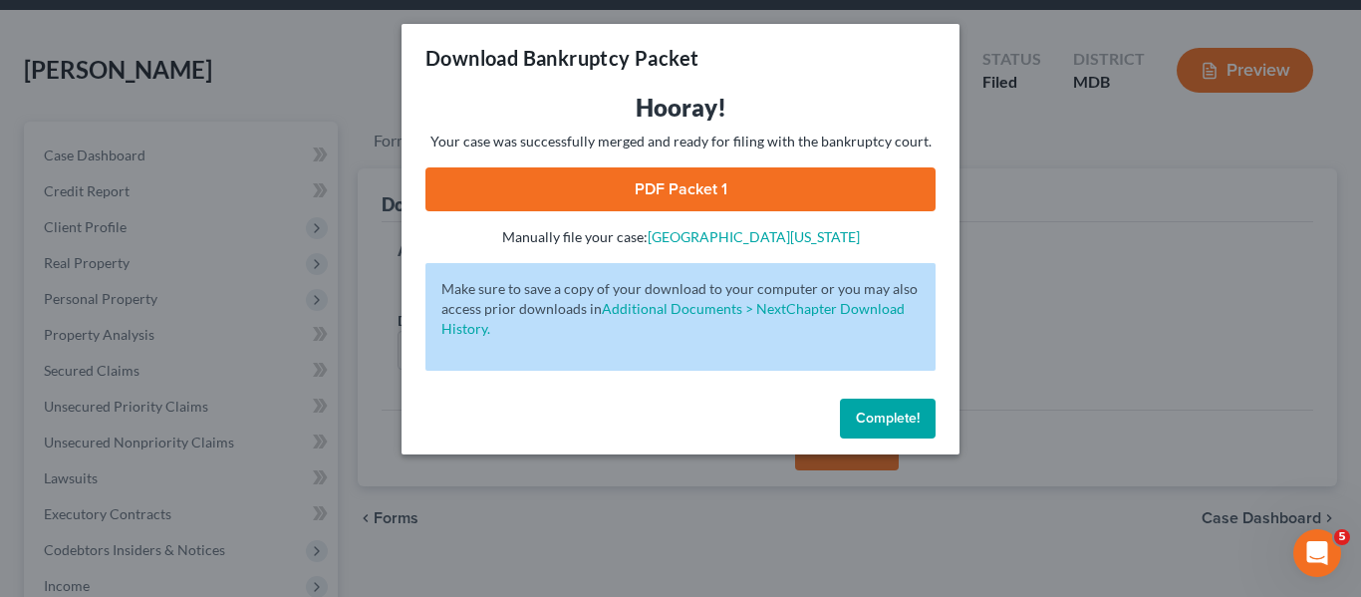
click at [668, 195] on link "PDF Packet 1" at bounding box center [680, 189] width 510 height 44
click at [906, 399] on button "Complete!" at bounding box center [888, 419] width 96 height 40
